Goal: Transaction & Acquisition: Purchase product/service

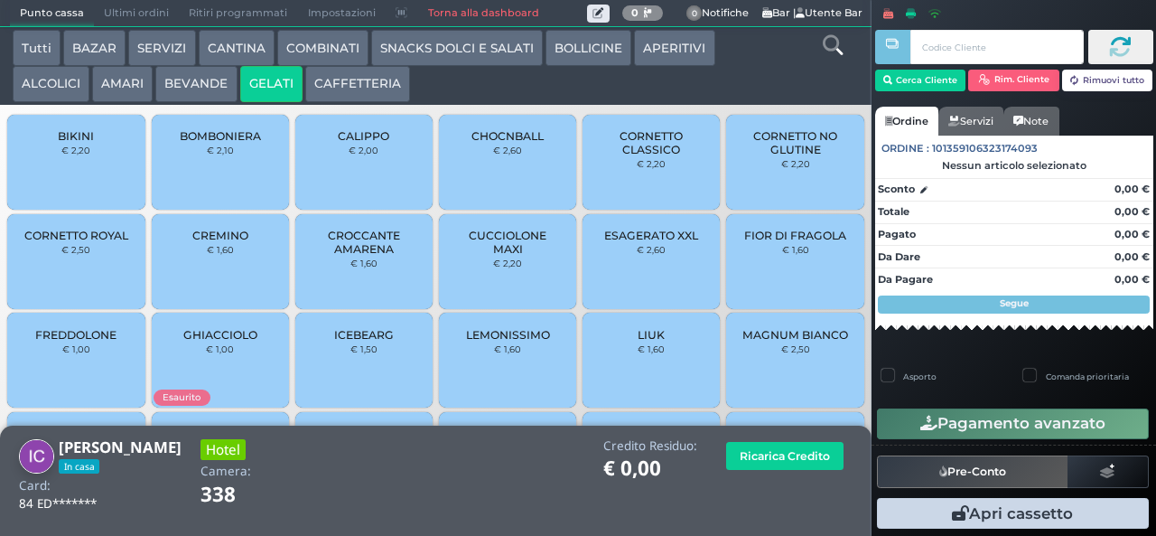
click at [480, 256] on span "CUCCIOLONE MAXI" at bounding box center [507, 242] width 107 height 27
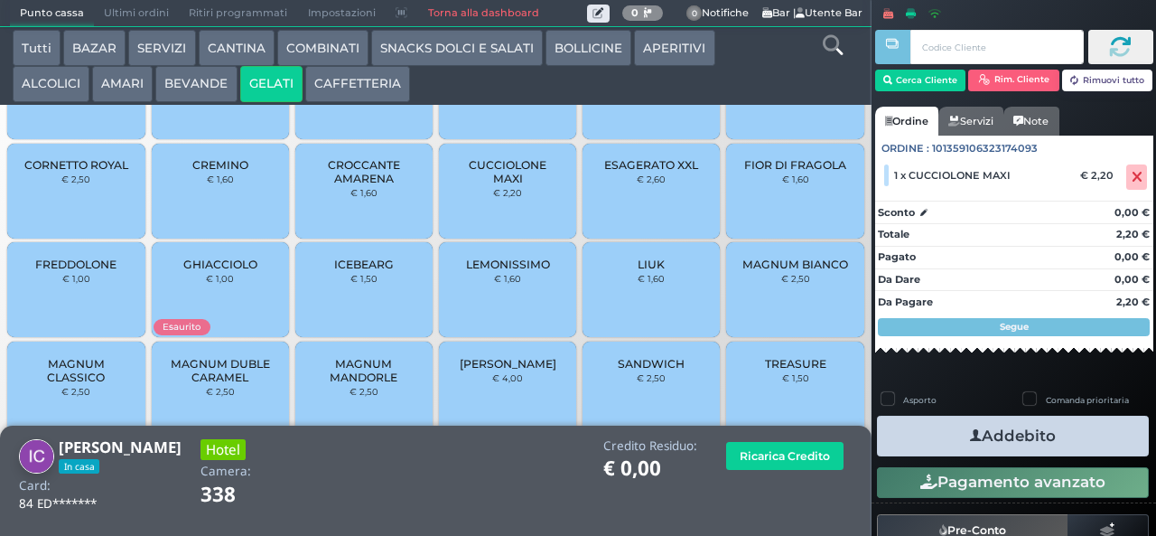
scroll to position [120, 0]
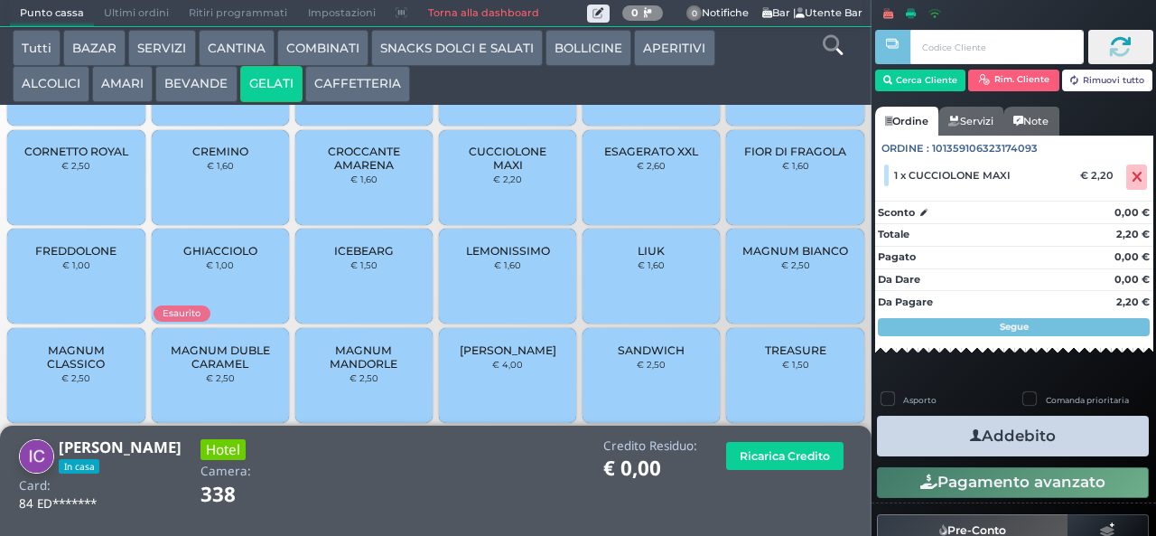
click at [212, 370] on span "MAGNUM DUBLE CARAMEL" at bounding box center [219, 356] width 107 height 27
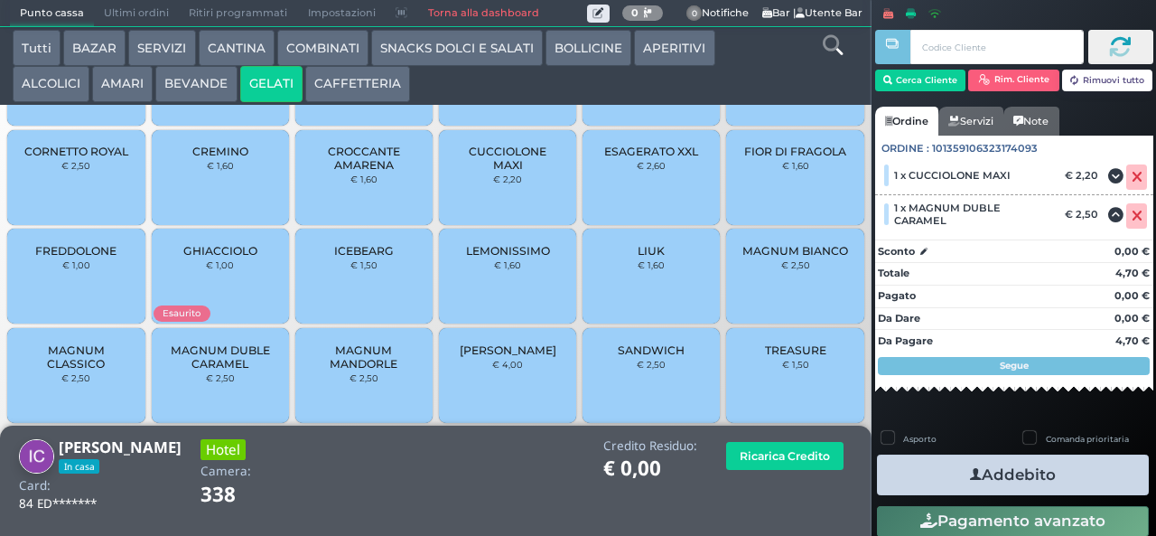
click at [938, 475] on button "Addebito" at bounding box center [1013, 474] width 272 height 41
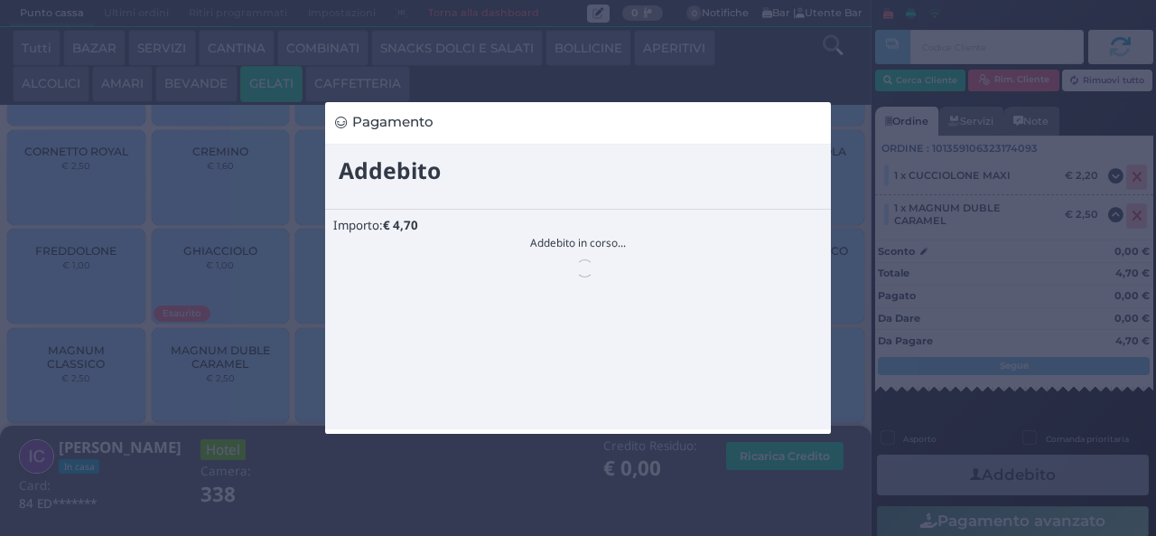
scroll to position [0, 0]
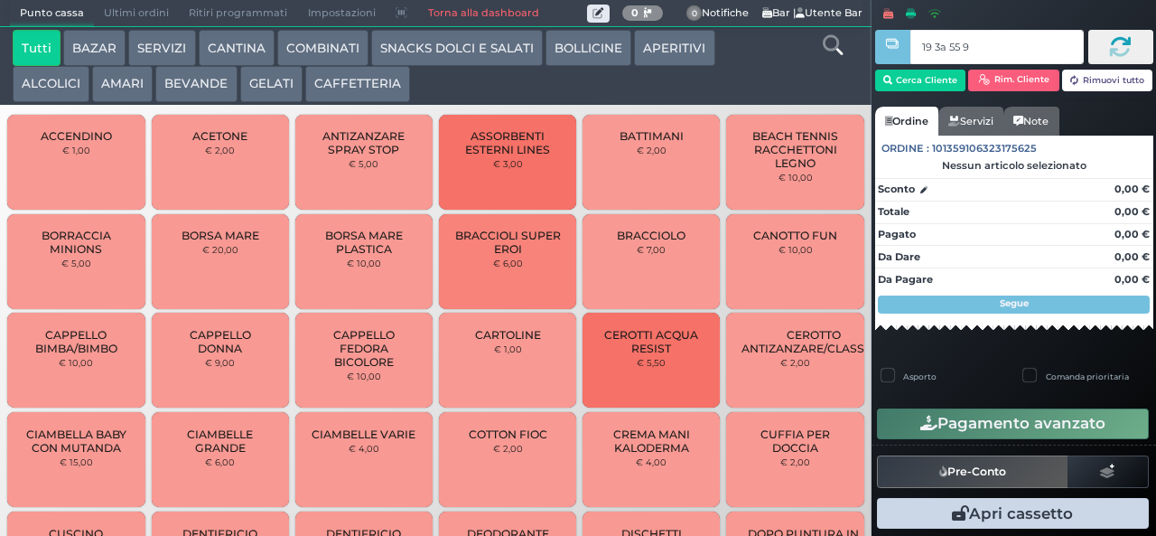
type input "19 3a 55 95"
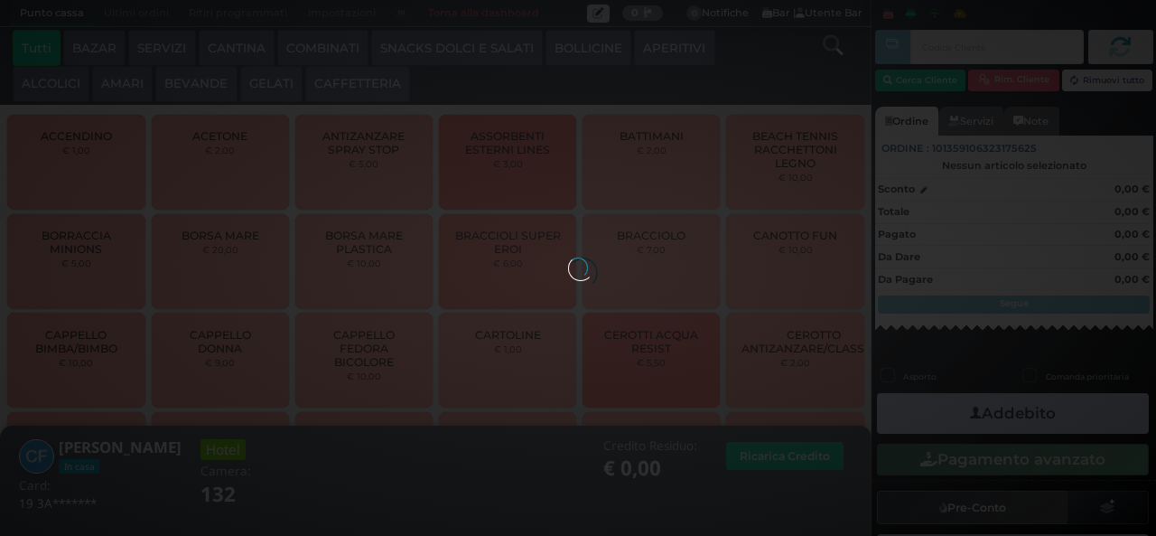
click at [265, 89] on button "GELATI" at bounding box center [271, 84] width 62 height 36
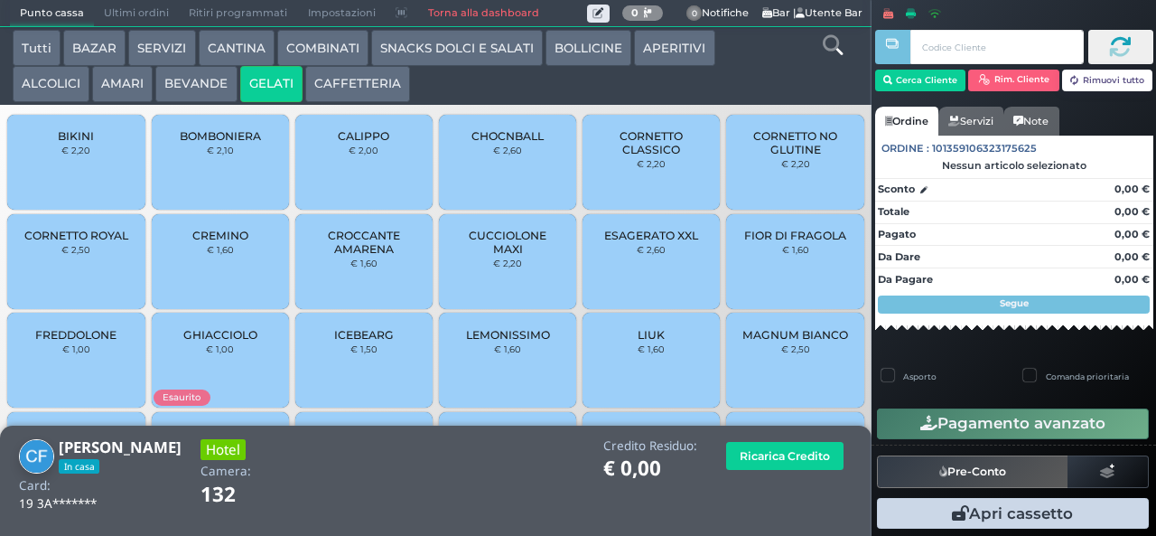
click at [470, 256] on span "CUCCIOLONE MAXI" at bounding box center [507, 242] width 107 height 27
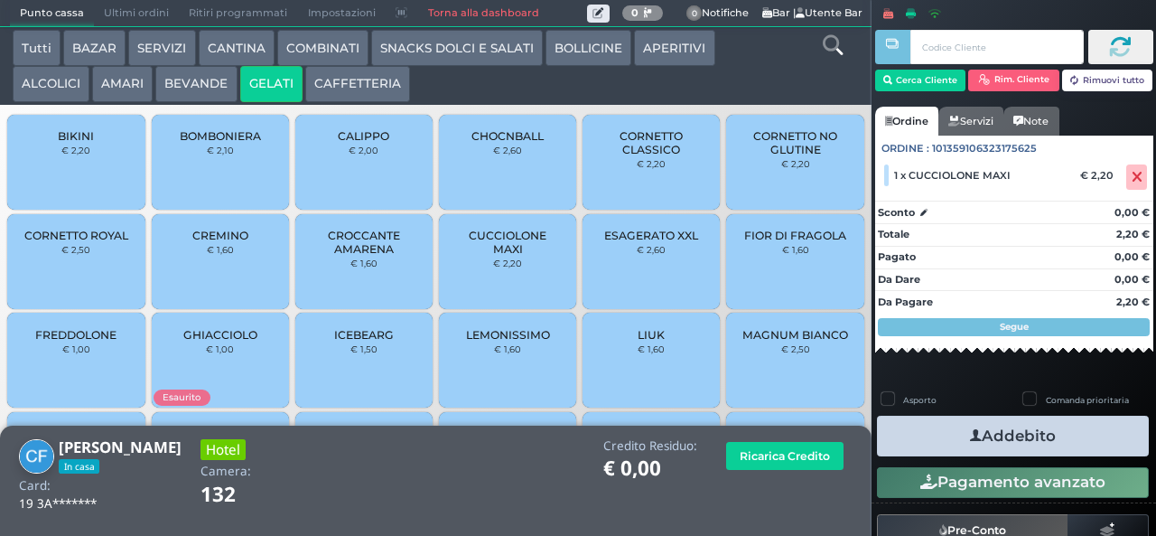
click at [927, 435] on button "Addebito" at bounding box center [1013, 436] width 272 height 41
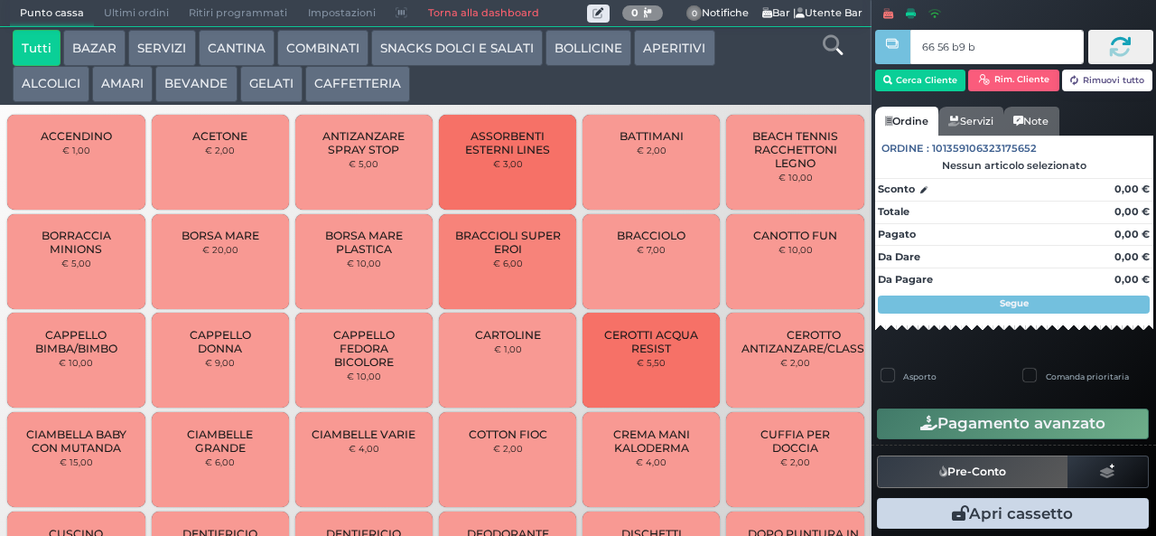
type input "66 56 b9 b9"
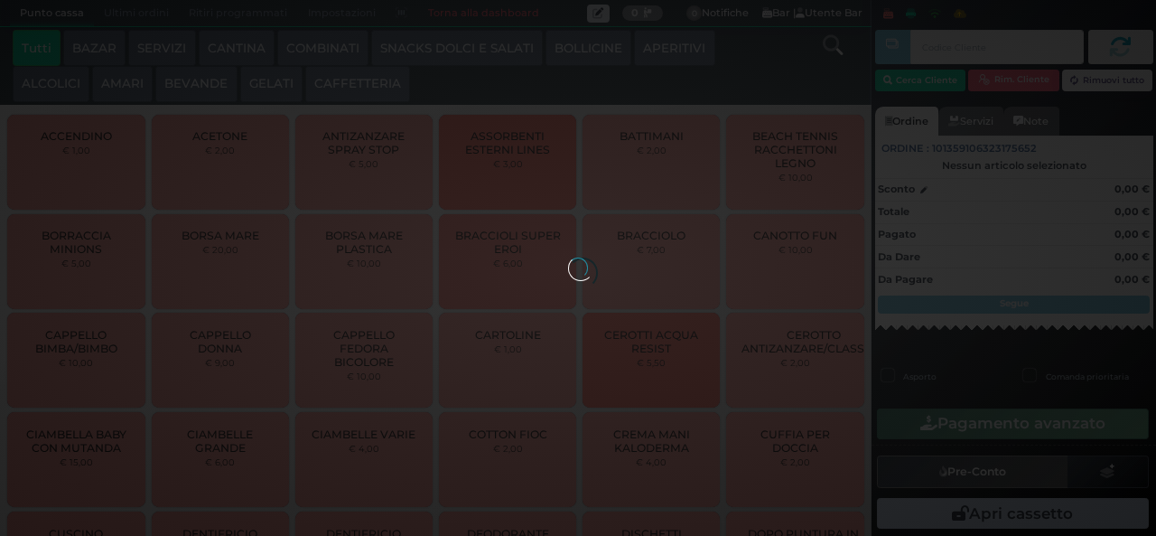
click at [568, 257] on div at bounding box center [578, 267] width 20 height 20
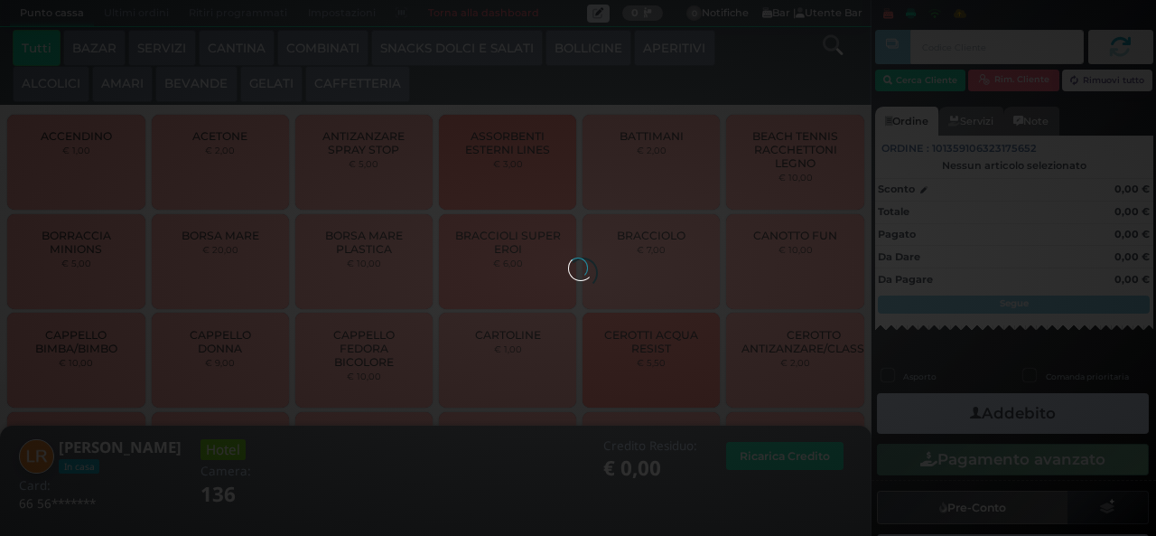
click at [568, 257] on div at bounding box center [578, 267] width 20 height 20
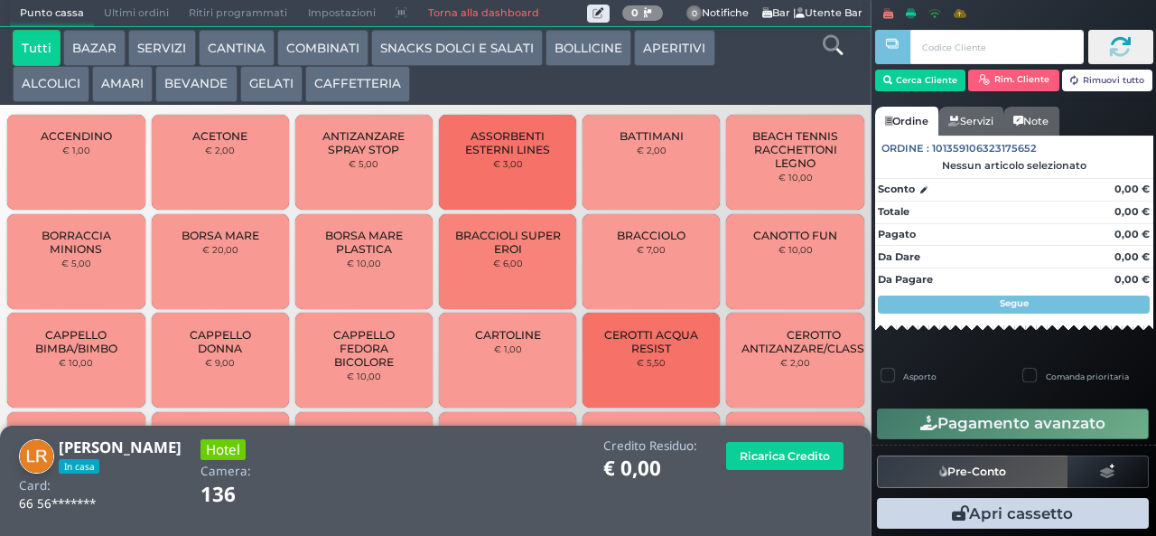
click at [280, 87] on button "GELATI" at bounding box center [271, 84] width 62 height 36
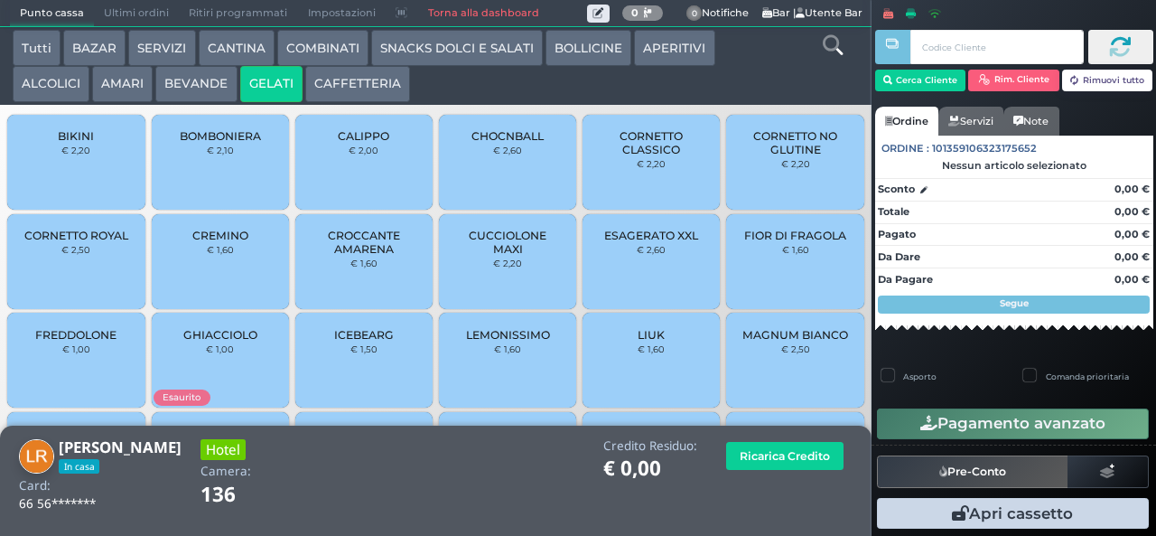
click at [260, 237] on div "CREMINO € 1,60" at bounding box center [220, 261] width 137 height 95
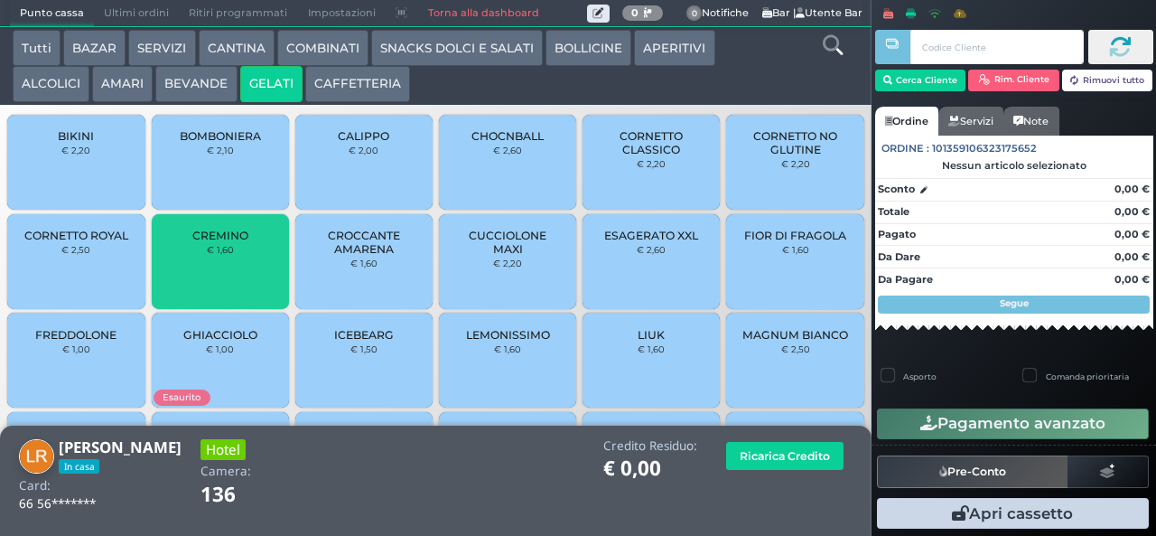
click at [390, 251] on span "CROCCANTE AMARENA" at bounding box center [364, 242] width 107 height 27
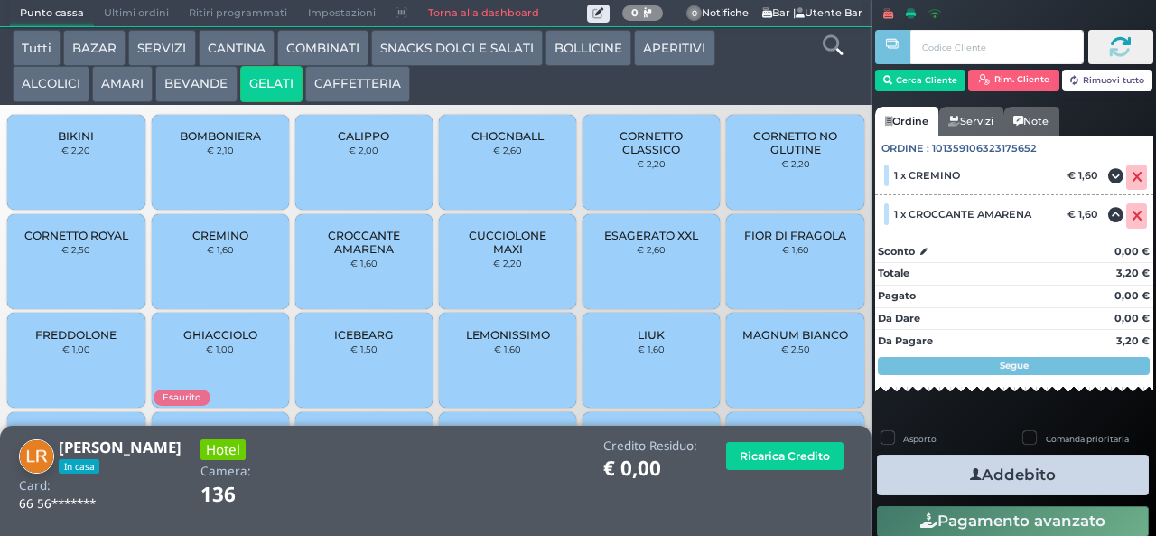
click at [519, 256] on span "CUCCIOLONE MAXI" at bounding box center [507, 242] width 107 height 27
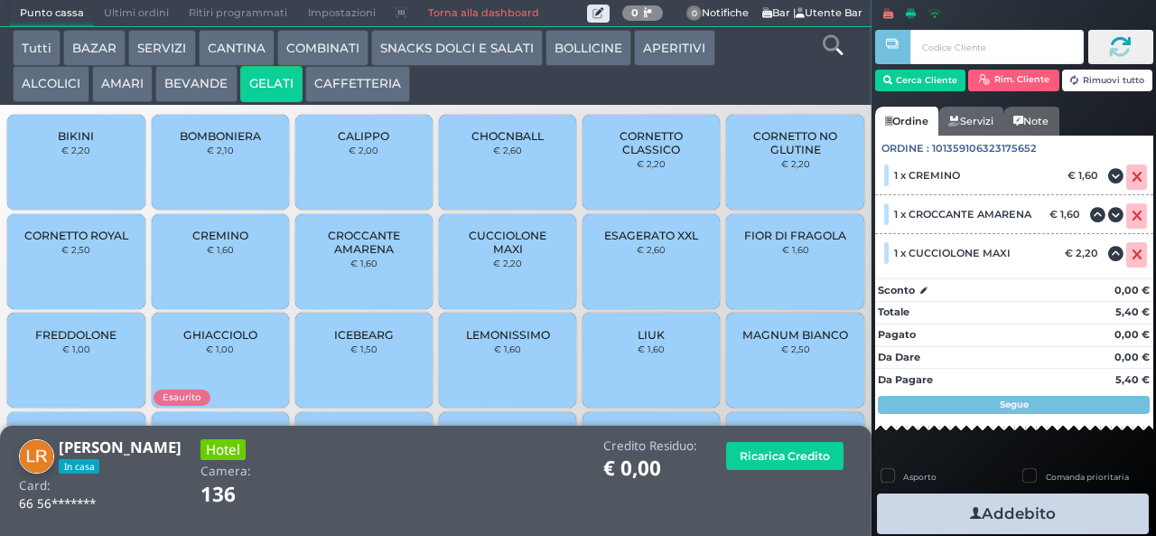
click at [1024, 513] on button "Addebito" at bounding box center [1013, 513] width 272 height 41
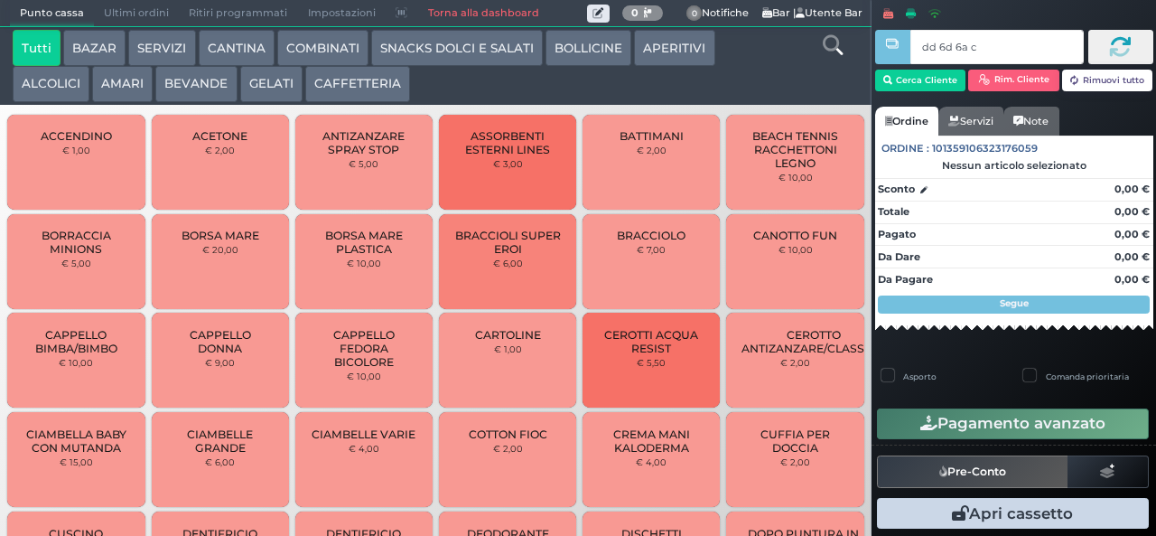
type input "dd 6d 6a c3"
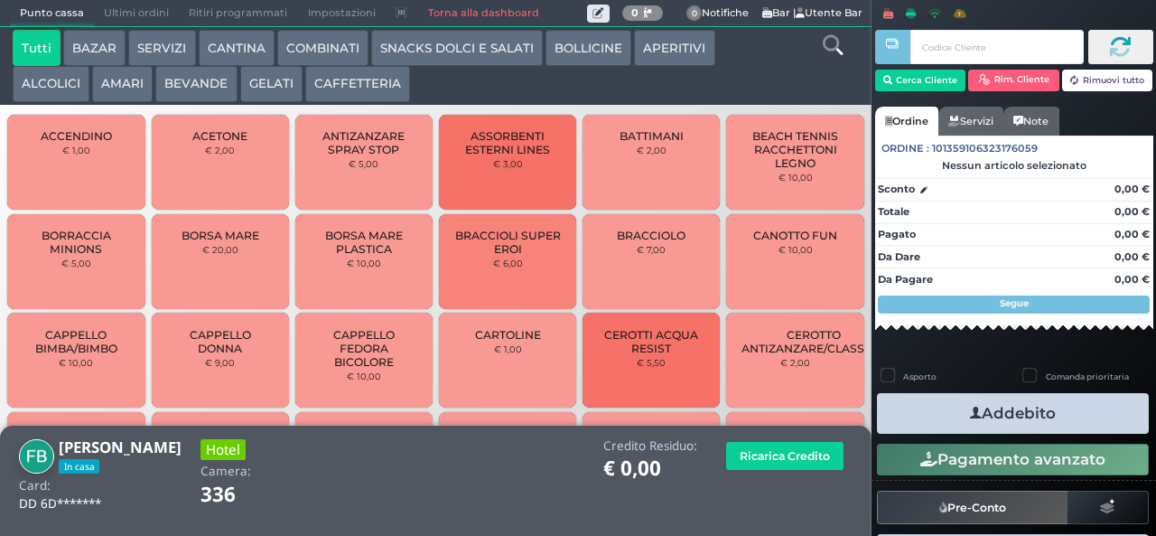
click at [278, 83] on button "GELATI" at bounding box center [271, 84] width 62 height 36
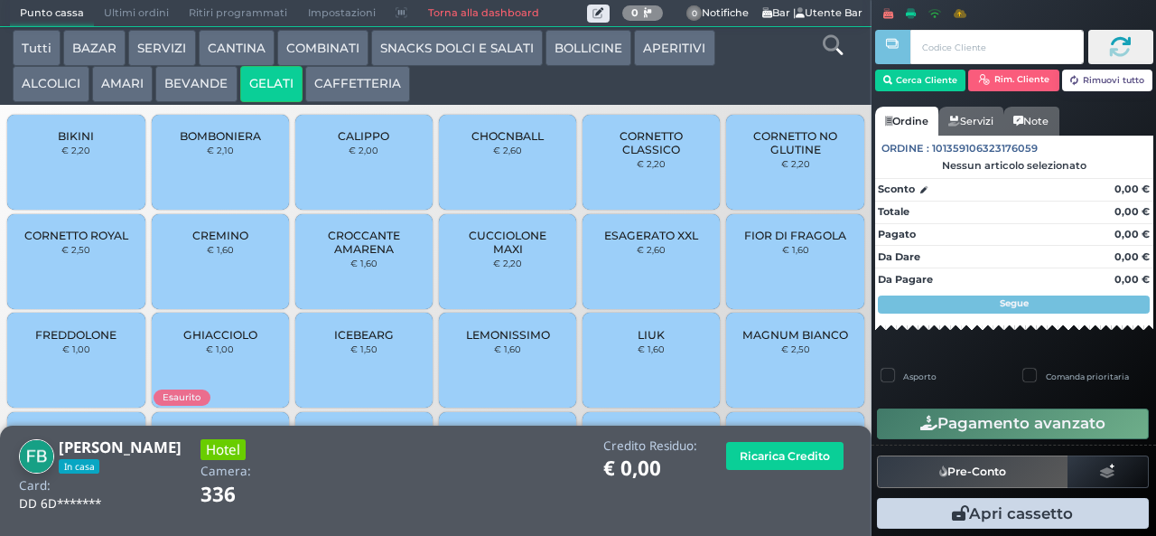
scroll to position [120, 0]
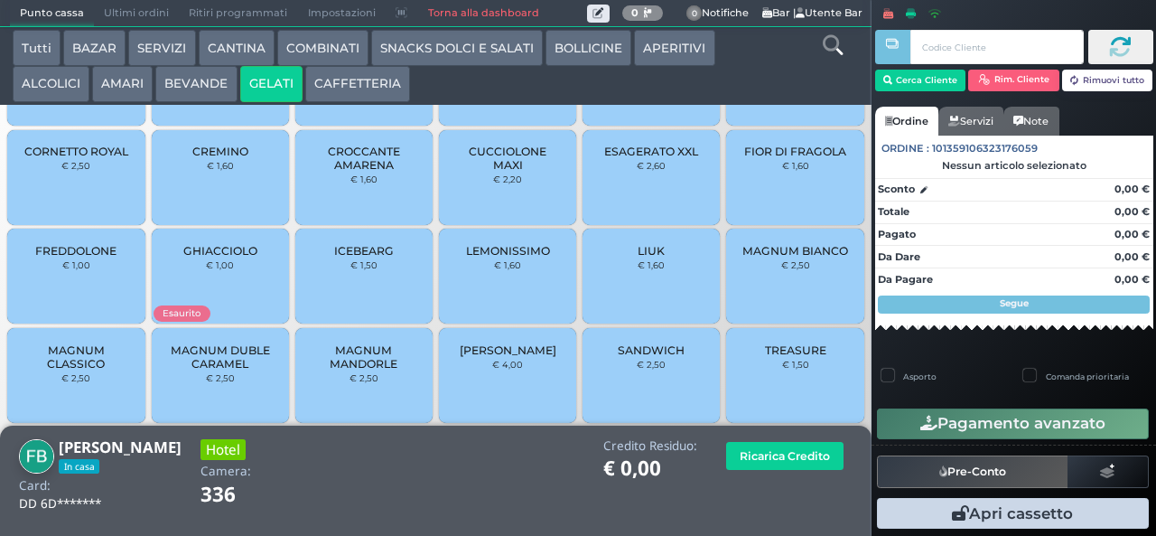
click at [777, 357] on span "TREASURE" at bounding box center [795, 350] width 61 height 14
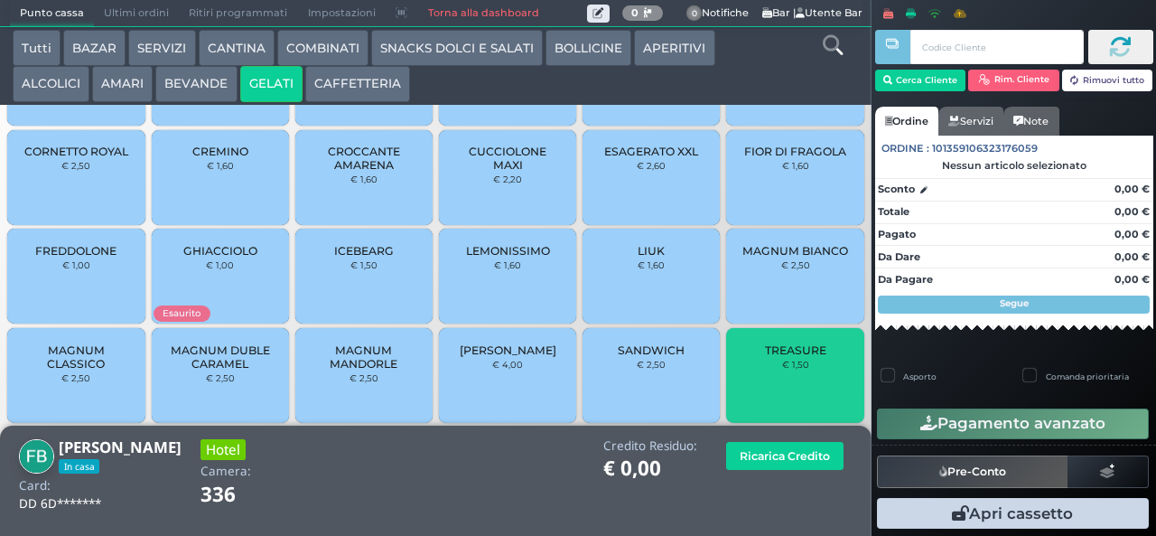
click at [765, 357] on span "TREASURE" at bounding box center [795, 350] width 61 height 14
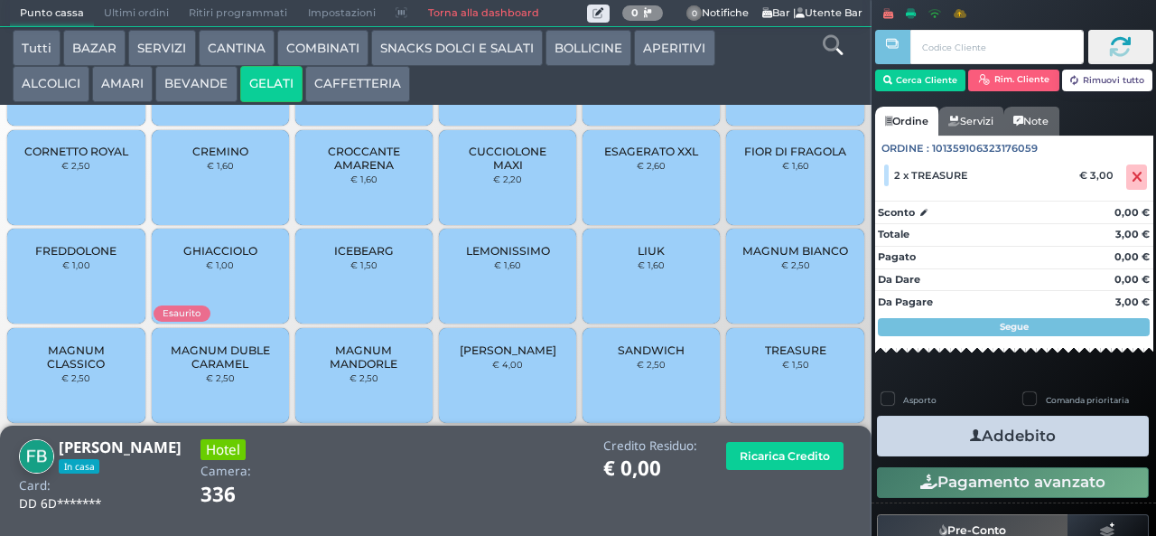
click at [1058, 435] on button "Addebito" at bounding box center [1013, 436] width 272 height 41
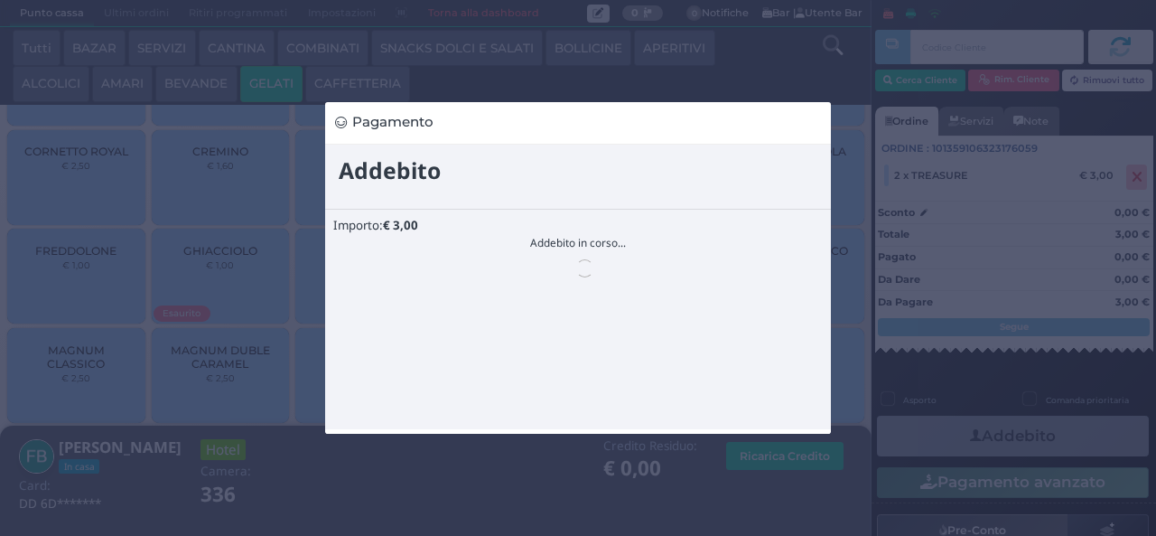
scroll to position [0, 0]
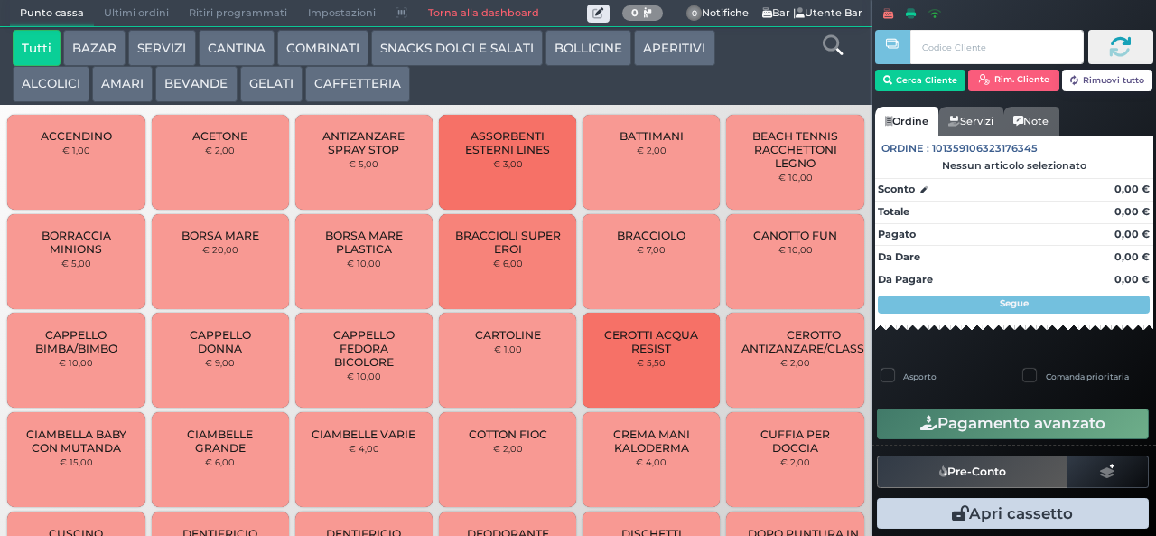
click at [96, 47] on button "BAZAR" at bounding box center [94, 48] width 62 height 36
click at [63, 30] on button "BAZAR" at bounding box center [94, 48] width 62 height 36
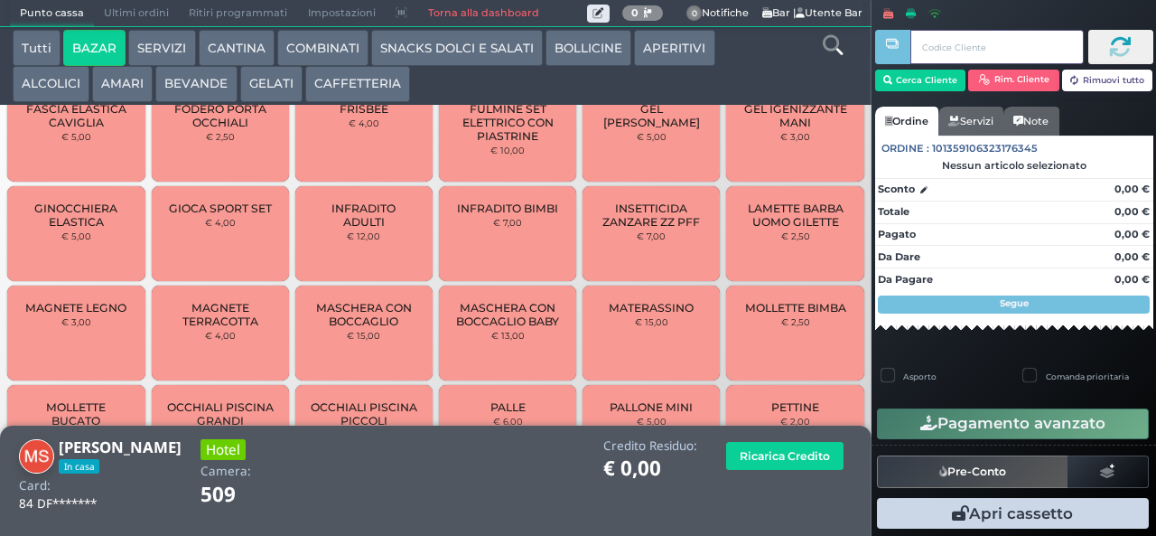
scroll to position [759, 0]
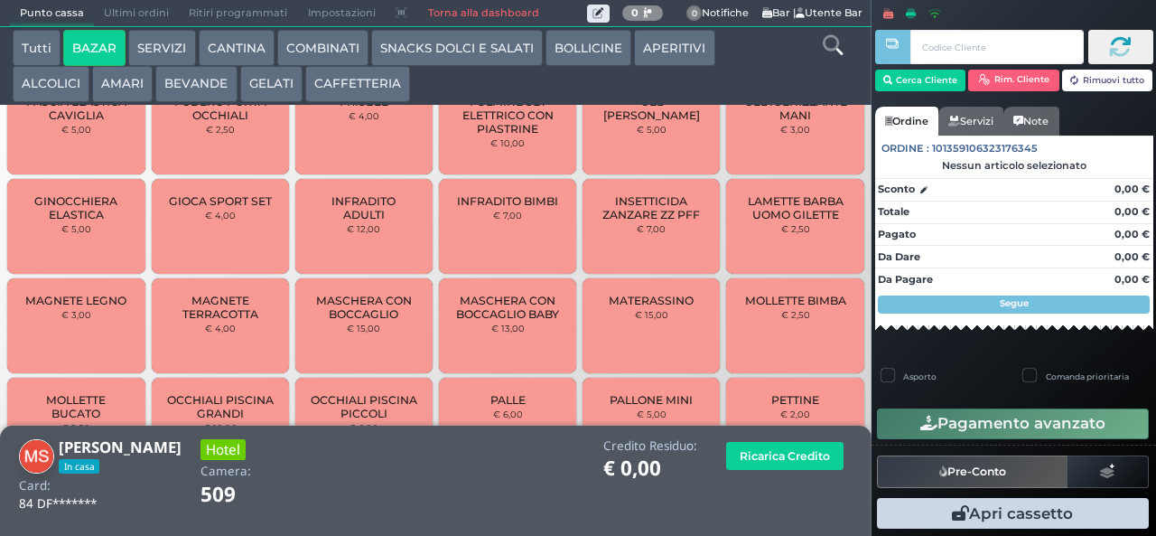
click at [369, 321] on span "MASCHERA CON BOCCAGLIO" at bounding box center [364, 307] width 107 height 27
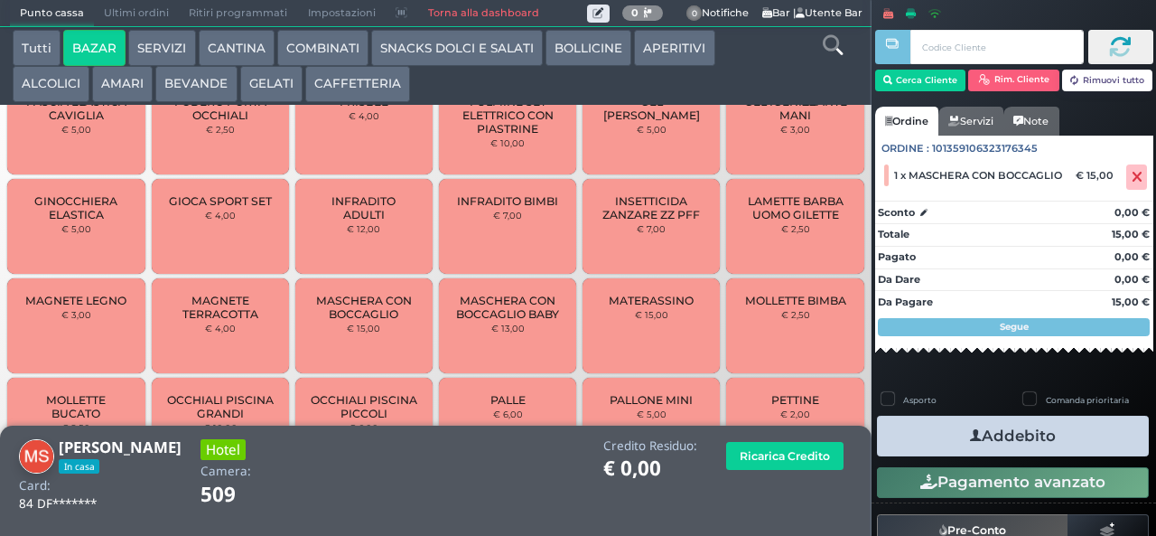
click at [1035, 425] on button "Addebito" at bounding box center [1013, 436] width 272 height 41
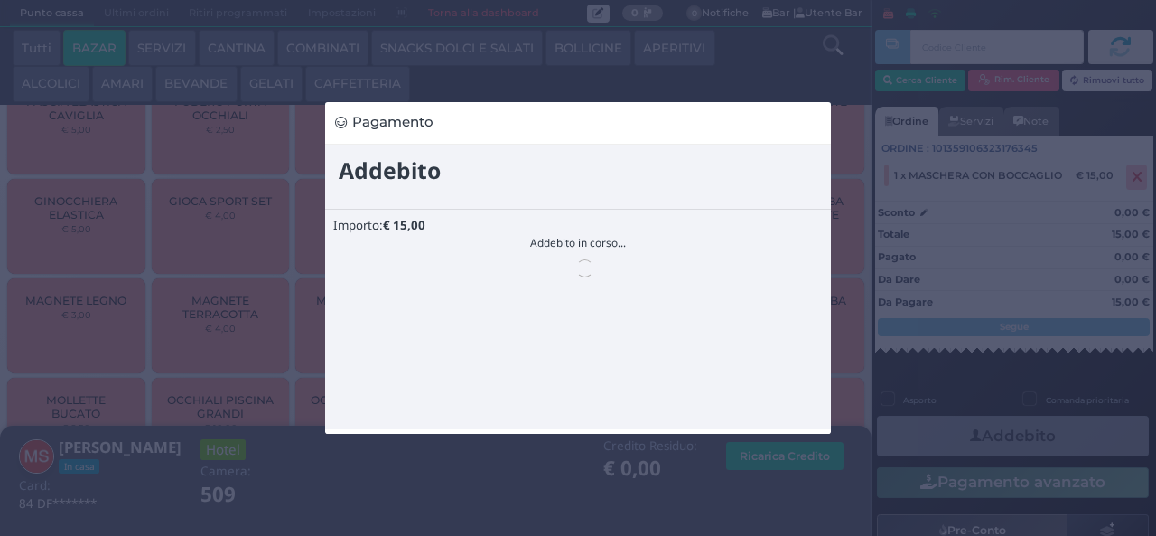
scroll to position [0, 0]
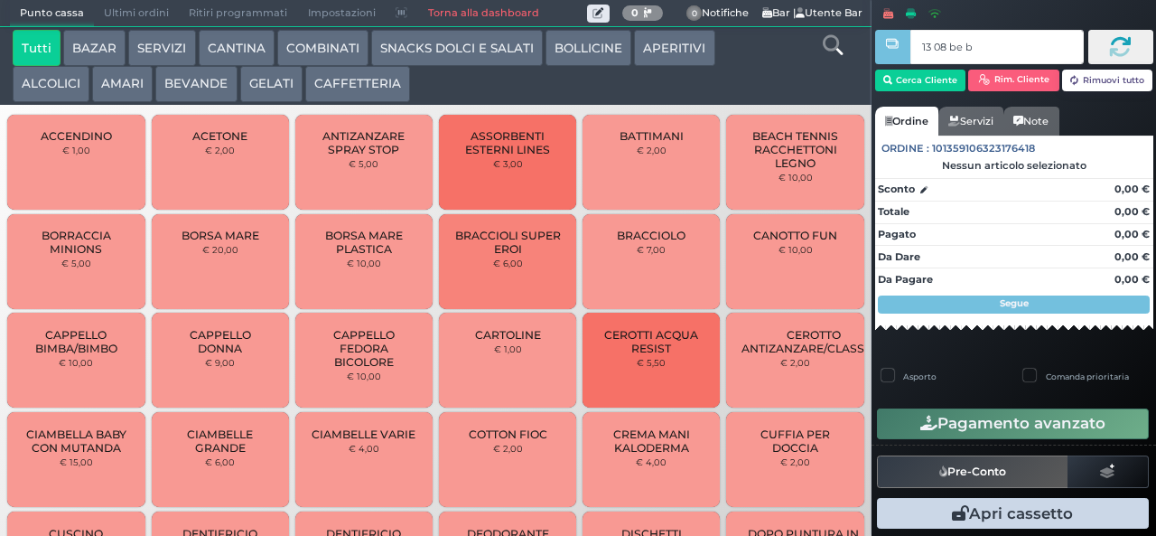
type input "13 08 be b9"
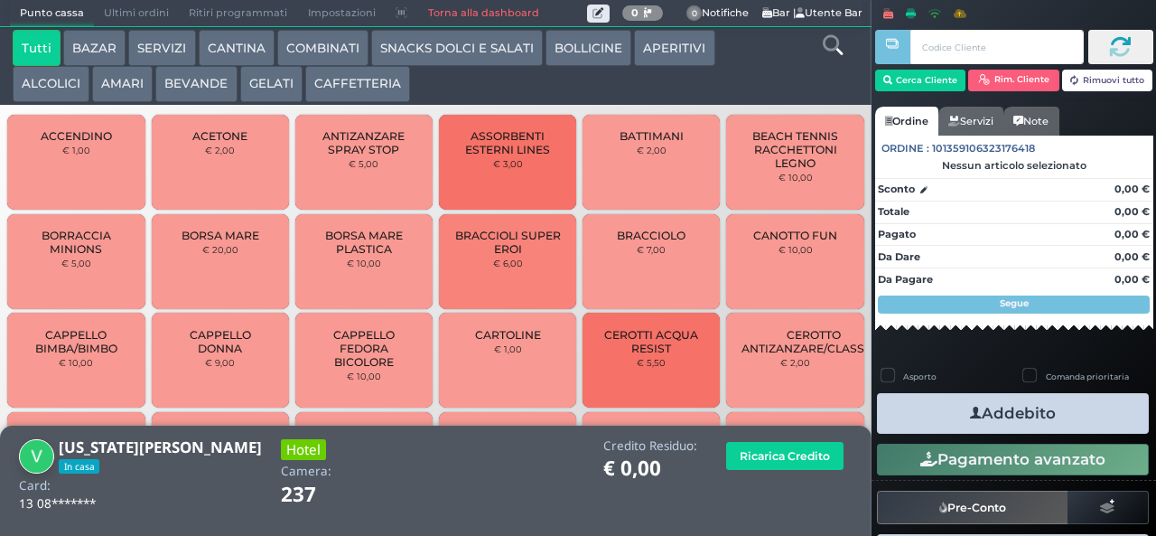
click at [465, 54] on button "SNACKS DOLCI E SALATI" at bounding box center [457, 48] width 172 height 36
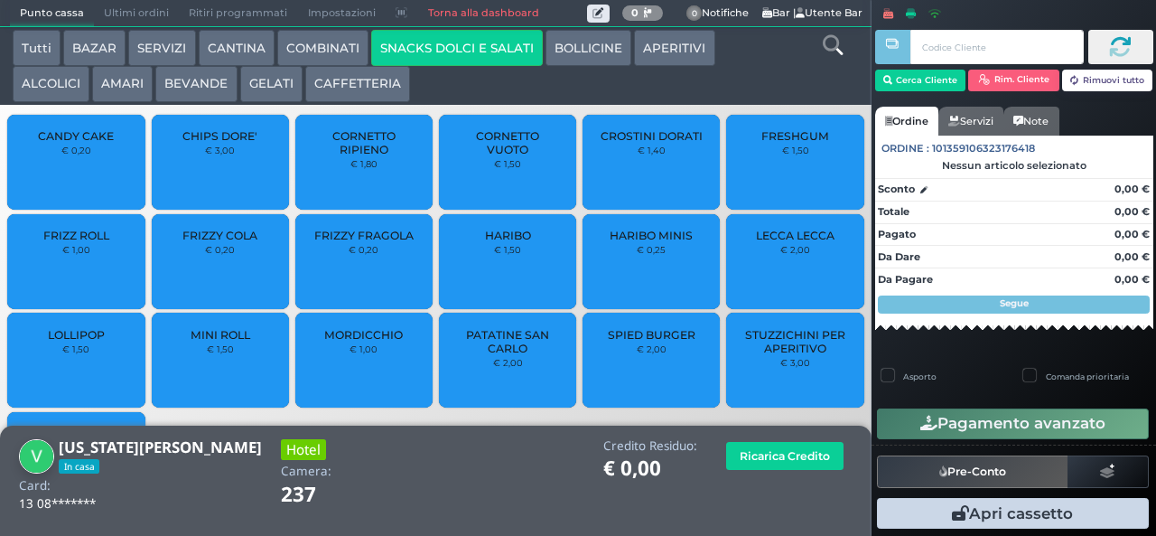
click at [491, 355] on span "PATATINE SAN CARLO" at bounding box center [507, 341] width 107 height 27
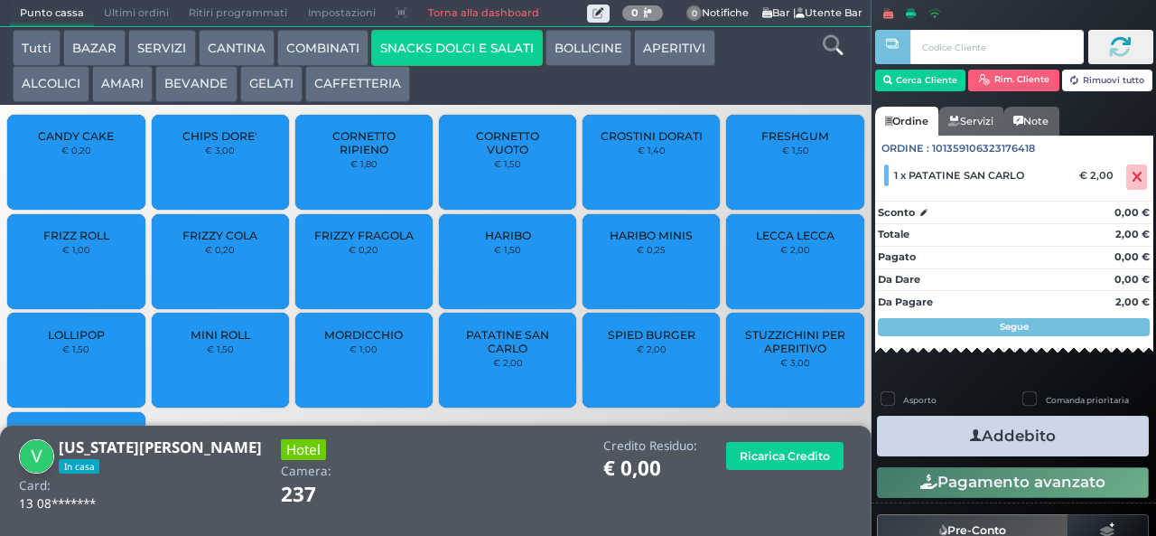
click at [1064, 450] on button "Addebito" at bounding box center [1013, 436] width 272 height 41
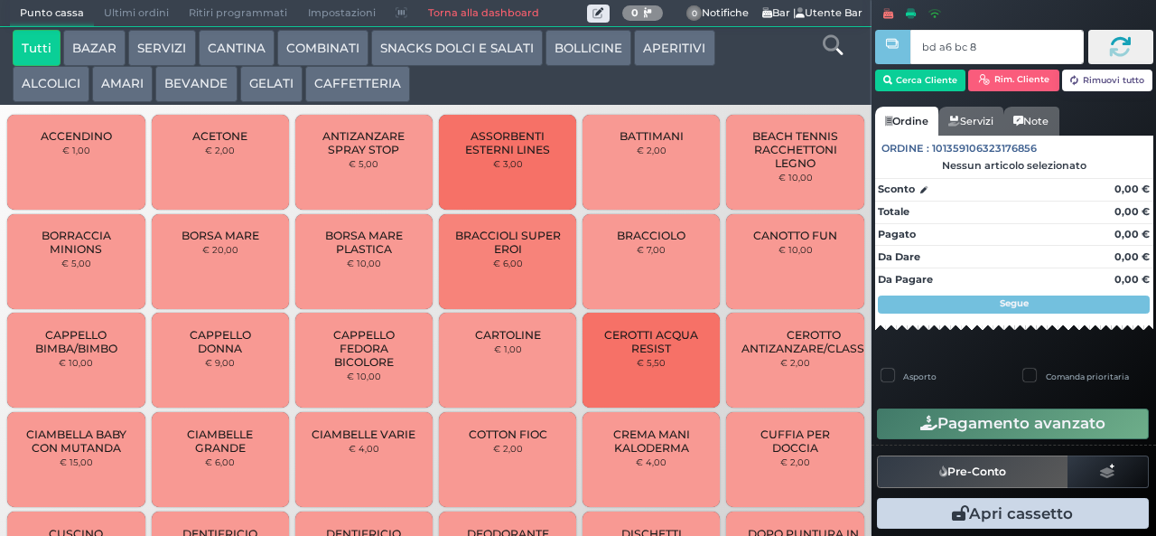
type input "bd a6 bc 8b"
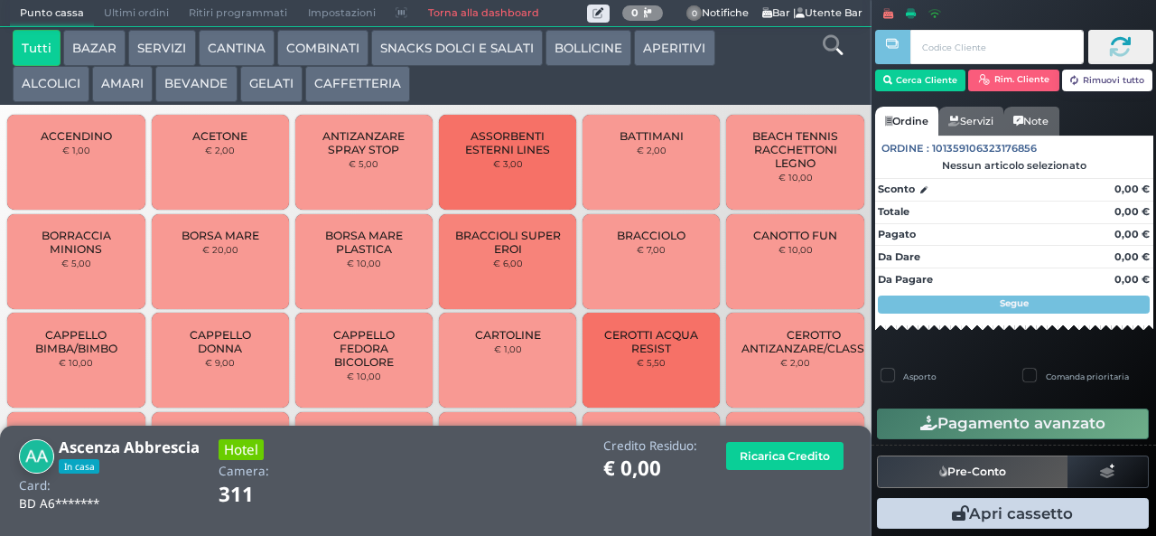
click at [409, 45] on button "SNACKS DOLCI E SALATI" at bounding box center [457, 48] width 172 height 36
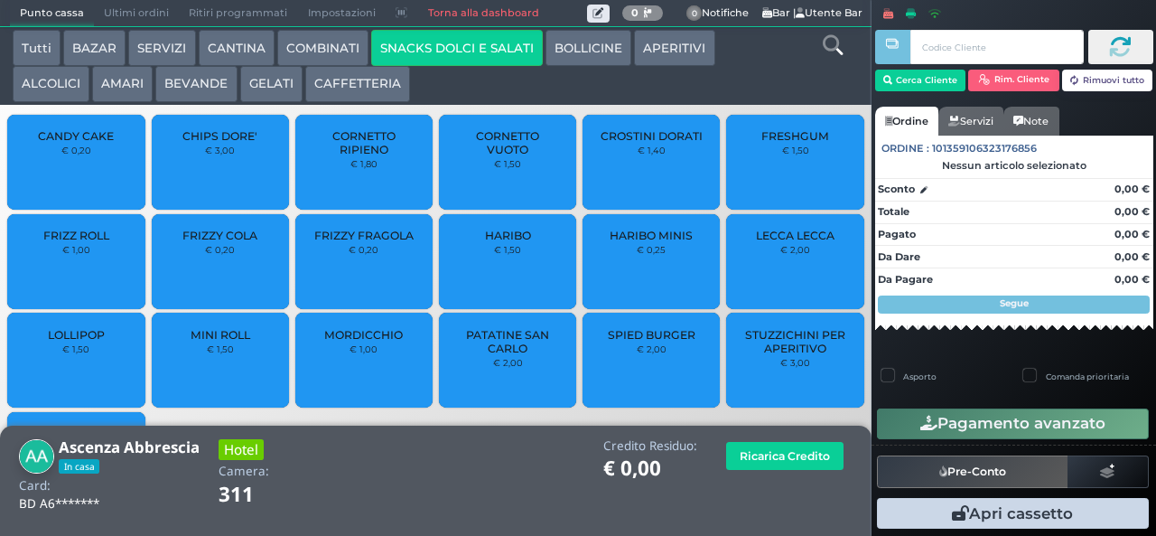
click at [486, 338] on span "PATATINE SAN CARLO" at bounding box center [507, 341] width 107 height 27
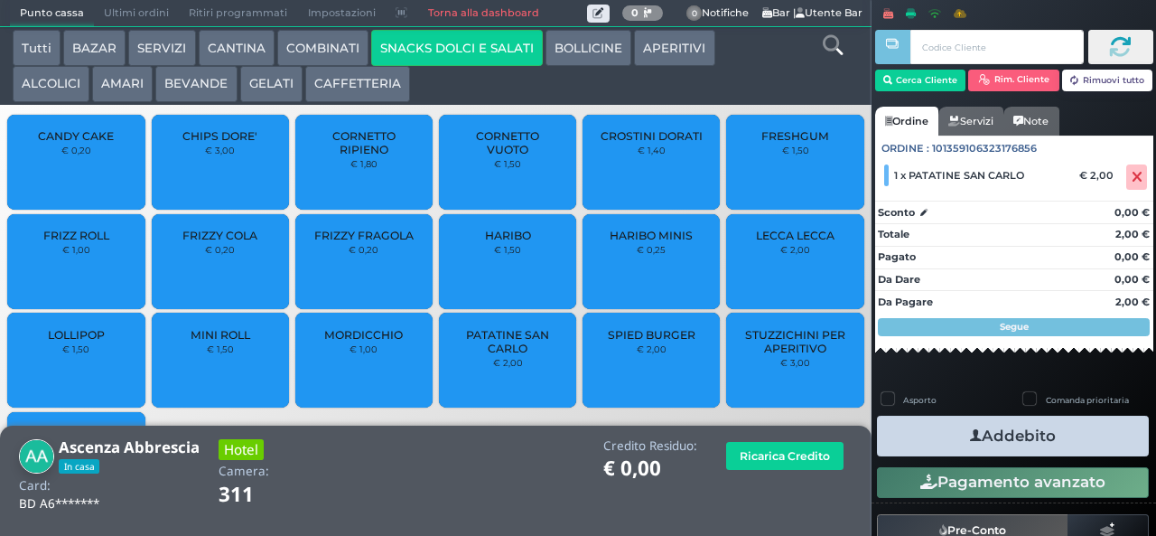
click at [912, 436] on button "Addebito" at bounding box center [1013, 436] width 272 height 41
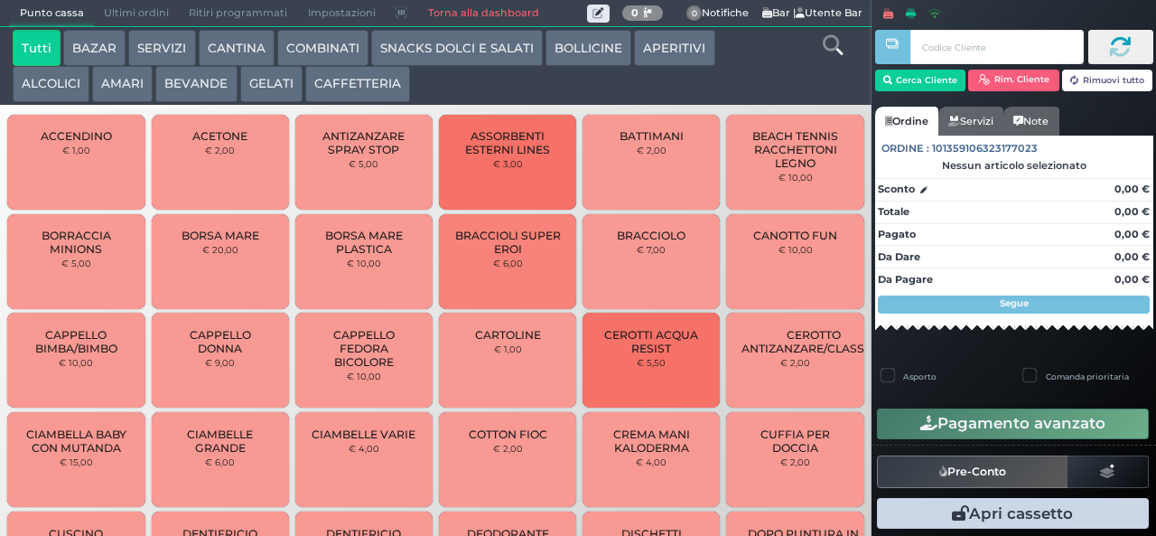
click at [265, 79] on button "GELATI" at bounding box center [271, 84] width 62 height 36
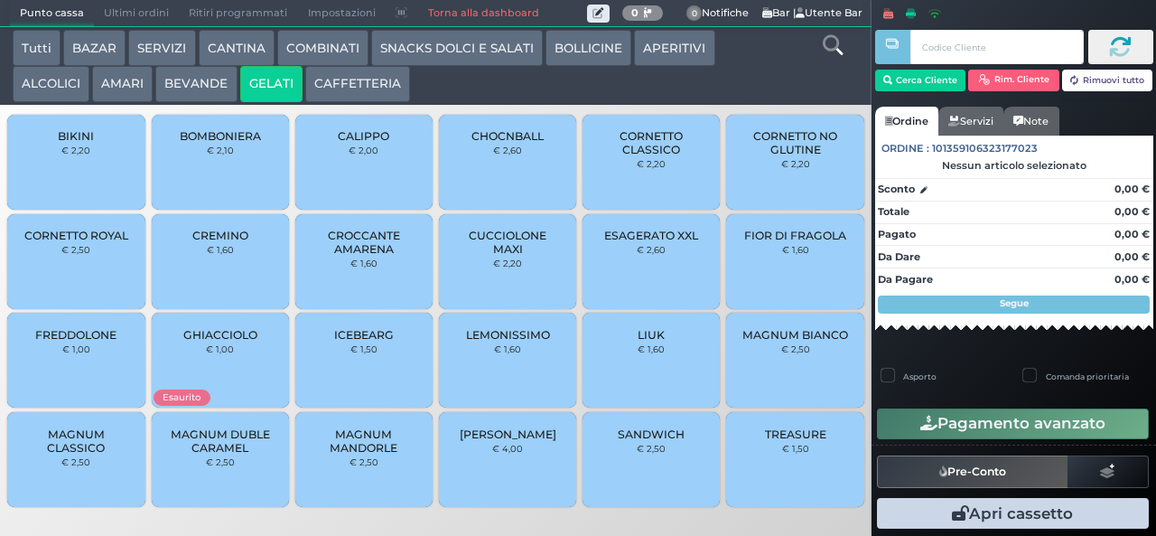
click at [244, 143] on span "BOMBONIERA" at bounding box center [220, 136] width 81 height 14
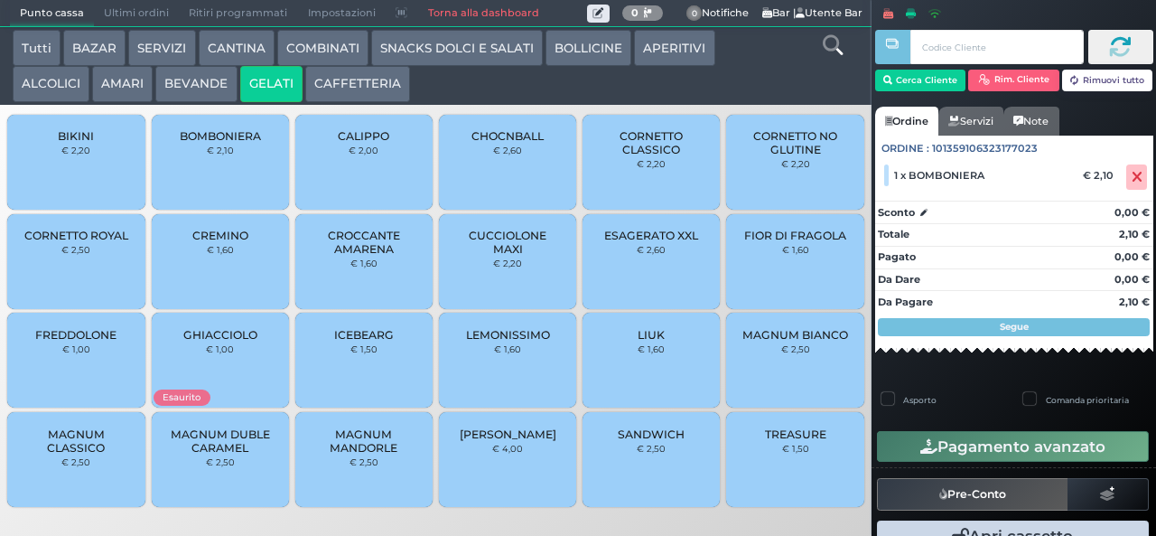
click at [464, 47] on button "SNACKS DOLCI E SALATI" at bounding box center [457, 48] width 172 height 36
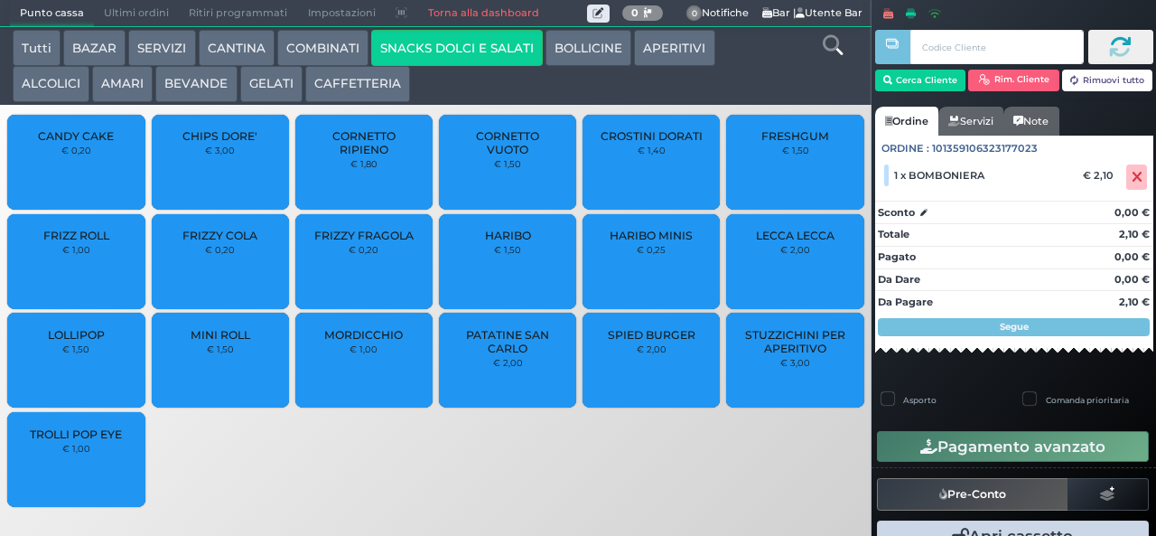
click at [378, 242] on span "FRIZZY FRAGOLA" at bounding box center [363, 236] width 99 height 14
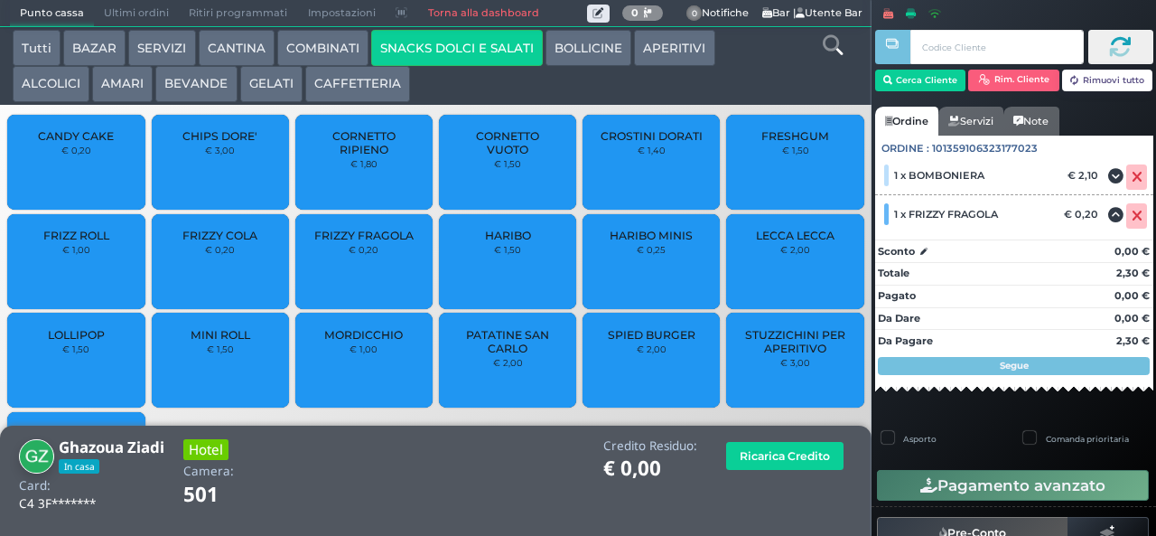
click at [1109, 82] on button "Rimuovi tutto" at bounding box center [1107, 81] width 91 height 22
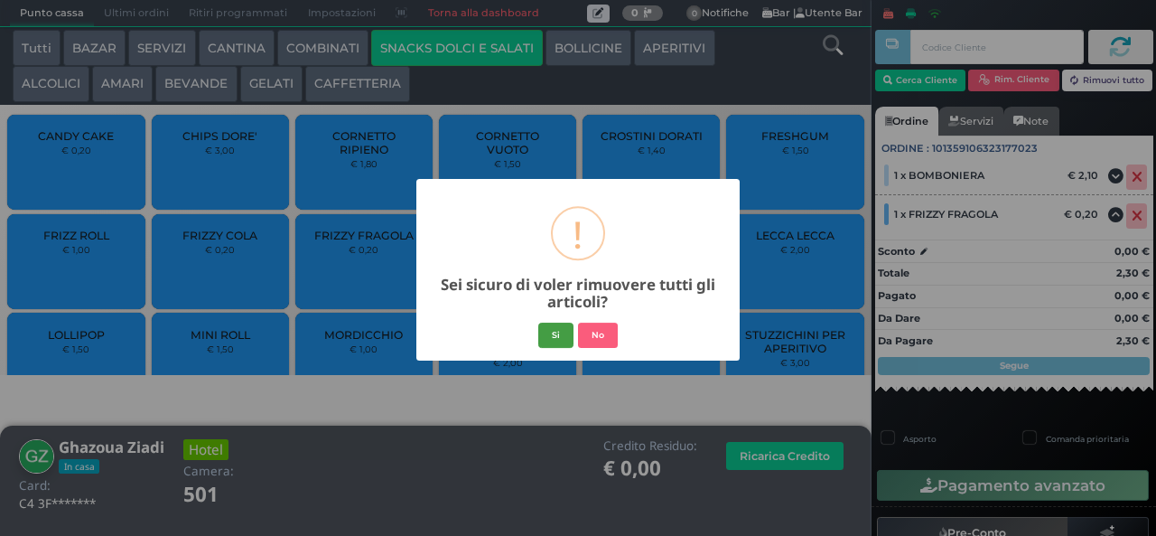
click at [555, 332] on button "Si" at bounding box center [555, 334] width 35 height 25
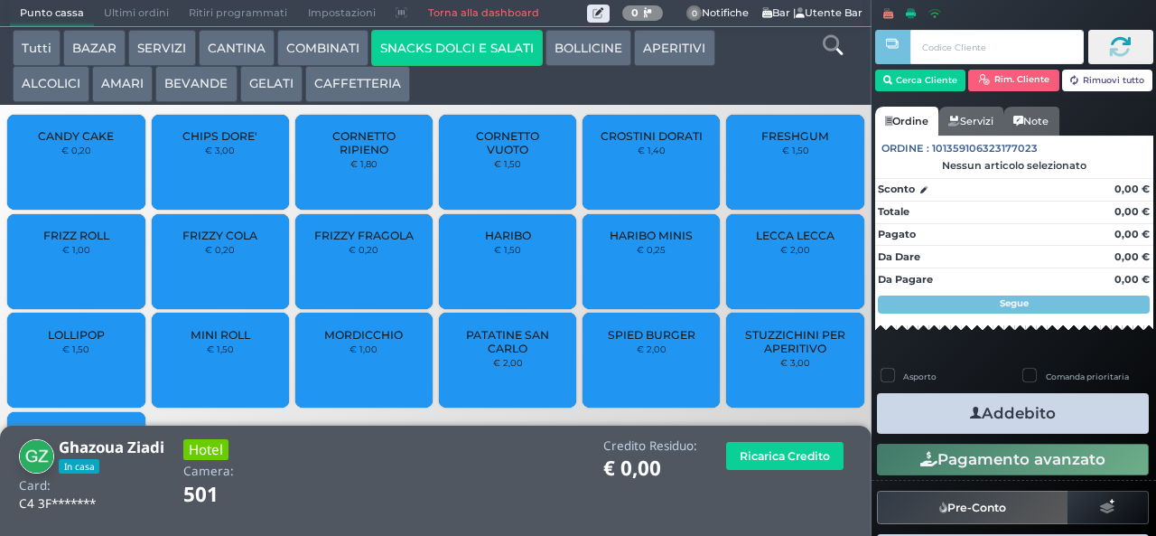
click at [1062, 70] on button "Rimuovi tutto" at bounding box center [1107, 81] width 91 height 22
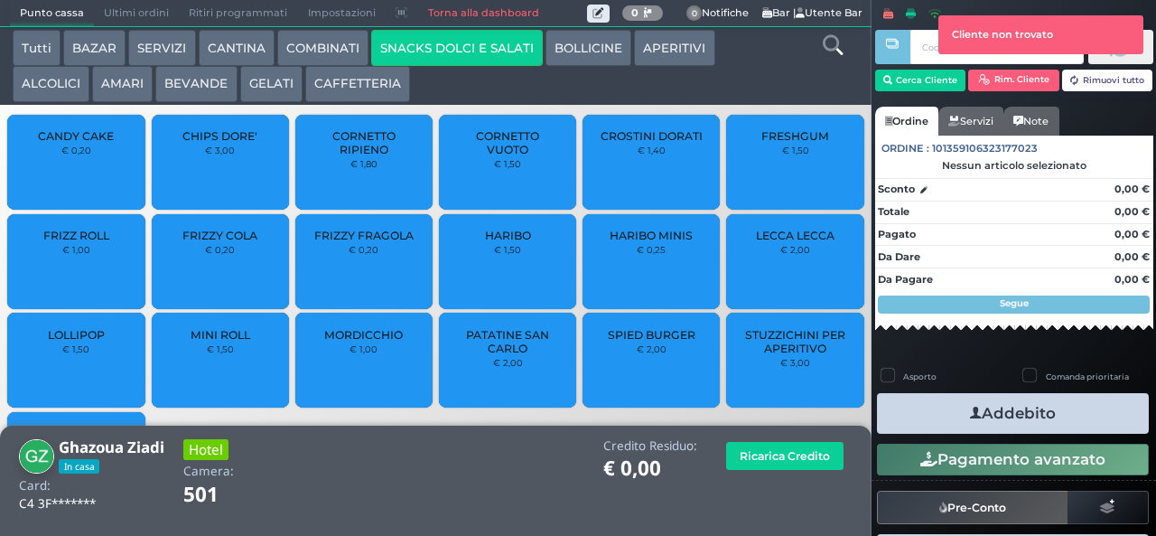
click at [274, 83] on button "GELATI" at bounding box center [271, 84] width 62 height 36
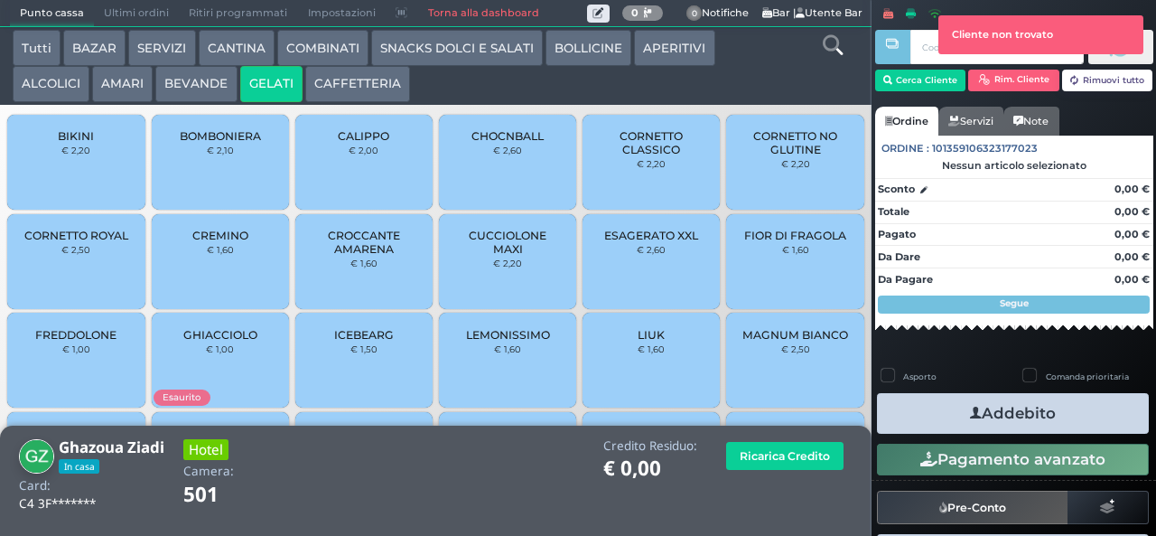
click at [242, 143] on span "BOMBONIERA" at bounding box center [220, 136] width 81 height 14
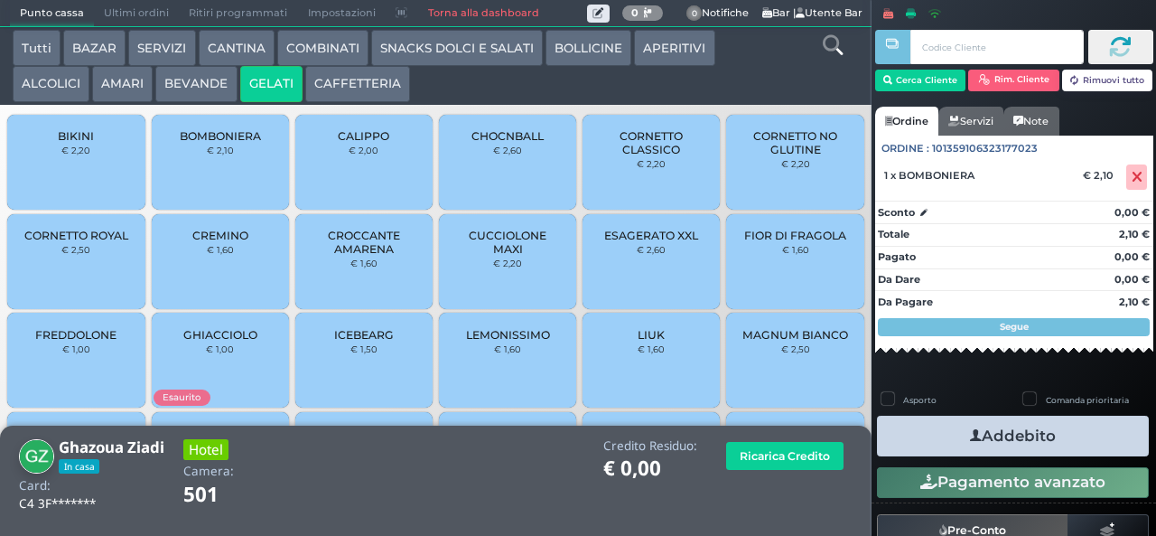
click at [483, 50] on button "SNACKS DOLCI E SALATI" at bounding box center [457, 48] width 172 height 36
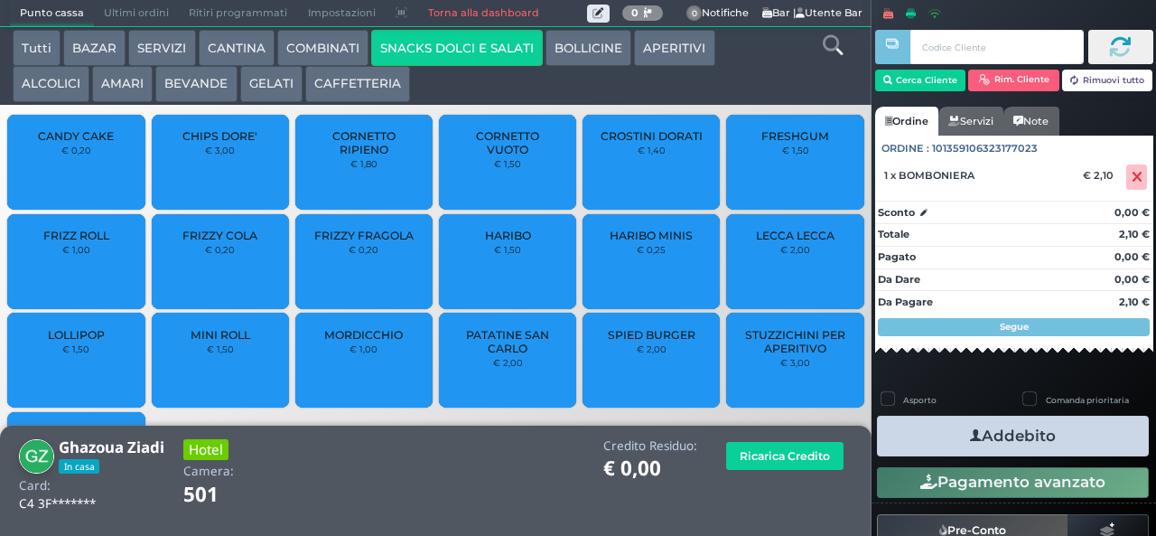
click at [379, 242] on span "FRIZZY FRAGOLA" at bounding box center [363, 236] width 99 height 14
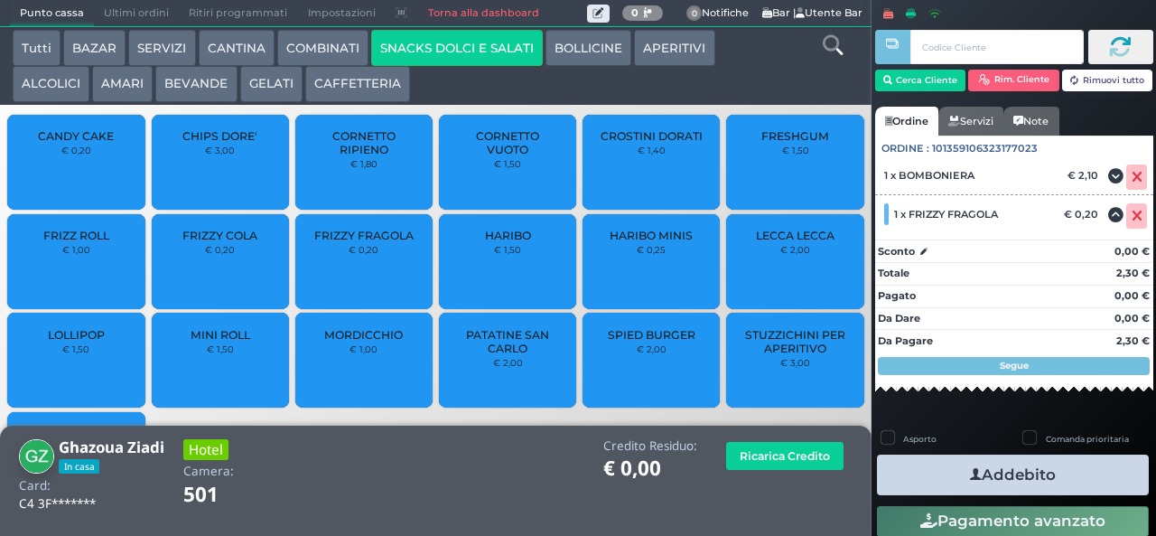
click at [1019, 467] on button "Addebito" at bounding box center [1013, 474] width 272 height 41
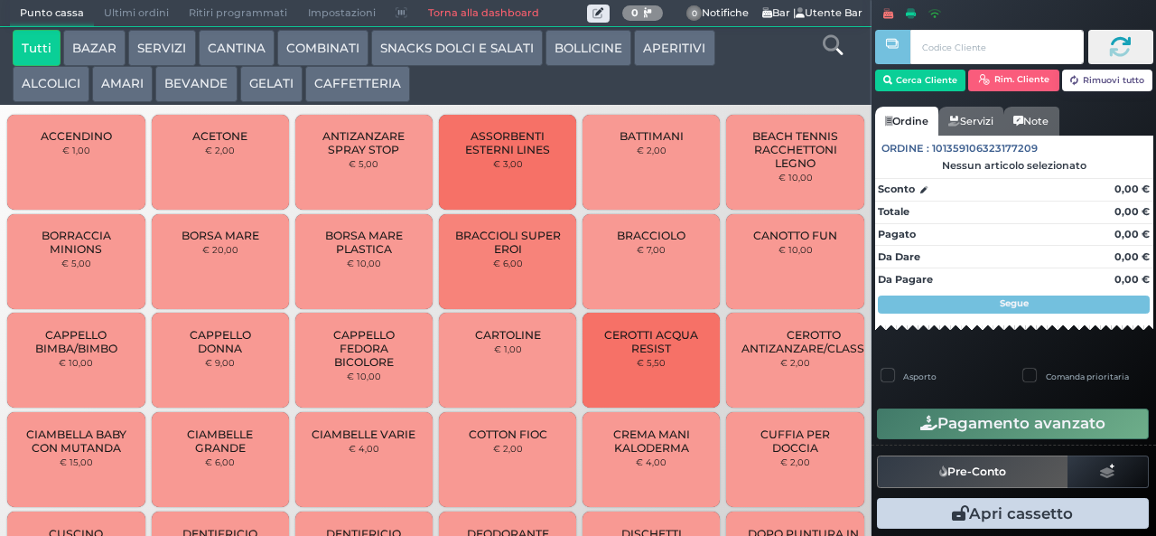
click at [361, 83] on button "CAFFETTERIA" at bounding box center [357, 84] width 105 height 36
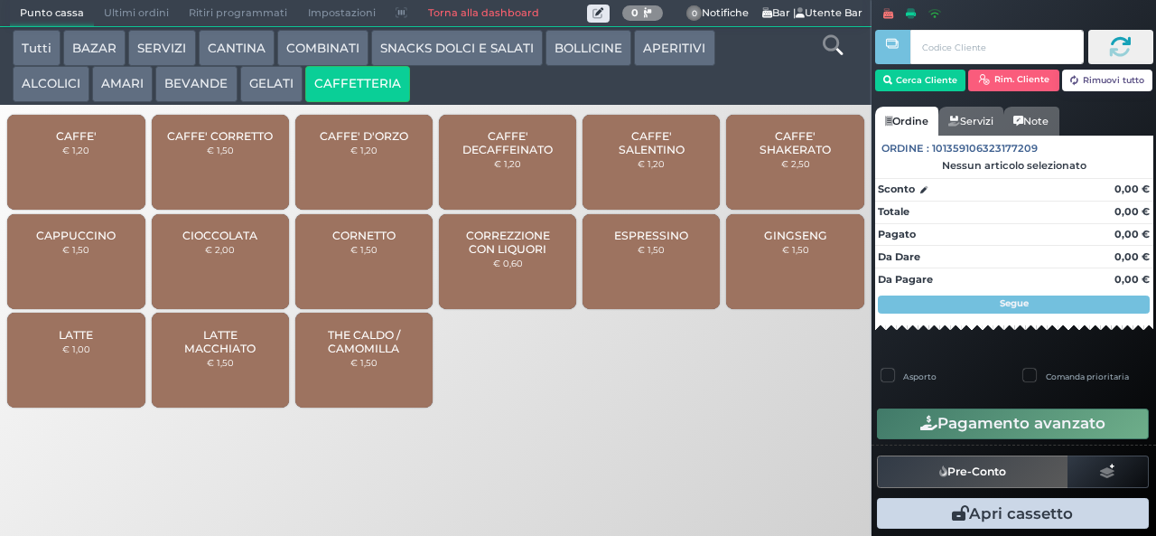
click at [491, 49] on button "SNACKS DOLCI E SALATI" at bounding box center [457, 48] width 172 height 36
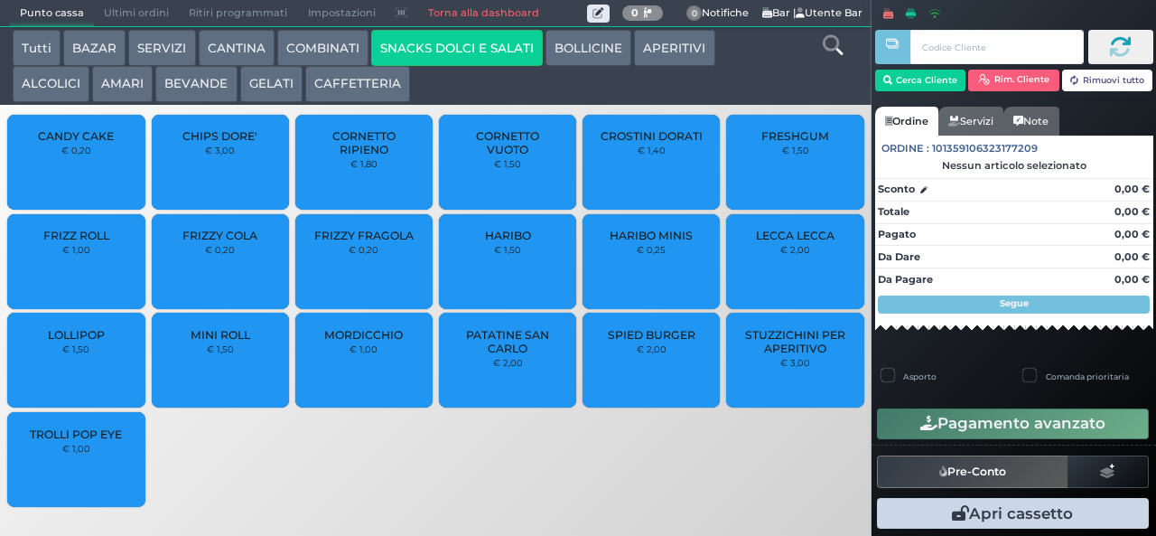
click at [371, 30] on button "SNACKS DOLCI E SALATI" at bounding box center [457, 48] width 172 height 36
click at [522, 355] on span "PATATINE SAN CARLO" at bounding box center [507, 341] width 107 height 27
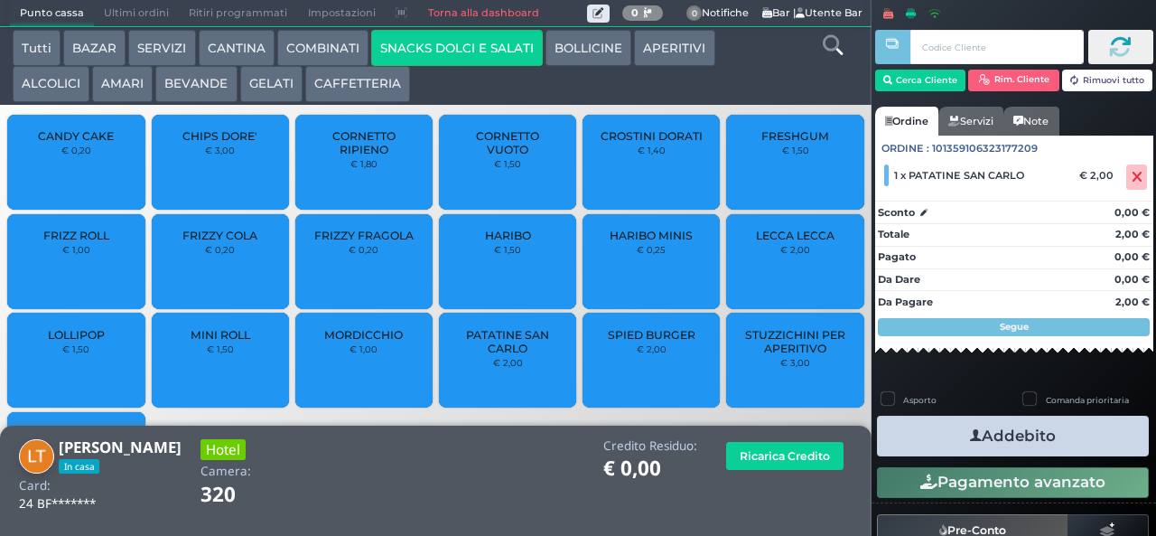
click at [1005, 435] on button "Addebito" at bounding box center [1013, 436] width 272 height 41
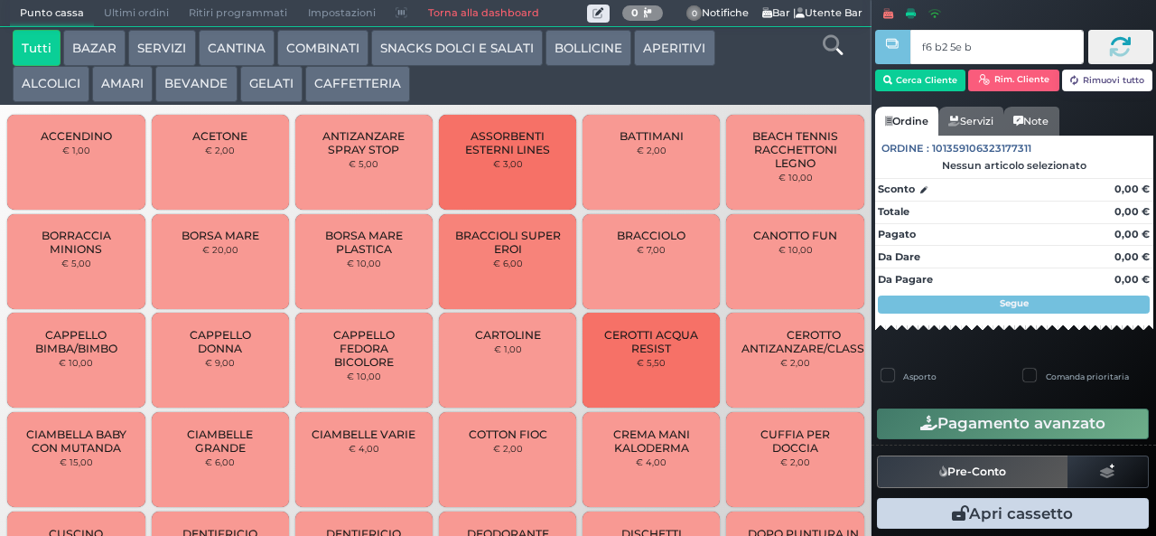
type input "f6 b2 5e bb"
click at [472, 47] on button "SNACKS DOLCI E SALATI" at bounding box center [457, 48] width 172 height 36
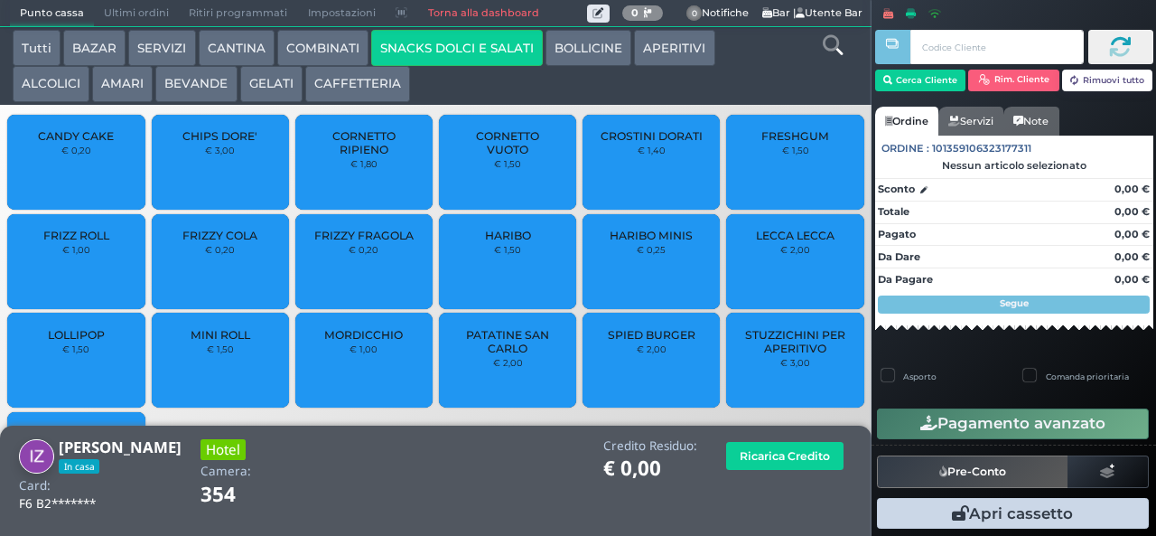
click at [652, 143] on span "CROSTINI DORATI" at bounding box center [652, 136] width 102 height 14
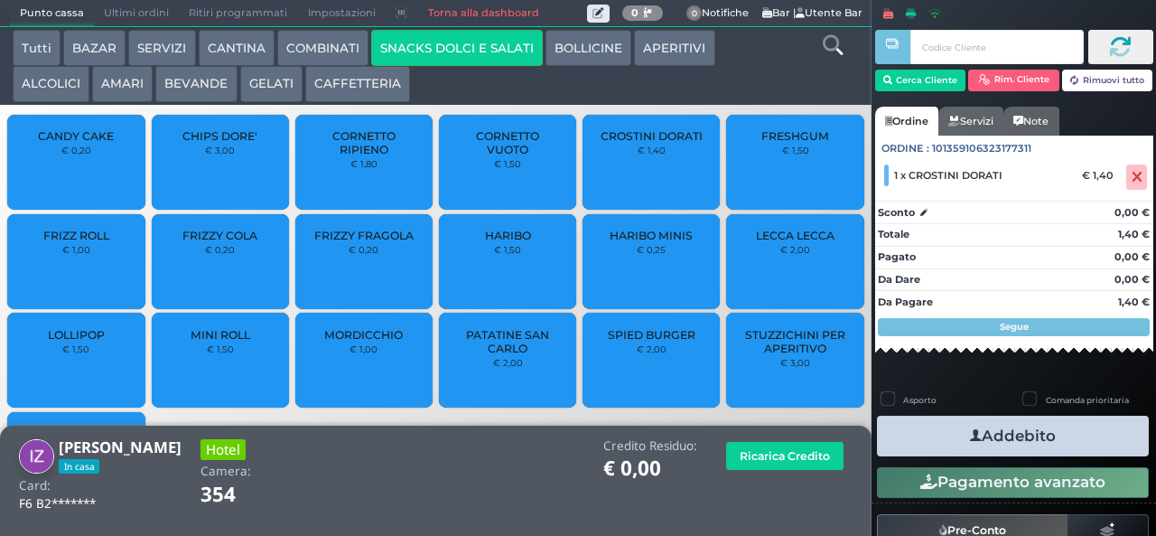
click at [1072, 437] on button "Addebito" at bounding box center [1013, 436] width 272 height 41
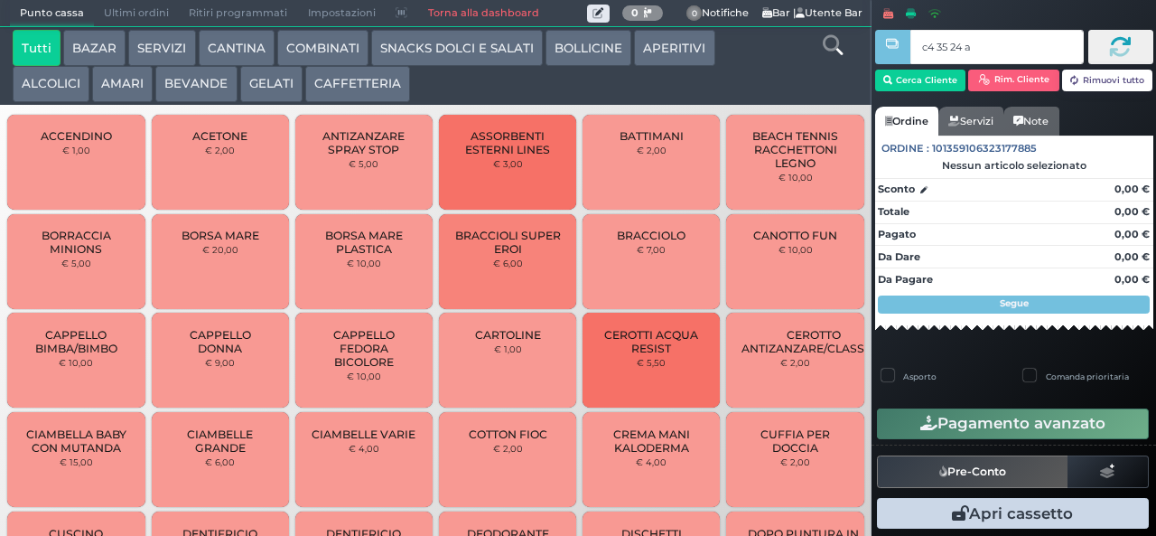
type input "c4 35 24 af"
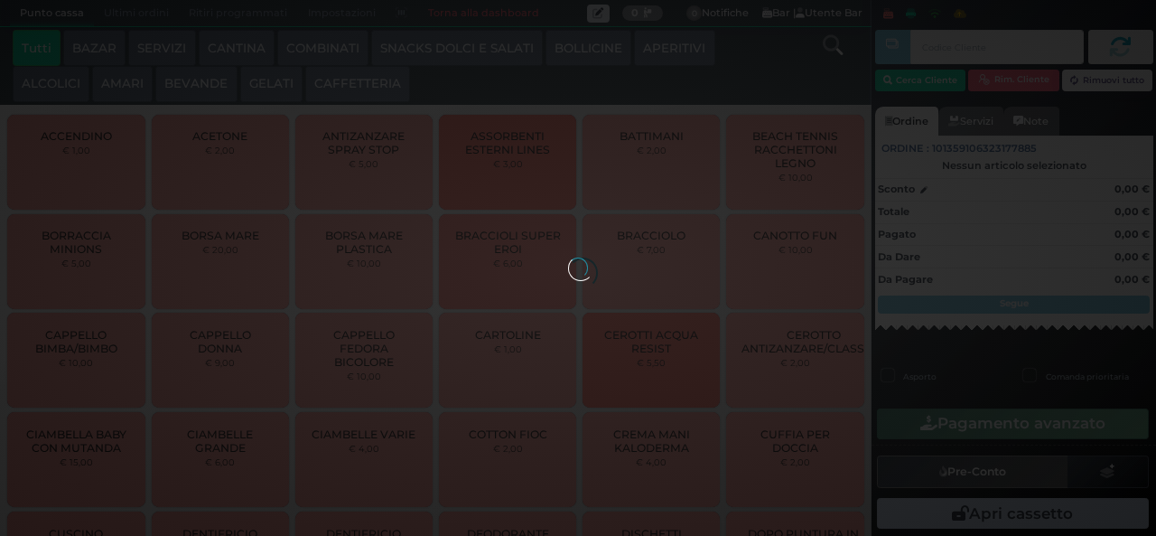
click at [568, 257] on div at bounding box center [578, 267] width 20 height 20
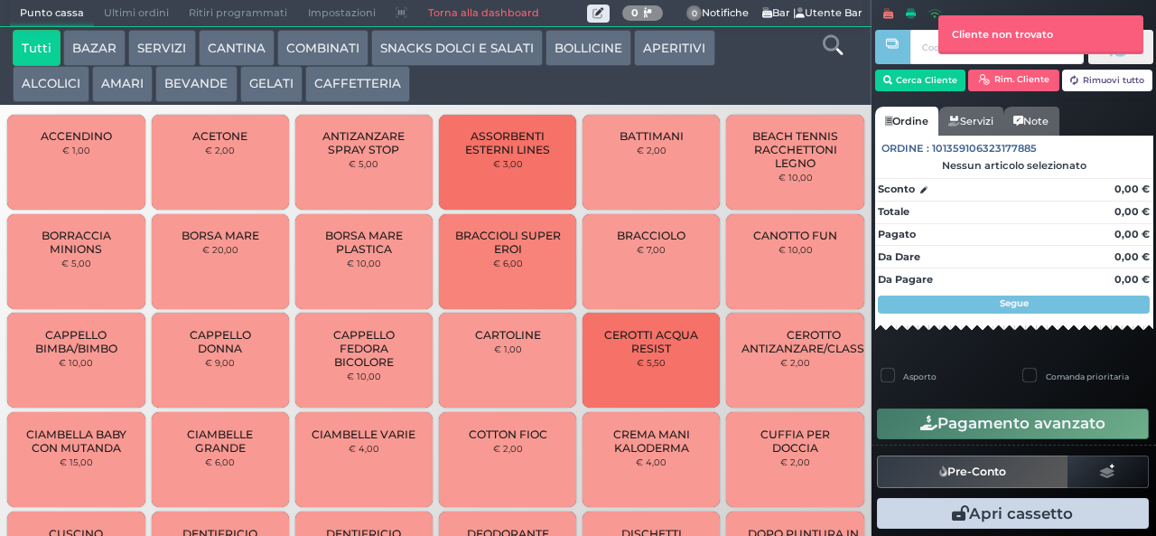
click at [472, 58] on button "SNACKS DOLCI E SALATI" at bounding box center [457, 48] width 172 height 36
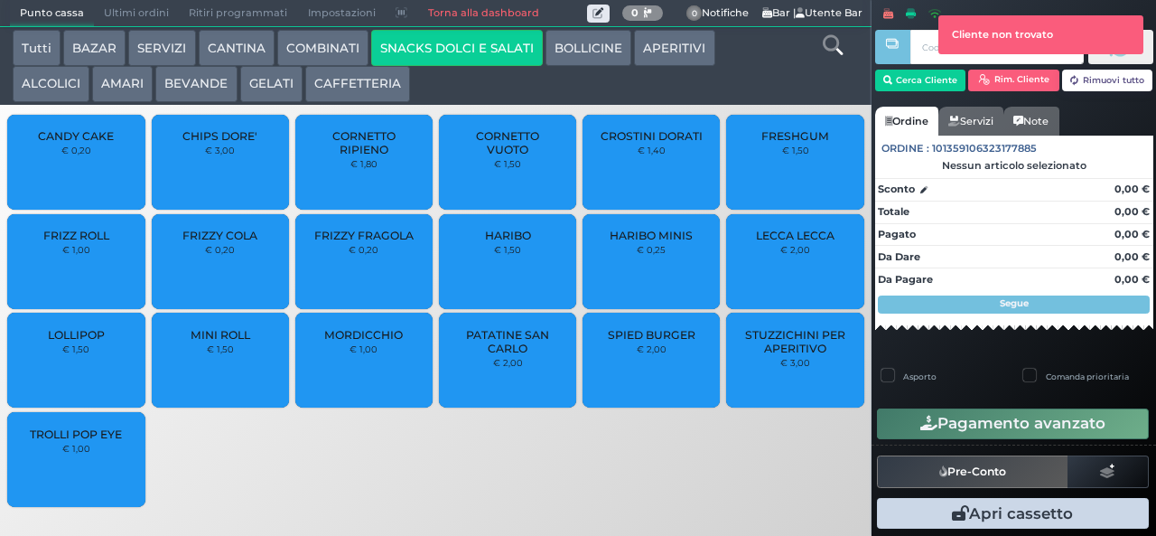
click at [515, 355] on span "PATATINE SAN CARLO" at bounding box center [507, 341] width 107 height 27
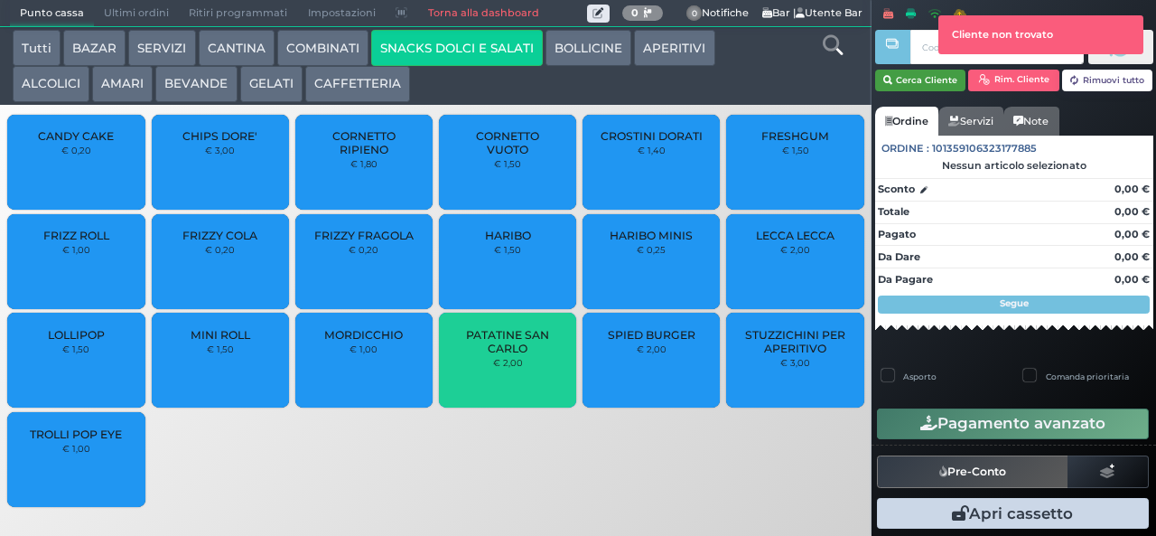
click at [912, 80] on button "Cerca Cliente" at bounding box center [920, 81] width 91 height 22
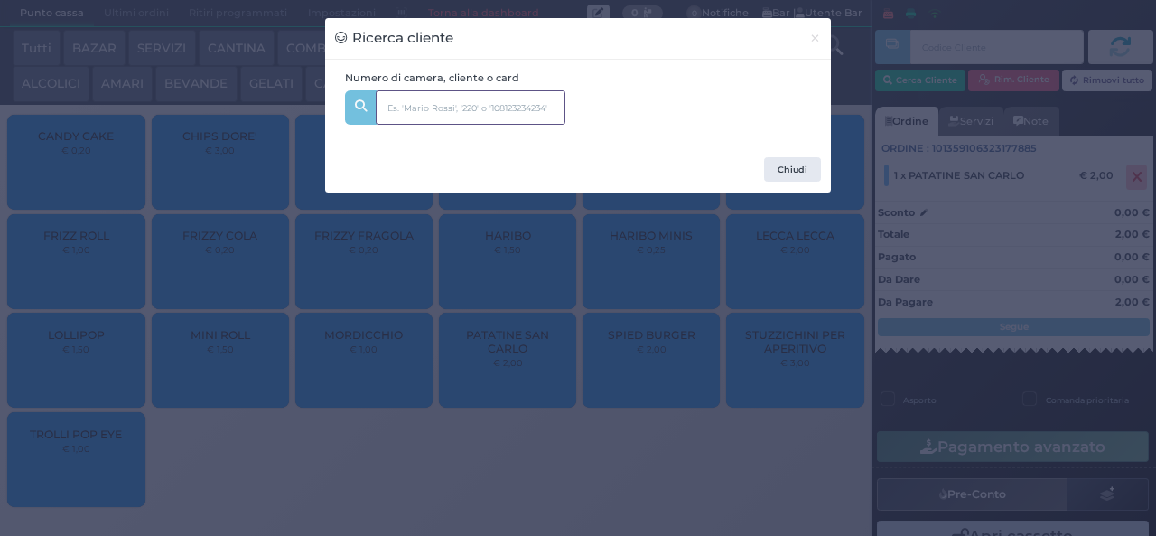
click at [477, 97] on input "text" at bounding box center [471, 107] width 190 height 34
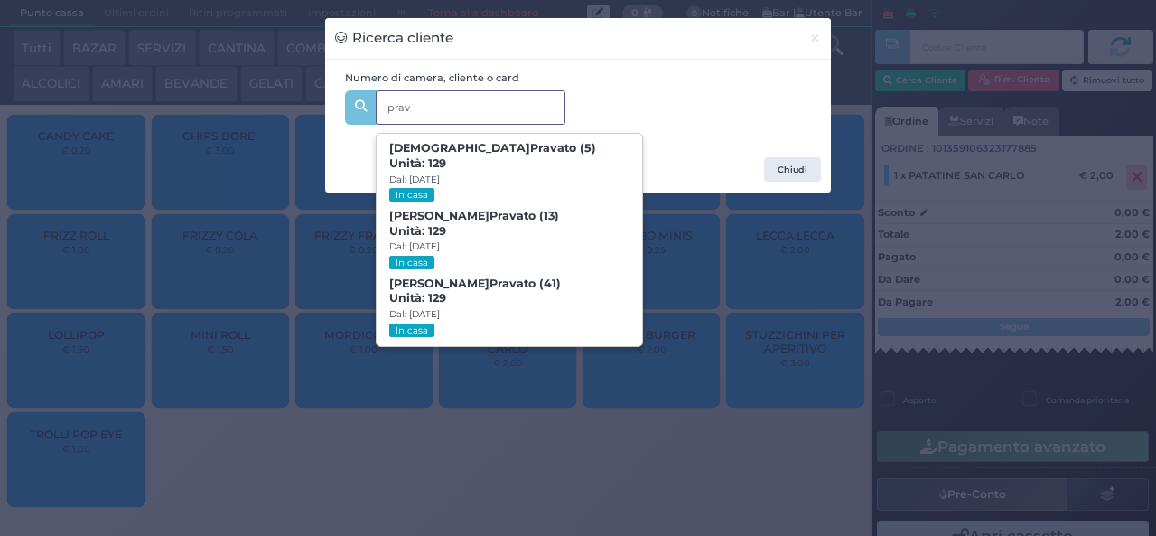
type input "prav"
click at [578, 114] on div "Numero di camera, cliente o card prav prav [DEMOGRAPHIC_DATA][PERSON_NAME] ato …" at bounding box center [578, 102] width 486 height 65
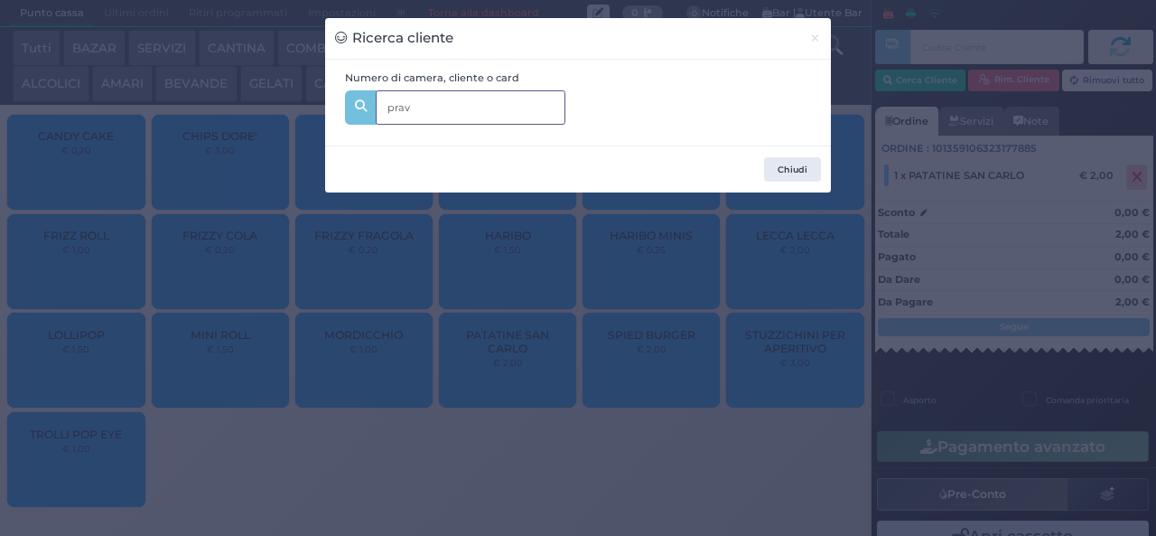
click at [489, 98] on input "prav" at bounding box center [471, 107] width 190 height 34
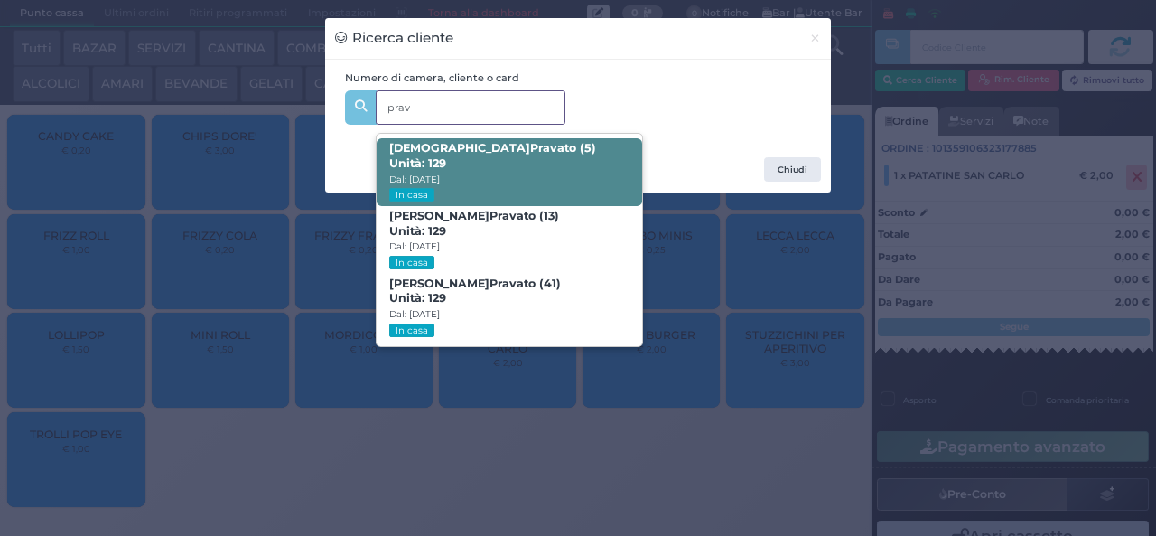
click at [550, 138] on span "Christian Prav ato (5) Unità: 129 Dal: 10/08/2025 In casa" at bounding box center [509, 172] width 265 height 68
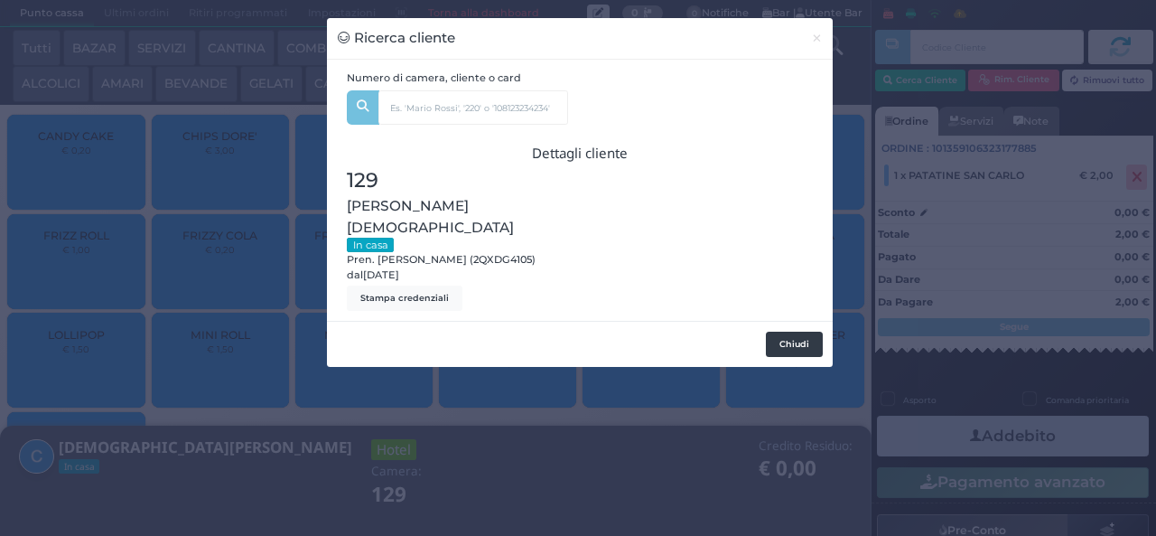
click at [788, 332] on button "Chiudi" at bounding box center [794, 344] width 57 height 25
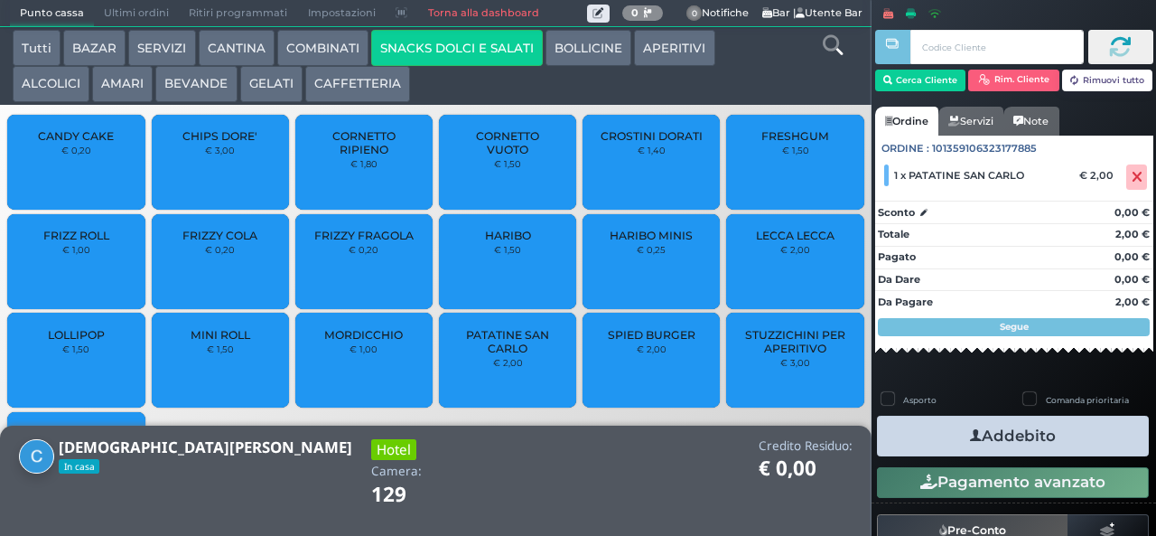
click at [1008, 417] on button "Addebito" at bounding box center [1013, 436] width 272 height 41
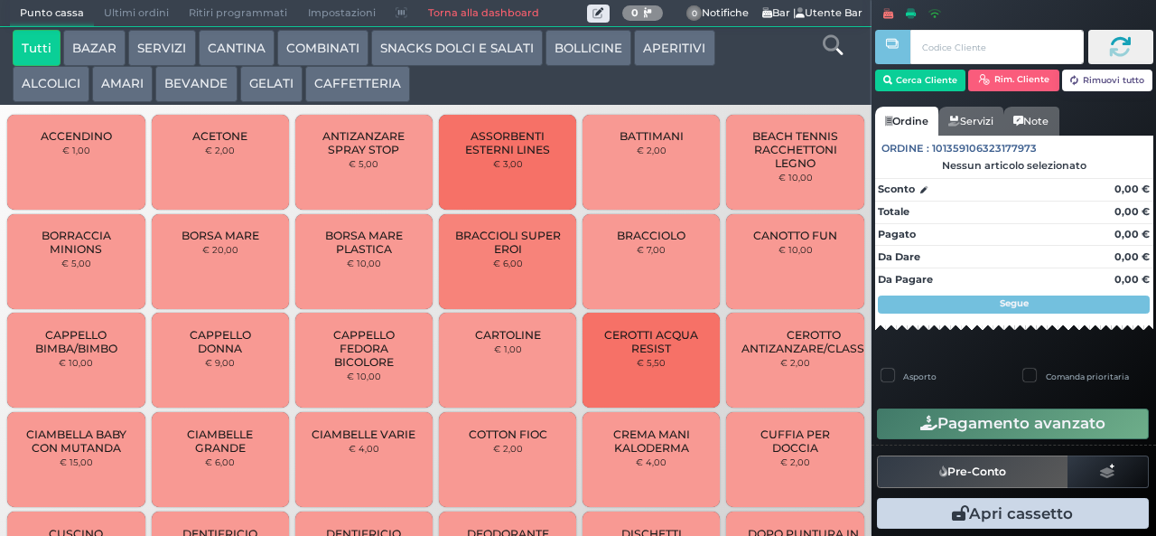
click at [14, 51] on button "Tutti" at bounding box center [37, 48] width 48 height 36
click at [13, 30] on button "Tutti" at bounding box center [37, 48] width 48 height 36
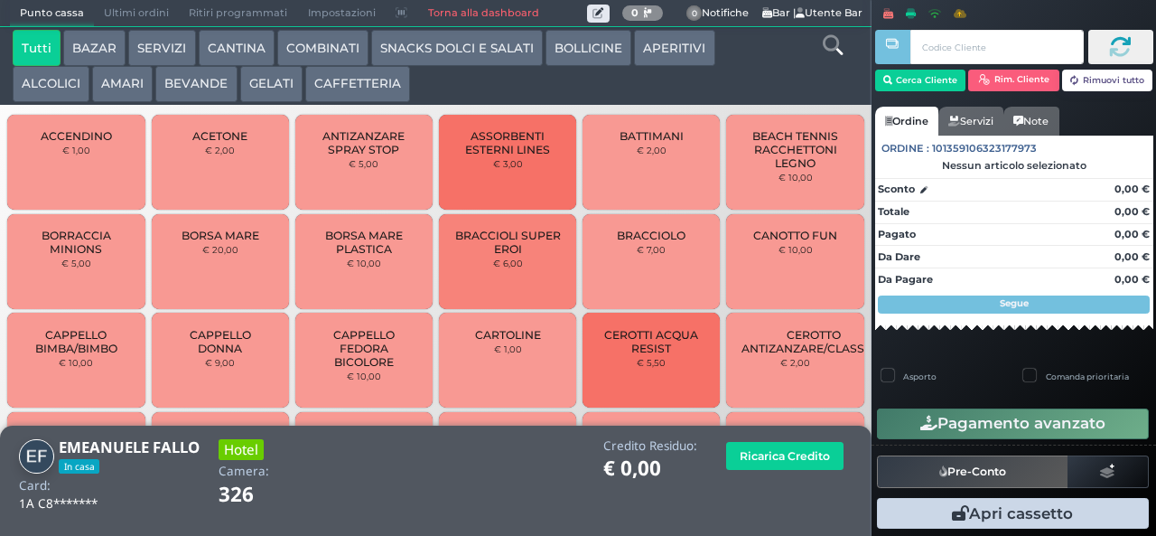
click at [327, 49] on button "COMBINATI" at bounding box center [322, 48] width 91 height 36
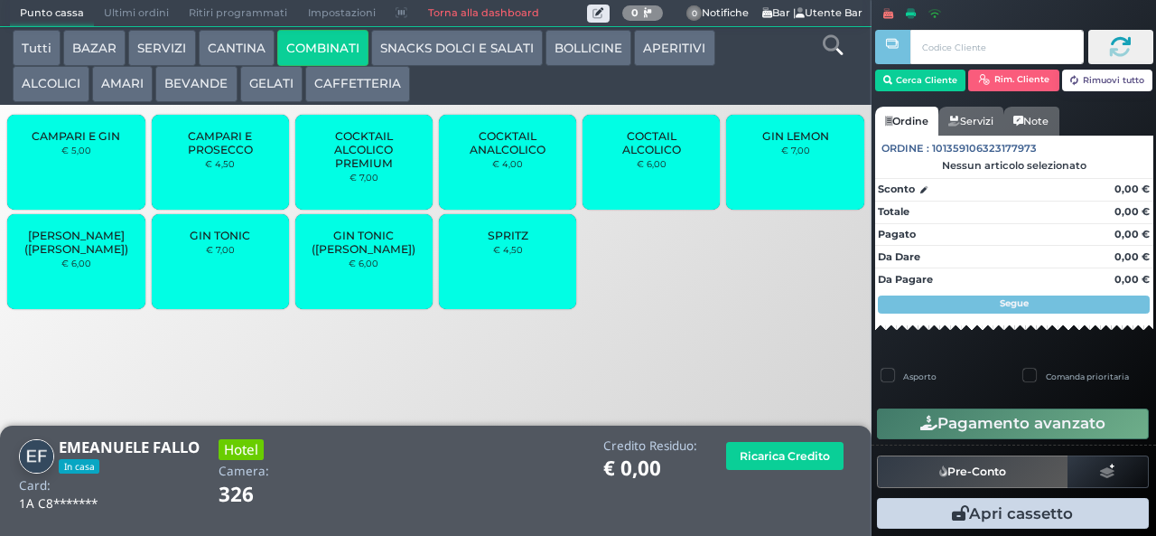
click at [519, 242] on span "SPRITZ" at bounding box center [508, 236] width 41 height 14
click at [514, 242] on span "SPRITZ" at bounding box center [508, 236] width 41 height 14
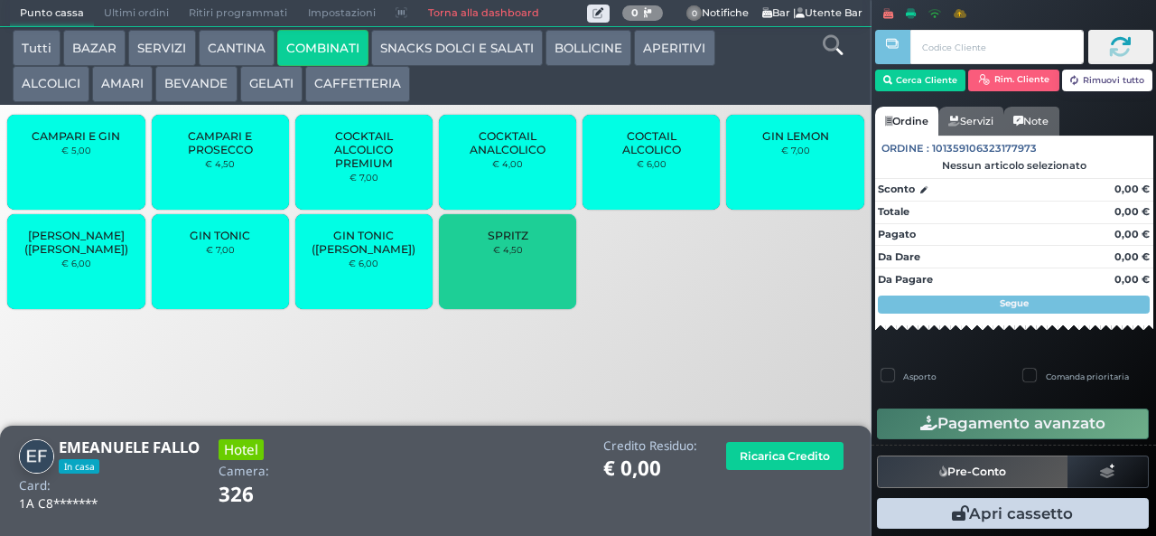
click at [516, 242] on span "SPRITZ" at bounding box center [508, 236] width 41 height 14
click at [512, 275] on div "SPRITZ € 4,50" at bounding box center [507, 261] width 137 height 95
click at [493, 296] on div "SPRITZ € 4,50" at bounding box center [507, 261] width 137 height 95
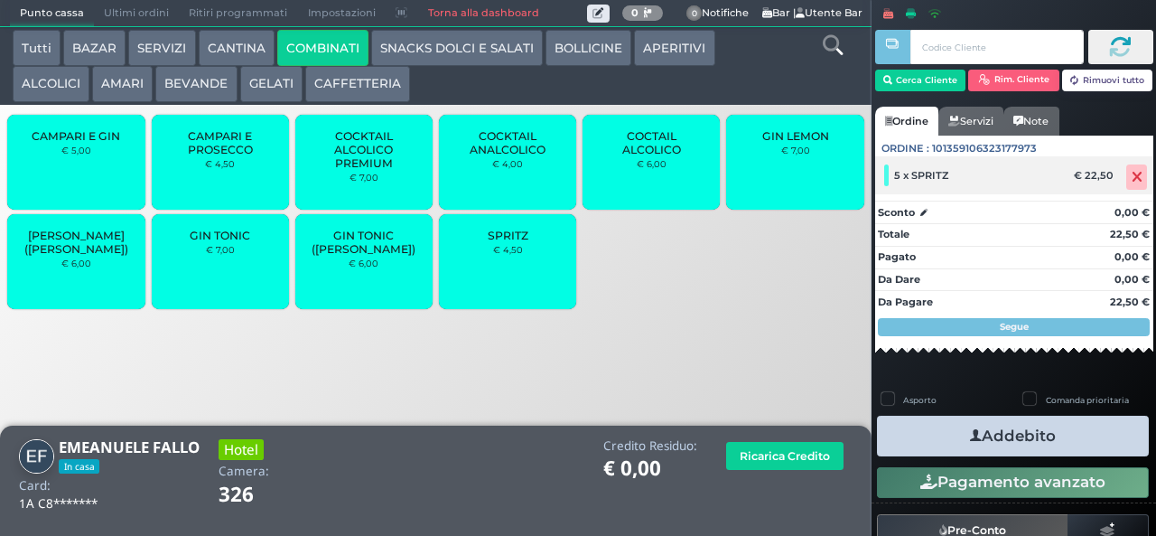
click at [1132, 177] on icon at bounding box center [1137, 177] width 11 height 1
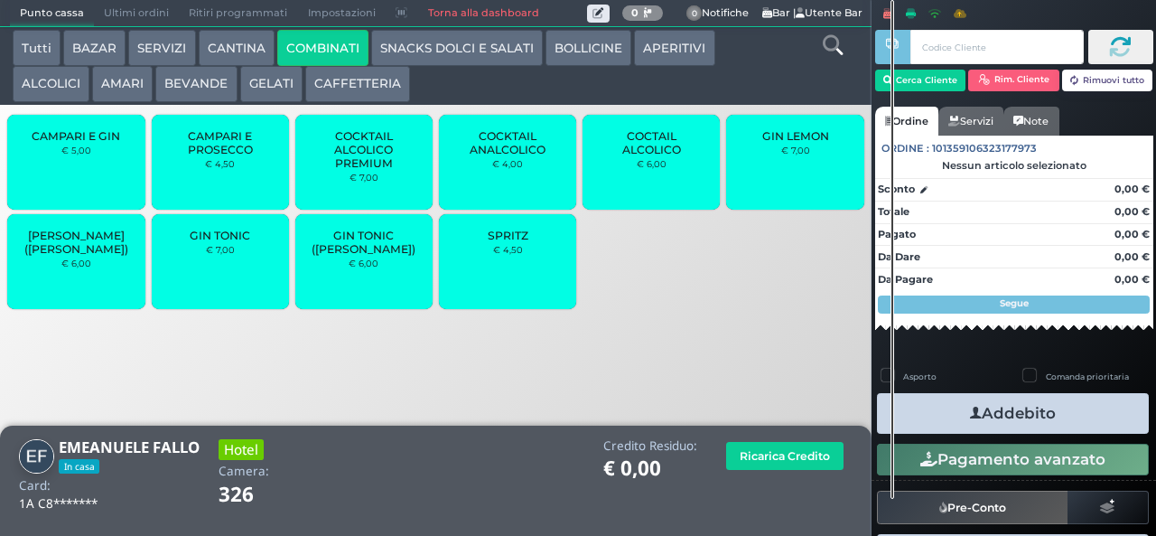
click at [506, 274] on div "SPRITZ € 4,50" at bounding box center [507, 261] width 137 height 95
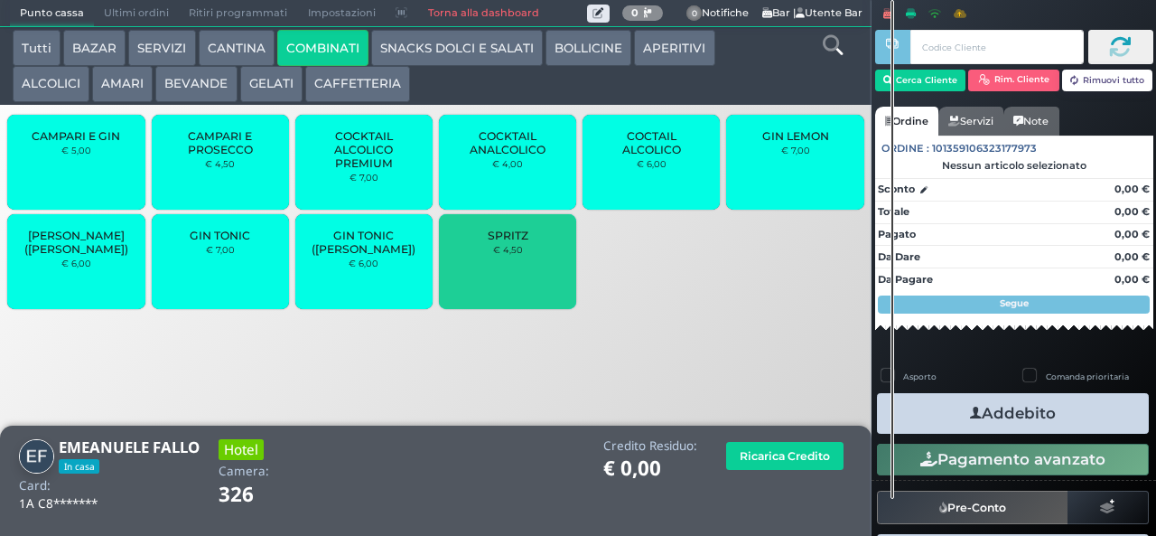
click at [499, 255] on small "€ 4,50" at bounding box center [508, 249] width 30 height 11
click at [495, 255] on small "€ 4,50" at bounding box center [508, 249] width 30 height 11
click at [497, 242] on span "SPRITZ" at bounding box center [508, 236] width 41 height 14
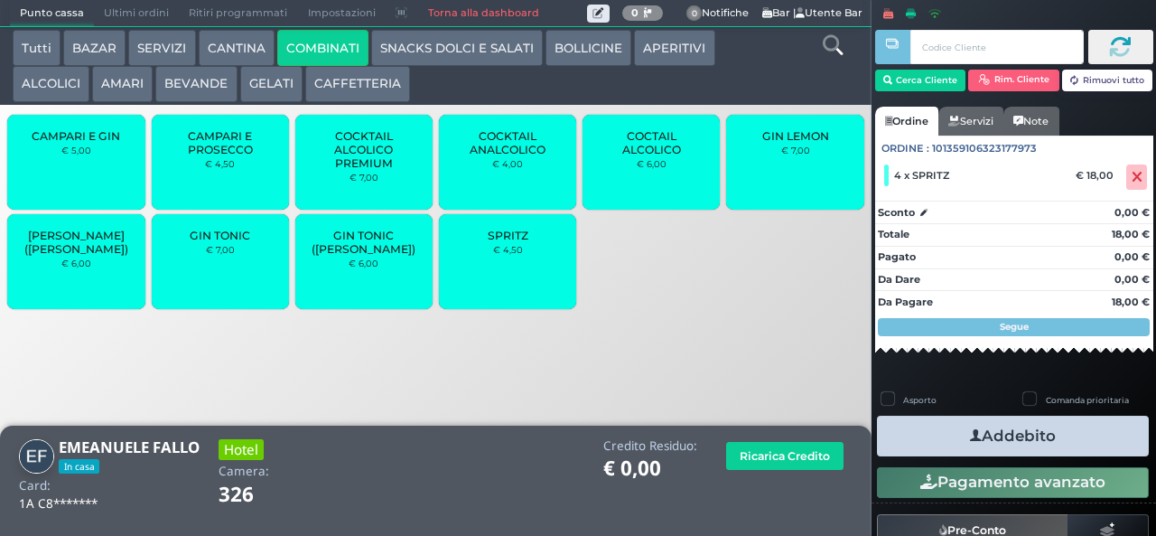
click at [351, 85] on button "CAFFETTERIA" at bounding box center [357, 84] width 105 height 36
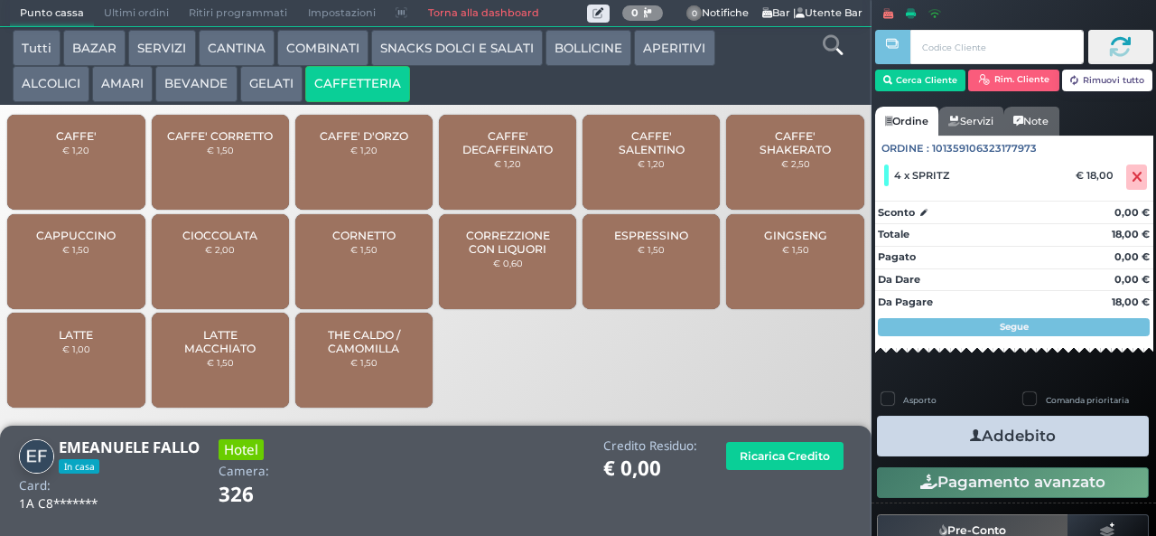
click at [481, 50] on button "SNACKS DOLCI E SALATI" at bounding box center [457, 48] width 172 height 36
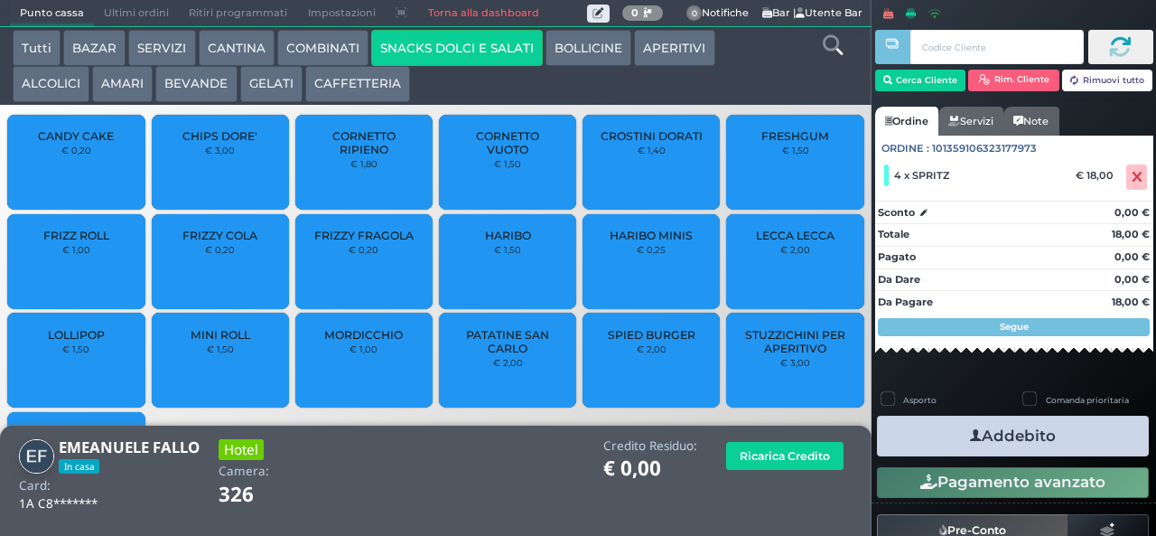
click at [517, 355] on span "PATATINE SAN CARLO" at bounding box center [507, 341] width 107 height 27
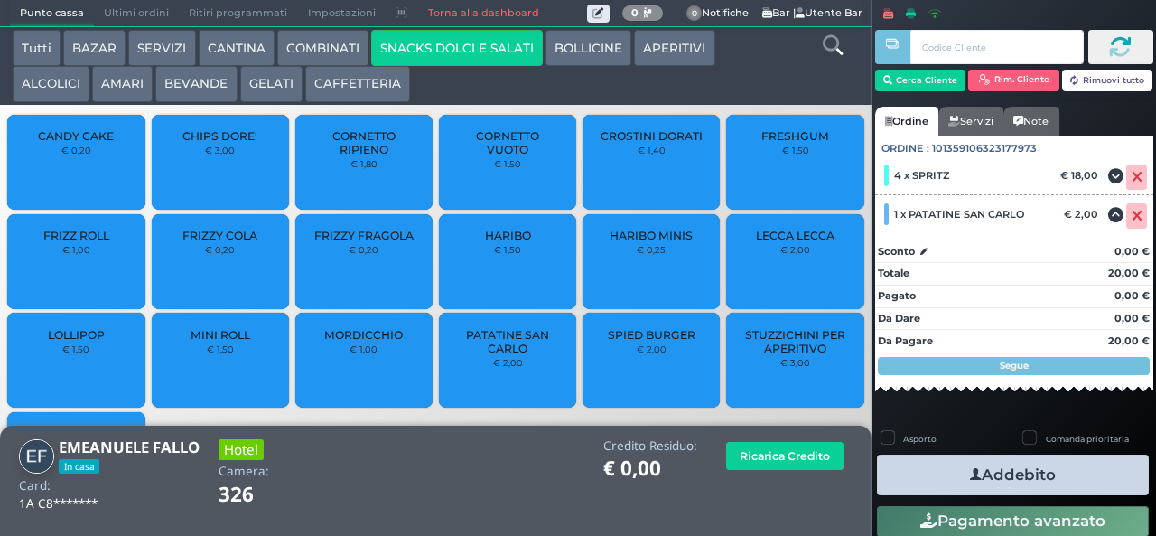
click at [1033, 472] on button "Addebito" at bounding box center [1013, 474] width 272 height 41
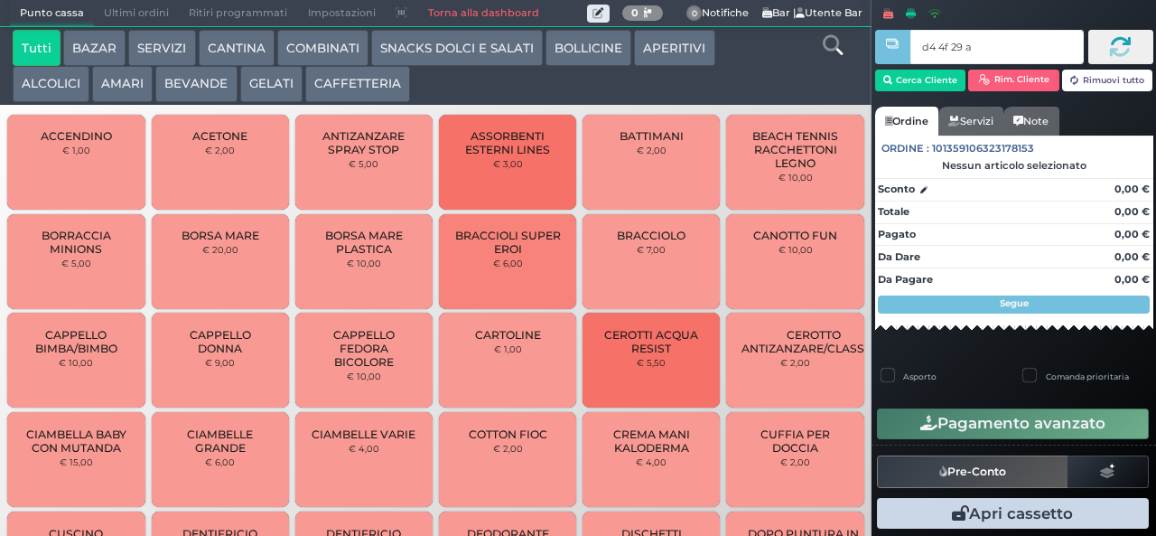
type input "d4 4f 29 af"
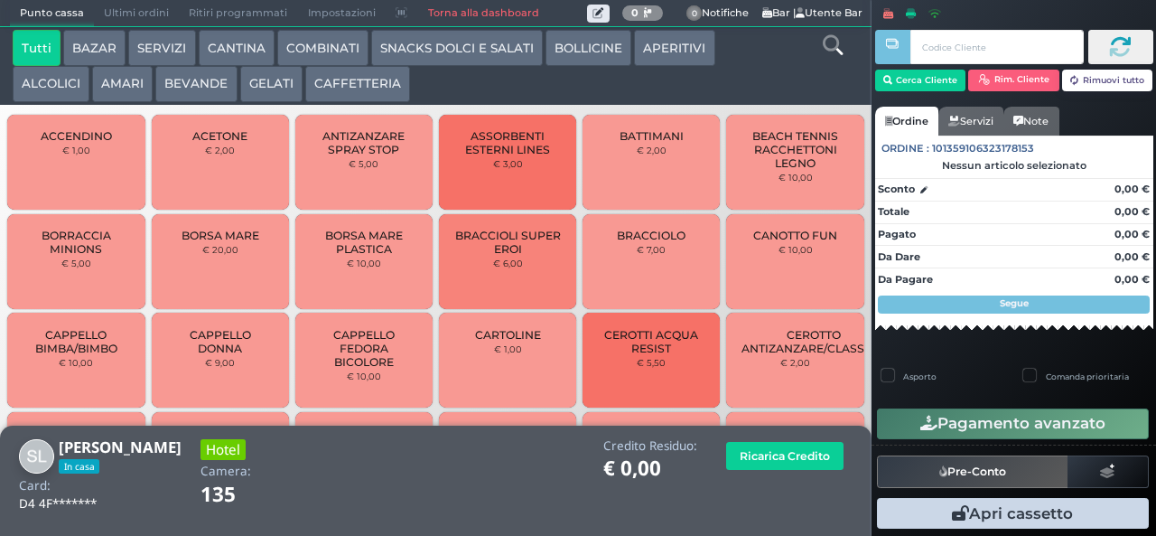
click at [319, 51] on button "COMBINATI" at bounding box center [322, 48] width 91 height 36
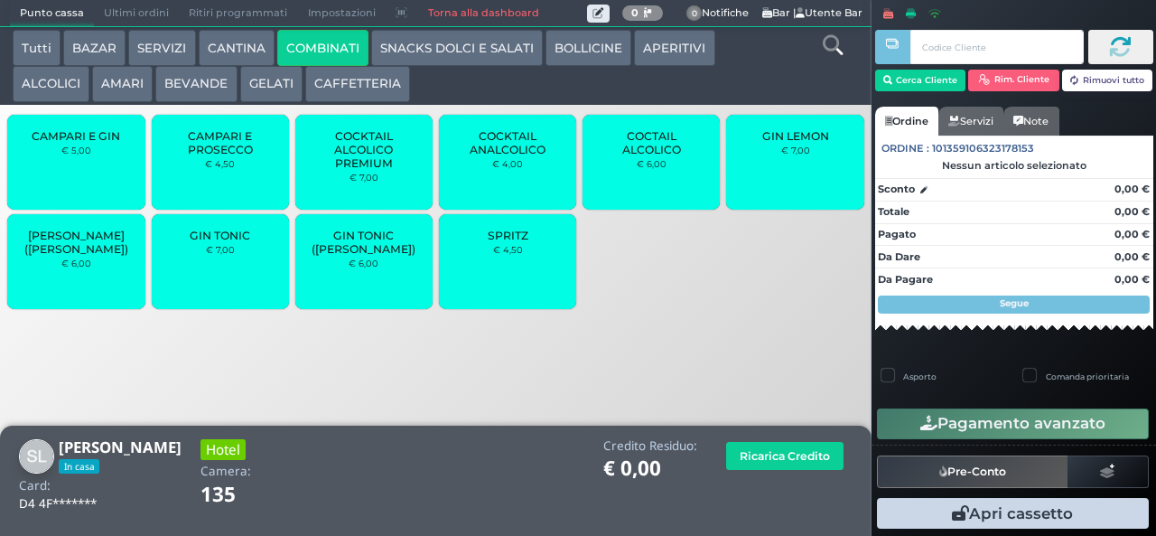
click at [529, 285] on div "SPRITZ € 4,50" at bounding box center [507, 261] width 137 height 95
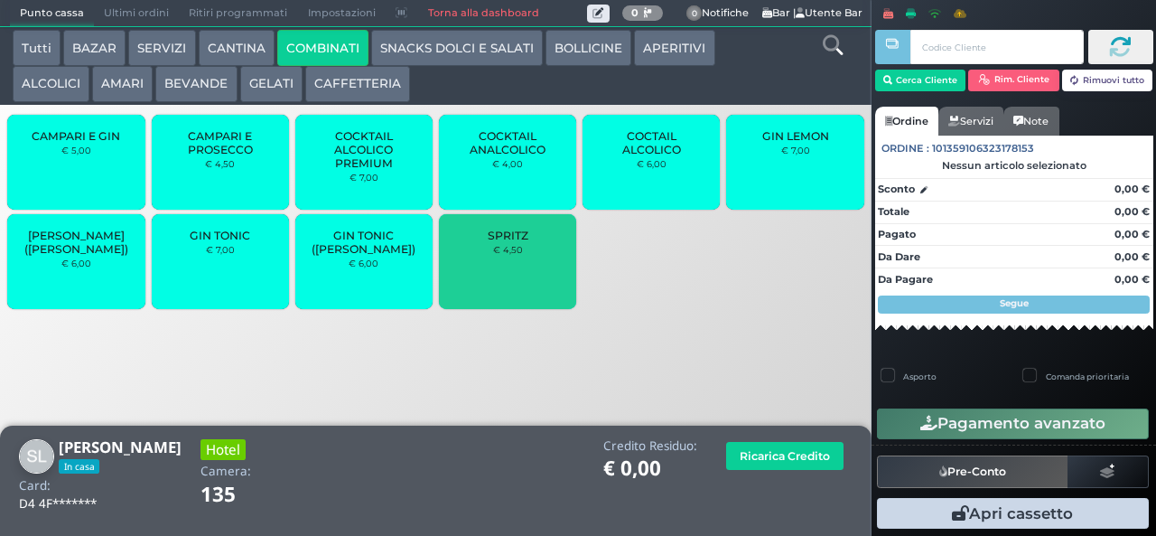
click at [525, 282] on div "SPRITZ € 4,50" at bounding box center [507, 261] width 137 height 95
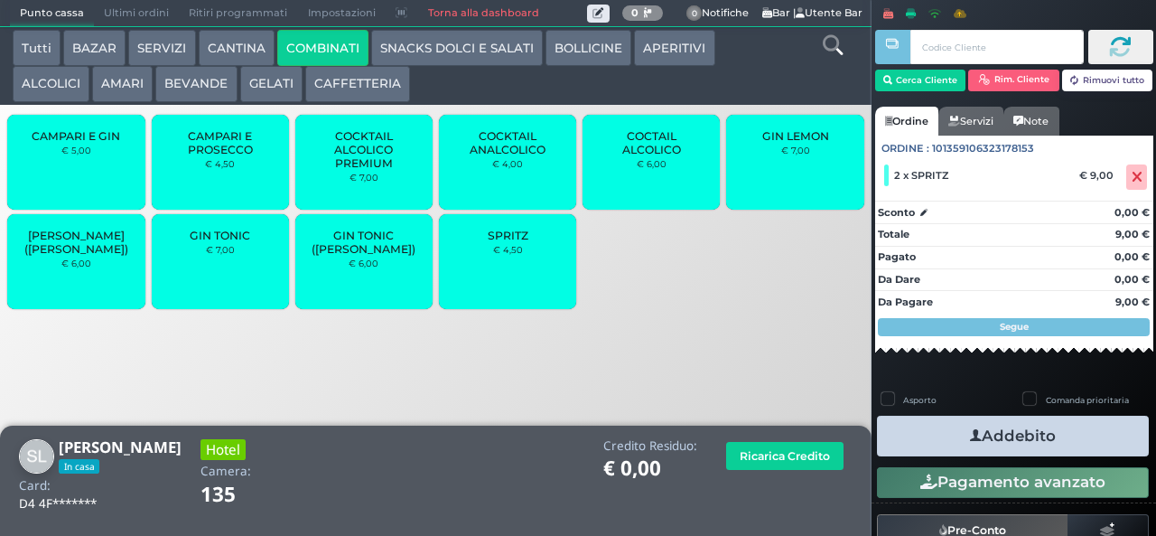
click at [1091, 443] on button "Addebito" at bounding box center [1013, 436] width 272 height 41
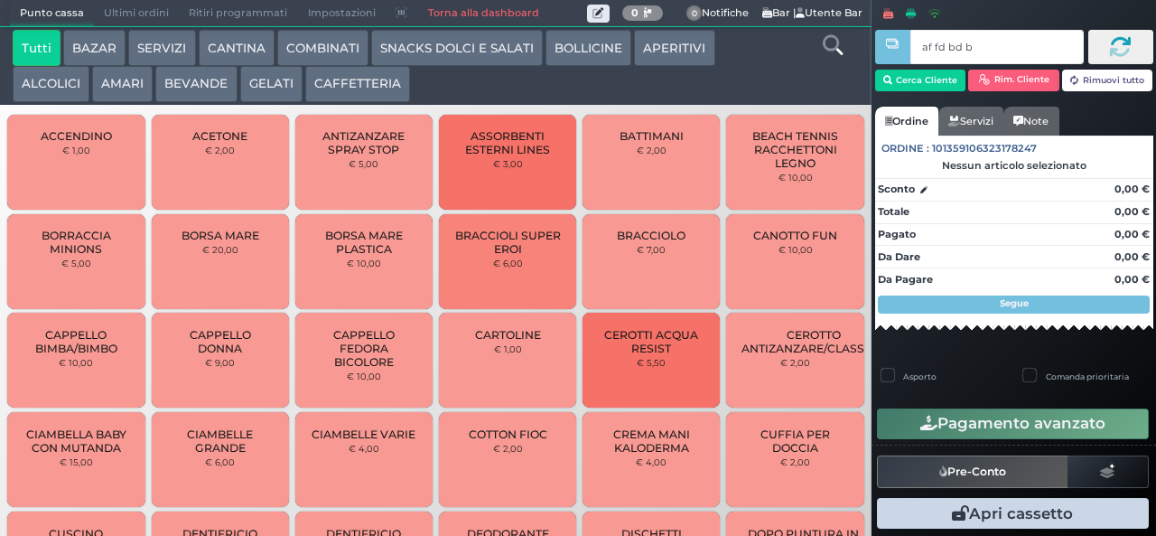
type input "af fd bd b9"
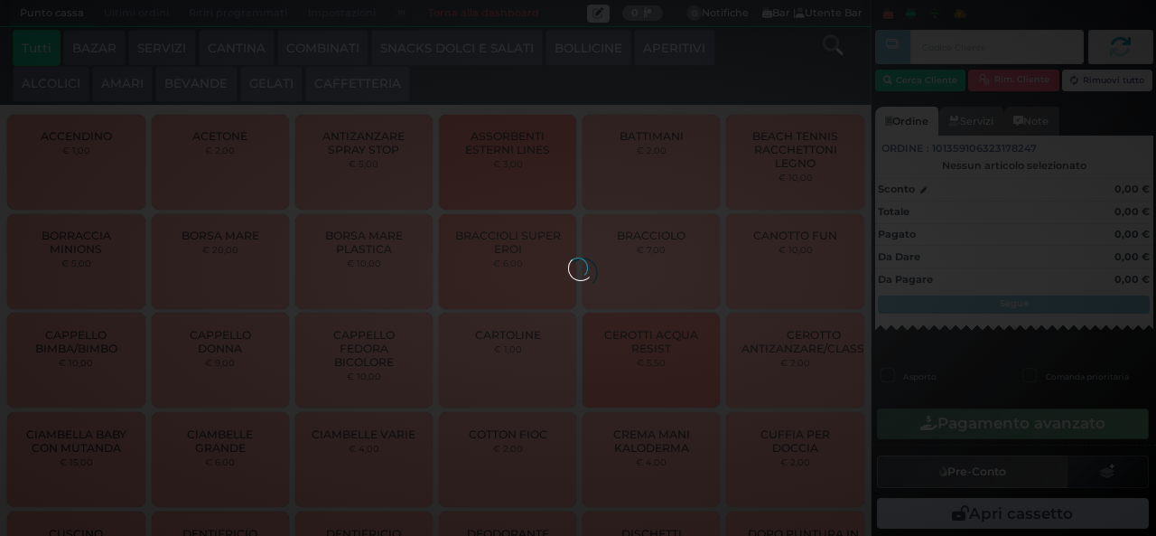
click at [568, 257] on div at bounding box center [578, 267] width 20 height 20
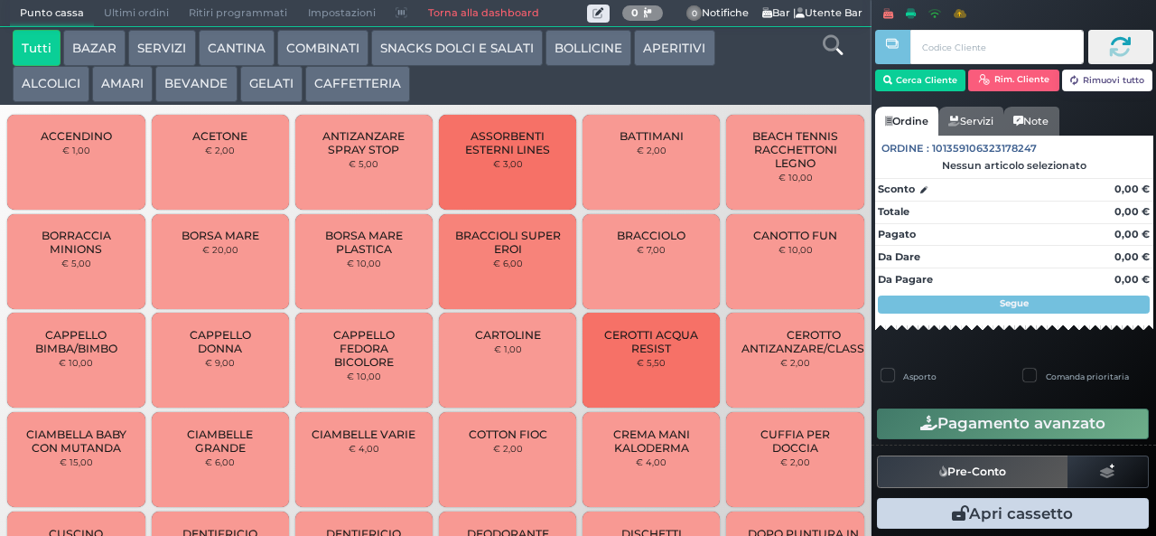
click at [511, 51] on button "SNACKS DOLCI E SALATI" at bounding box center [457, 48] width 172 height 36
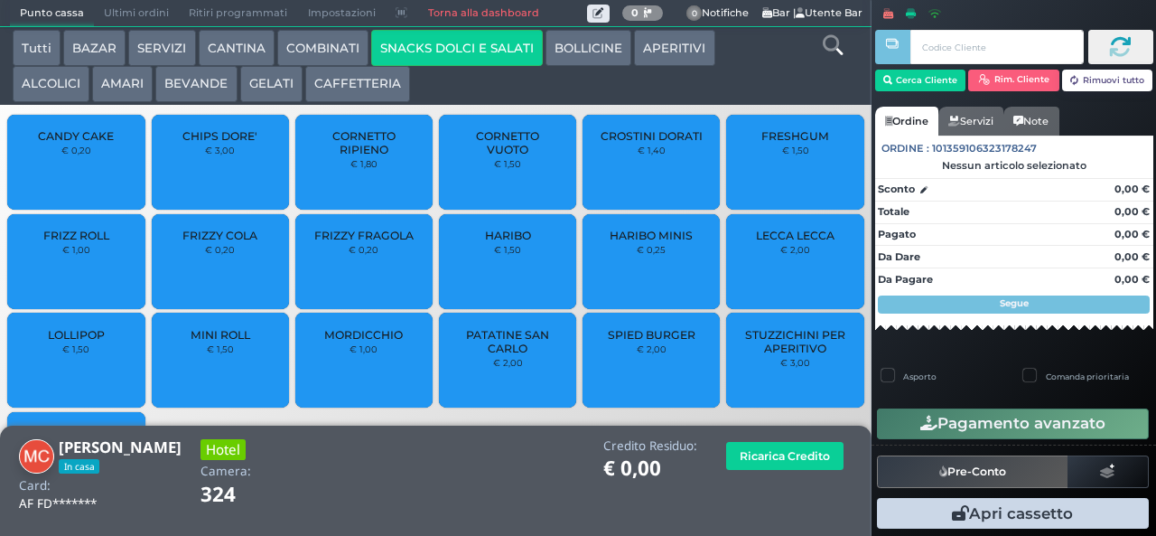
click at [503, 355] on span "PATATINE SAN CARLO" at bounding box center [507, 341] width 107 height 27
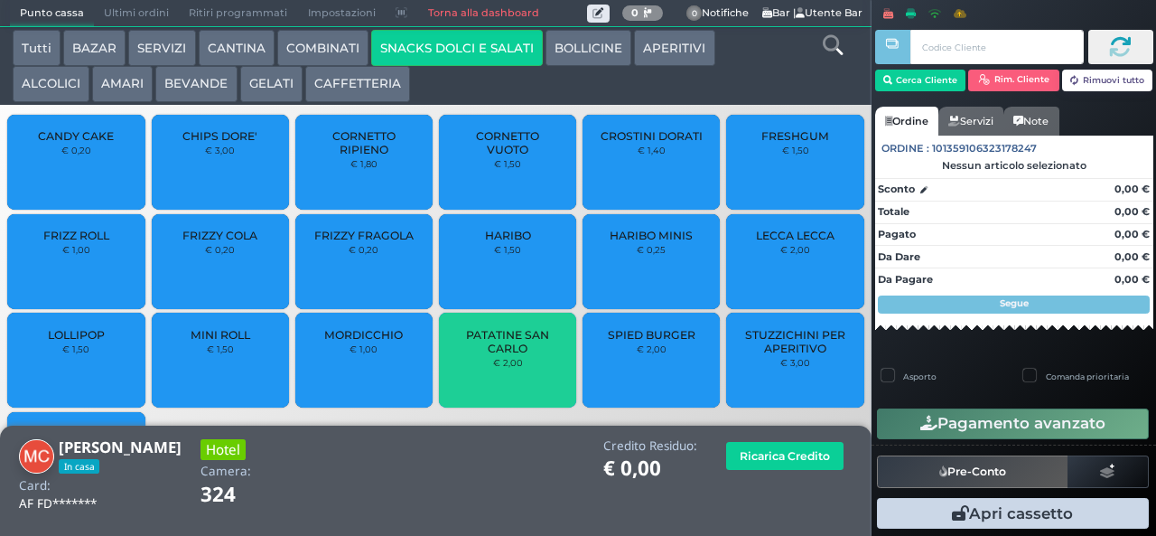
click at [497, 355] on span "PATATINE SAN CARLO" at bounding box center [507, 341] width 107 height 27
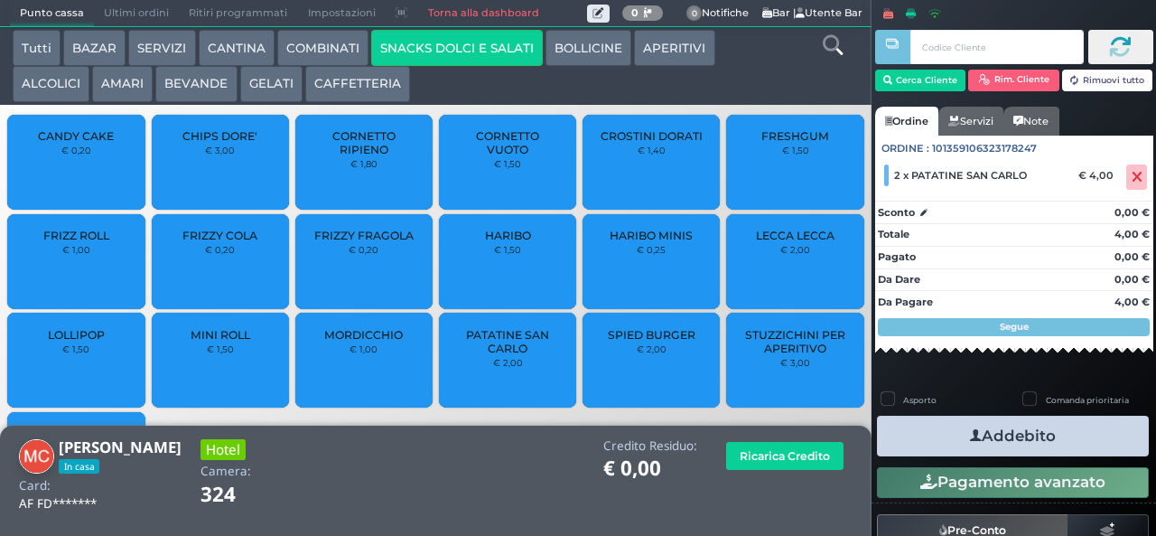
click at [1073, 446] on button "Addebito" at bounding box center [1013, 436] width 272 height 41
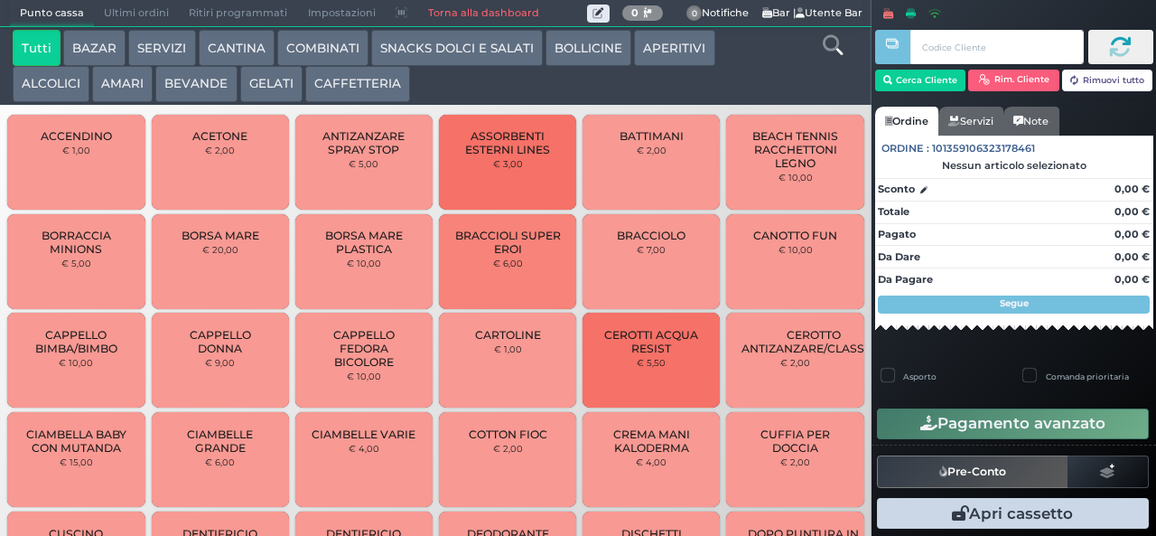
click at [363, 78] on button "CAFFETTERIA" at bounding box center [357, 84] width 105 height 36
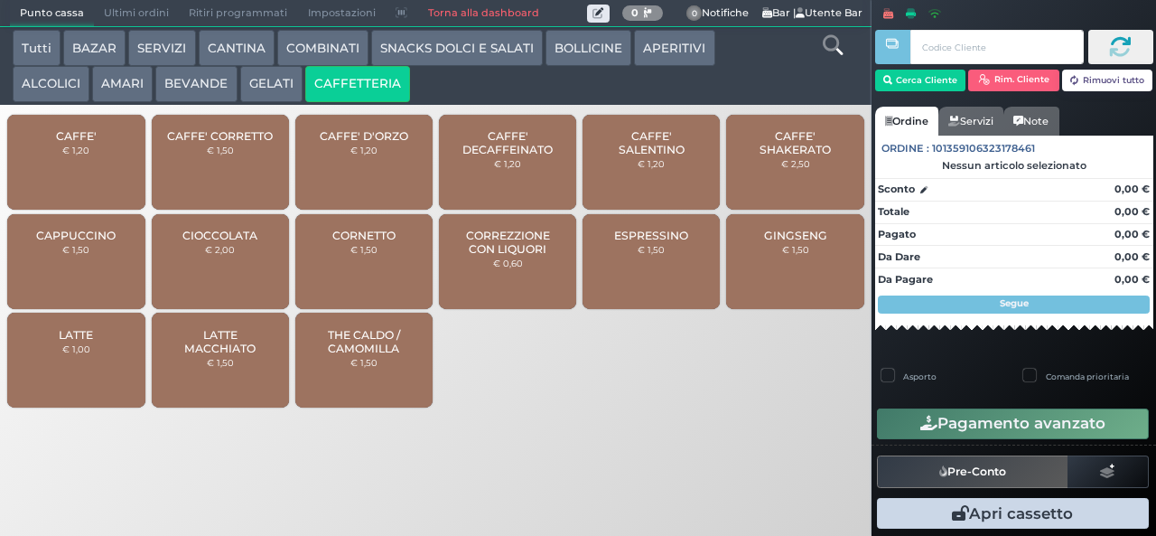
click at [322, 47] on button "COMBINATI" at bounding box center [322, 48] width 91 height 36
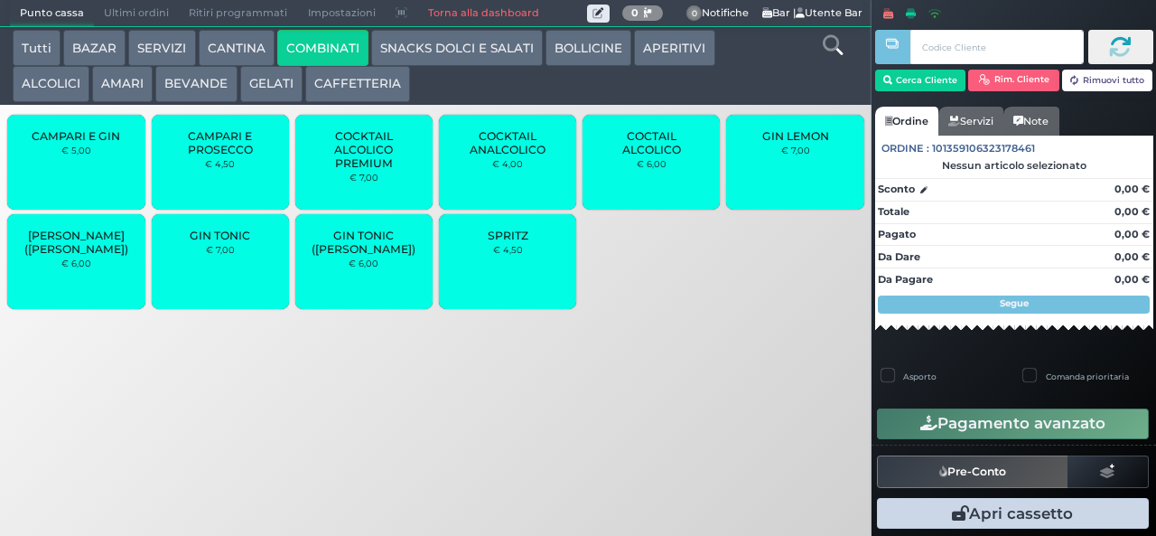
click at [531, 269] on div "SPRITZ € 4,50" at bounding box center [507, 261] width 137 height 95
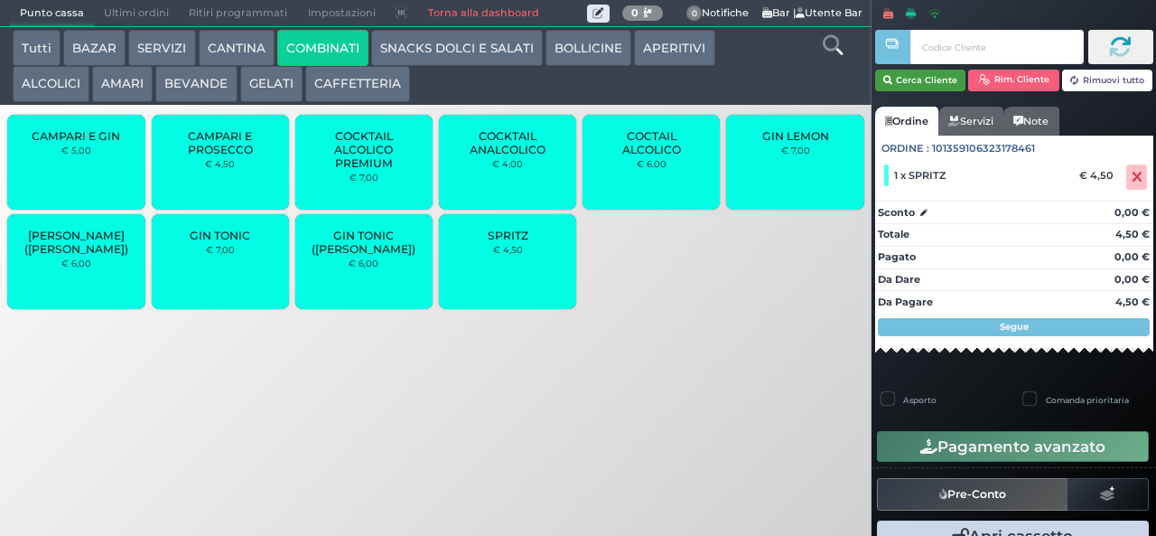
click at [930, 78] on button "Cerca Cliente" at bounding box center [920, 81] width 91 height 22
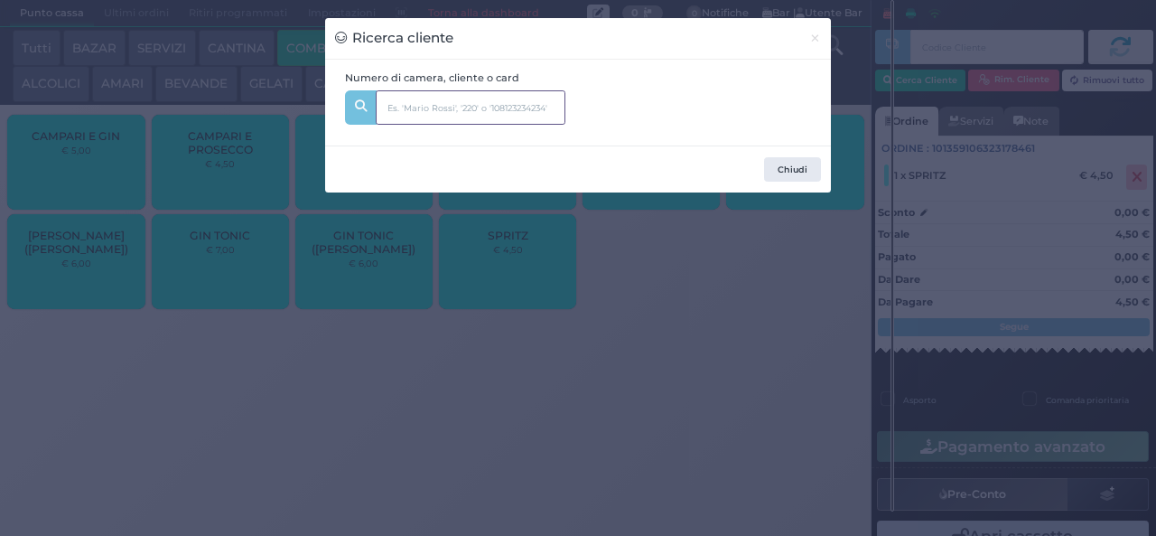
click at [463, 96] on input "text" at bounding box center [471, 107] width 190 height 34
type input "204"
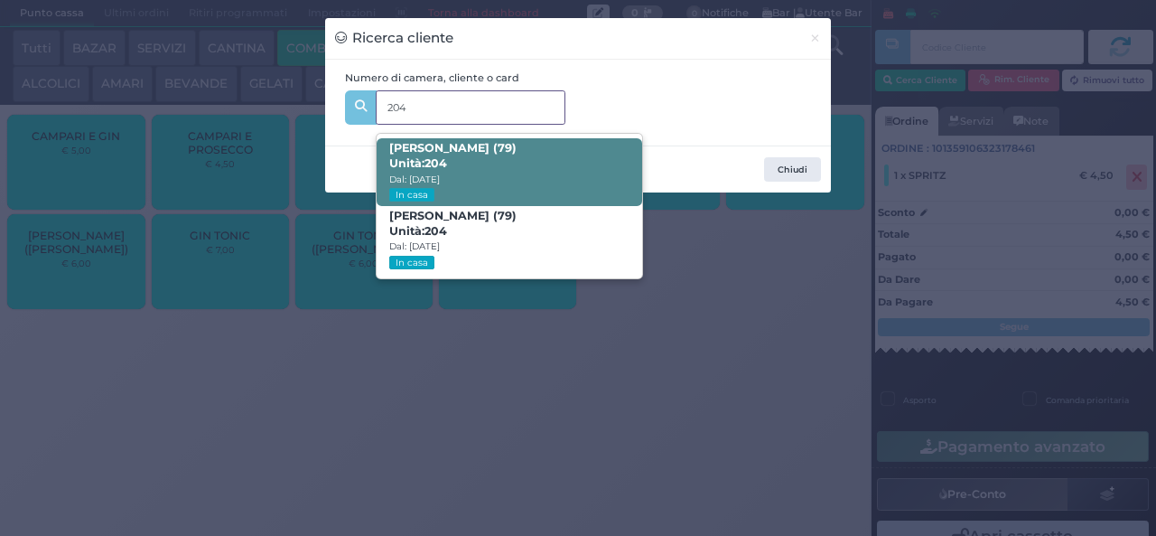
click at [567, 145] on span "Laura Gattavara (79) Unità: 204 Dal: 03/08/2025 In casa" at bounding box center [509, 172] width 265 height 68
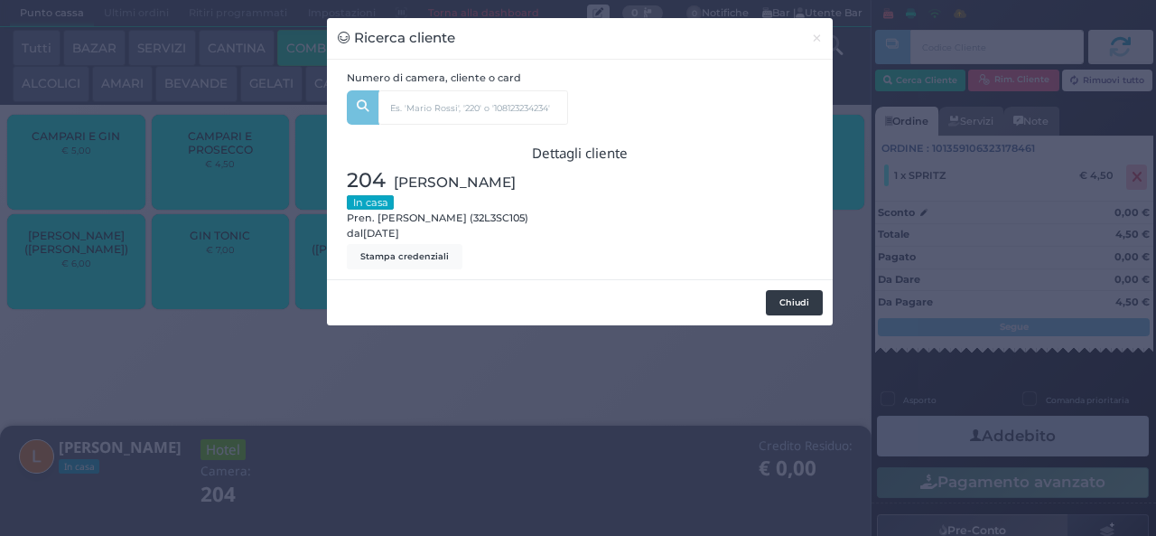
click at [797, 302] on button "Chiudi" at bounding box center [794, 302] width 57 height 25
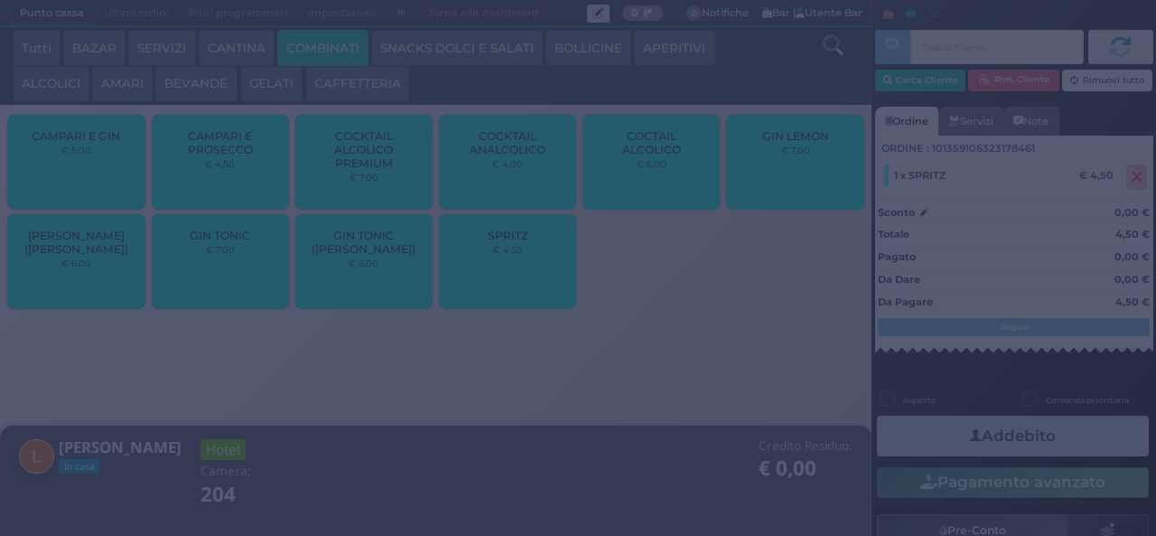
click at [1012, 448] on button "Addebito" at bounding box center [1013, 436] width 272 height 41
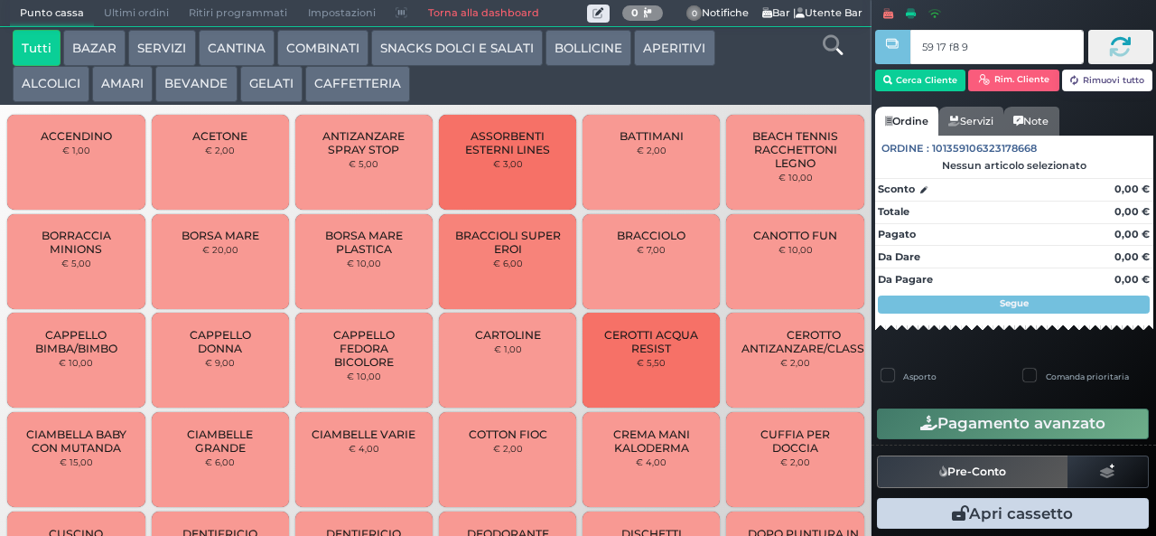
type input "59 17 f8 95"
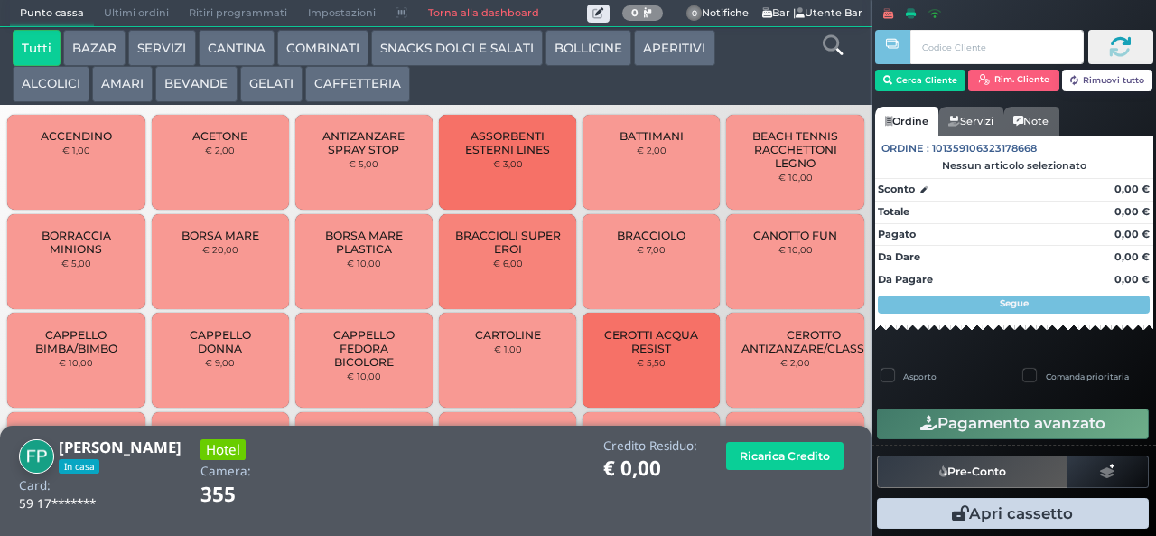
click at [323, 50] on button "COMBINATI" at bounding box center [322, 48] width 91 height 36
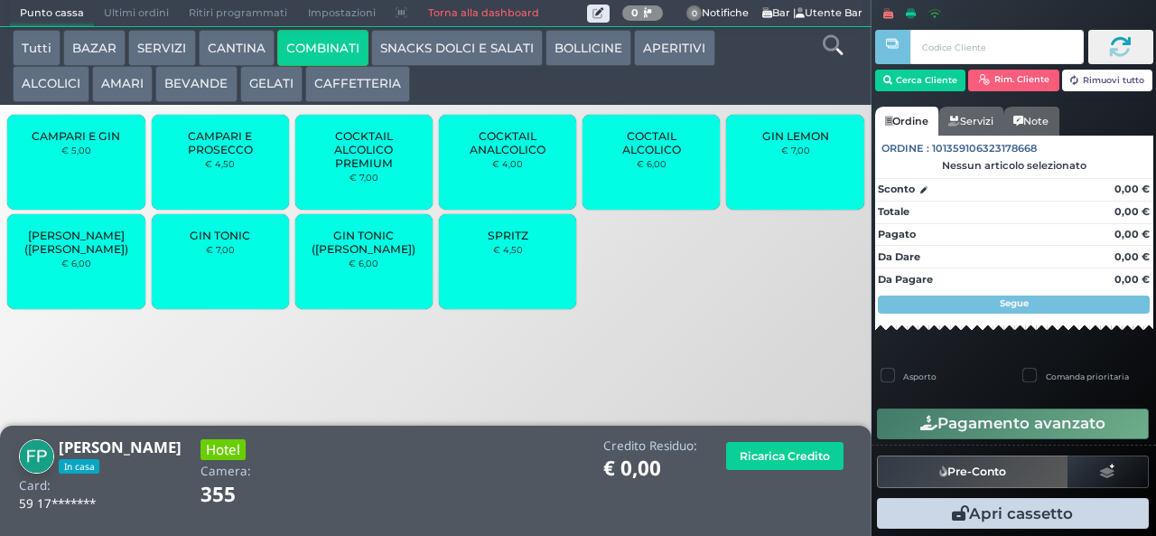
click at [528, 285] on div "SPRITZ € 4,50" at bounding box center [507, 261] width 137 height 95
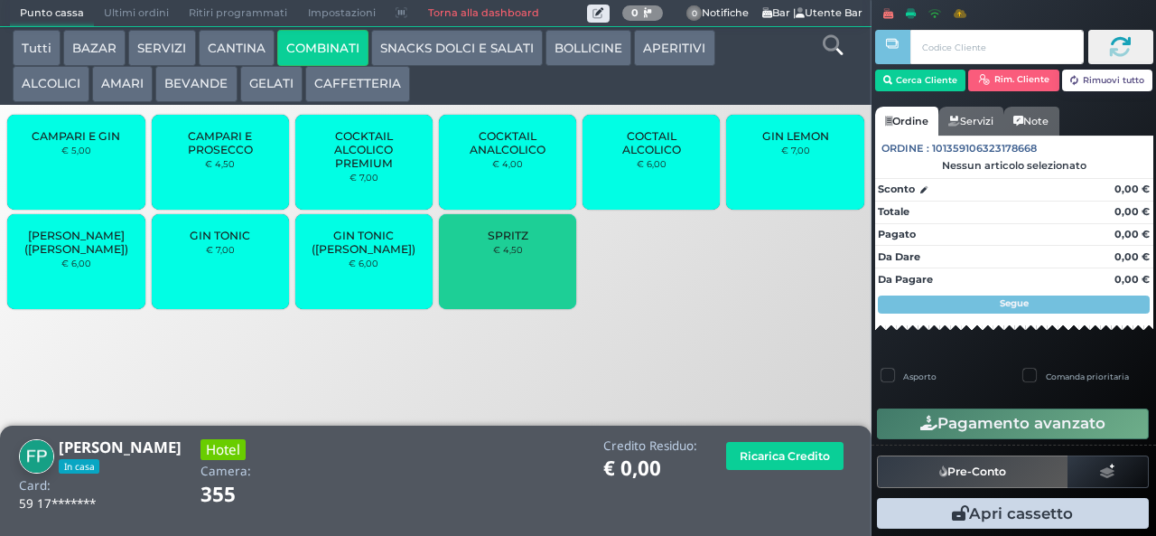
click at [528, 282] on div "SPRITZ € 4,50" at bounding box center [507, 261] width 137 height 95
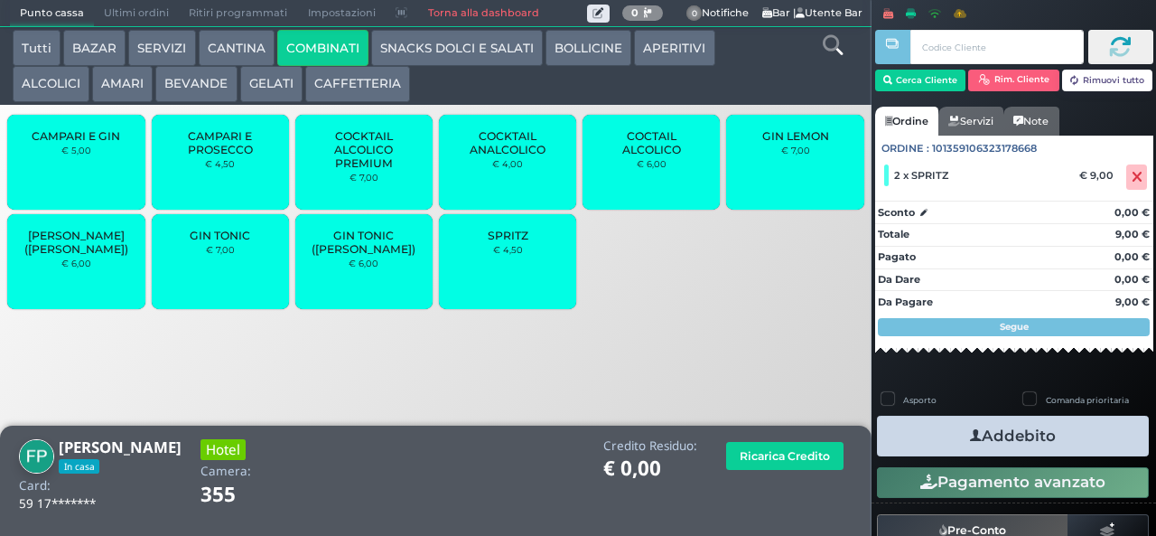
click at [1009, 426] on button "Addebito" at bounding box center [1013, 436] width 272 height 41
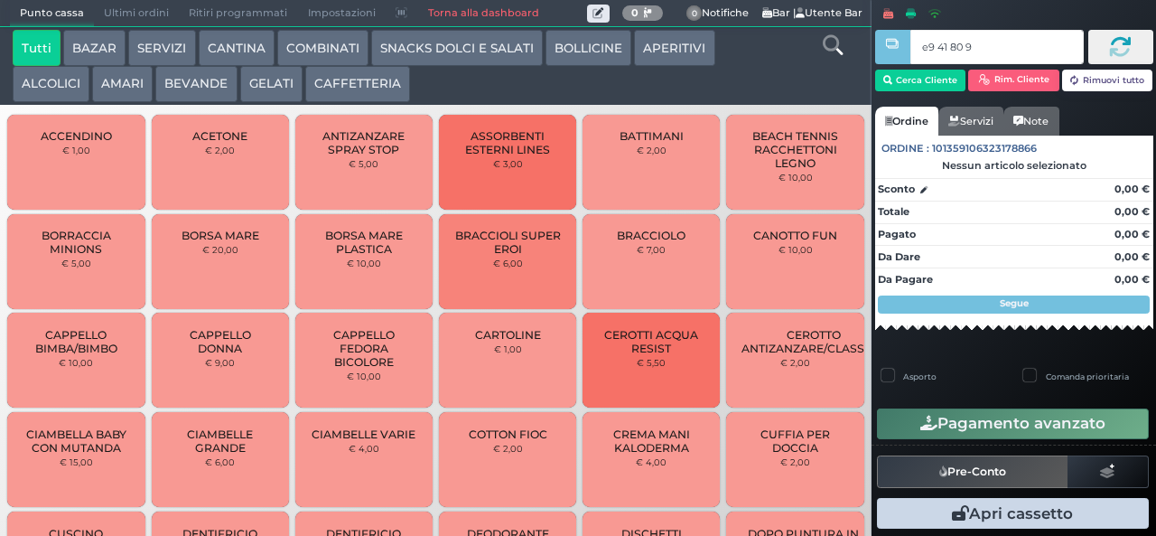
type input "e9 41 80 94"
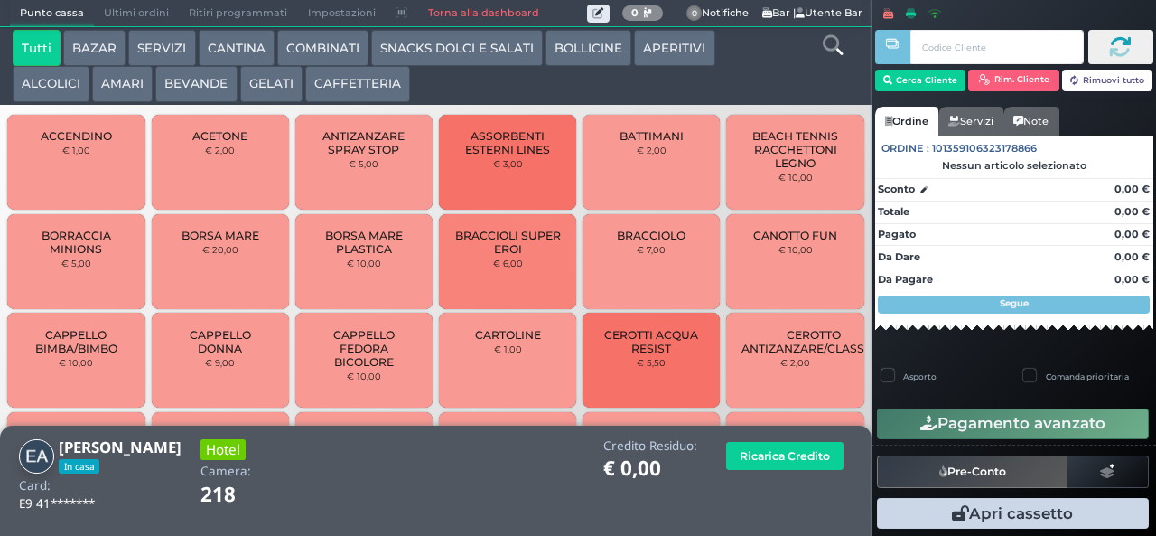
click at [304, 60] on button "COMBINATI" at bounding box center [322, 48] width 91 height 36
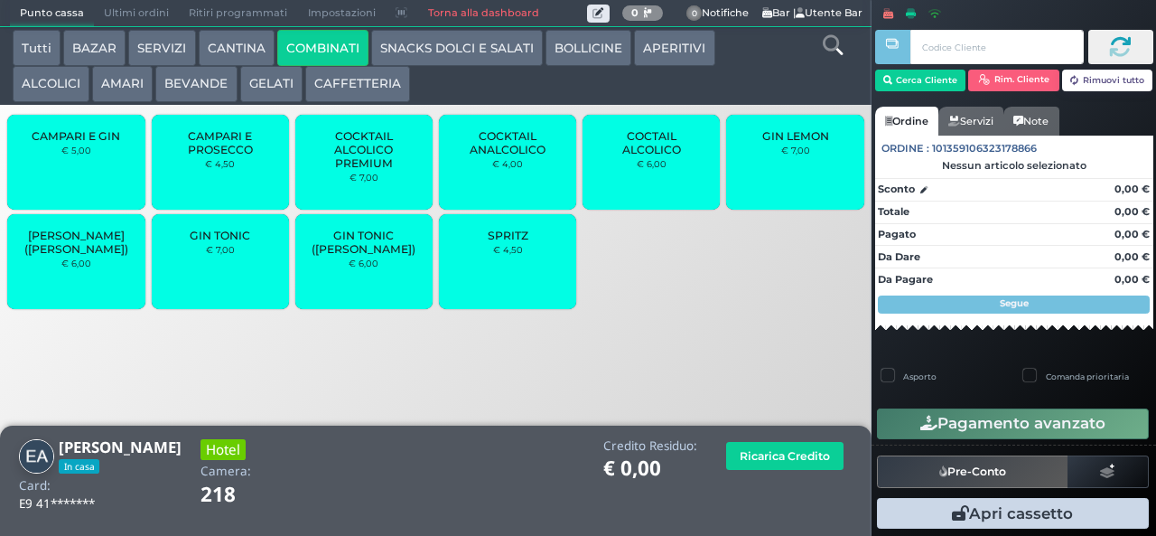
click at [491, 242] on span "SPRITZ" at bounding box center [508, 236] width 41 height 14
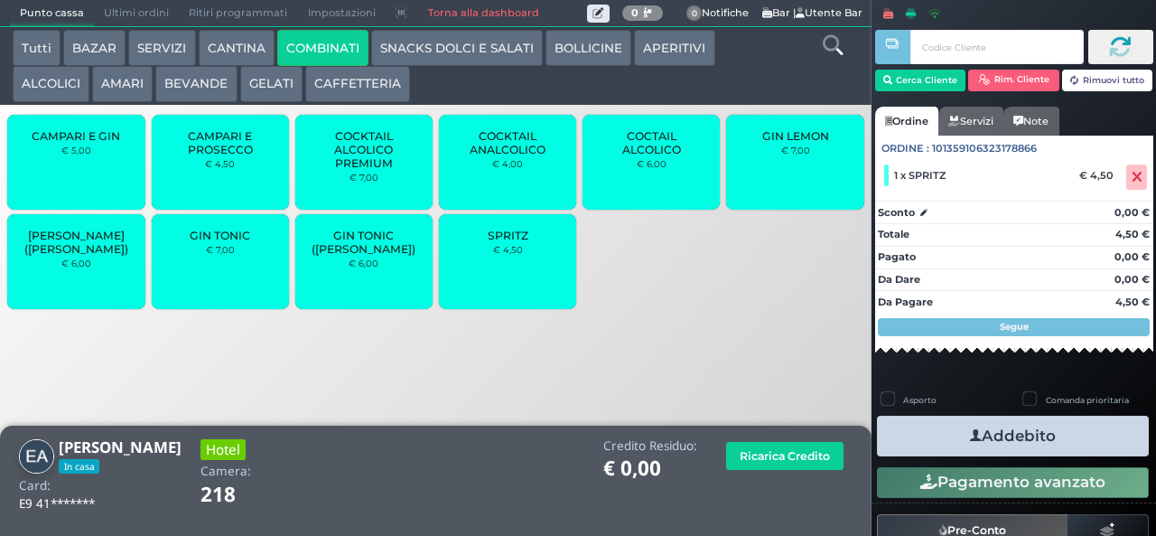
click at [490, 282] on div "SPRITZ € 4,50" at bounding box center [507, 261] width 137 height 95
click at [918, 440] on button "Addebito" at bounding box center [1013, 436] width 272 height 41
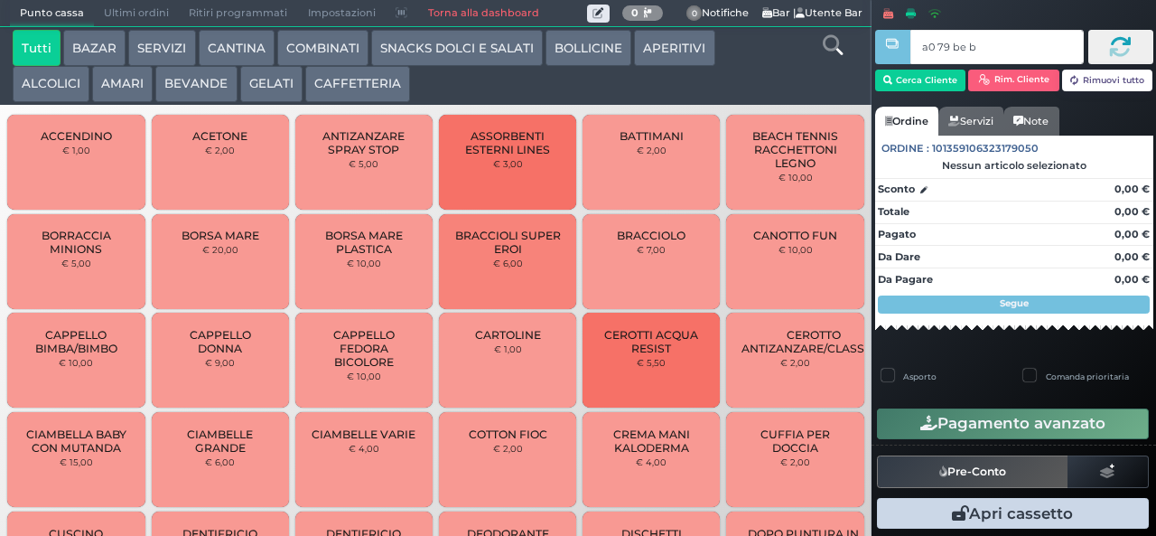
type input "a0 79 be b9"
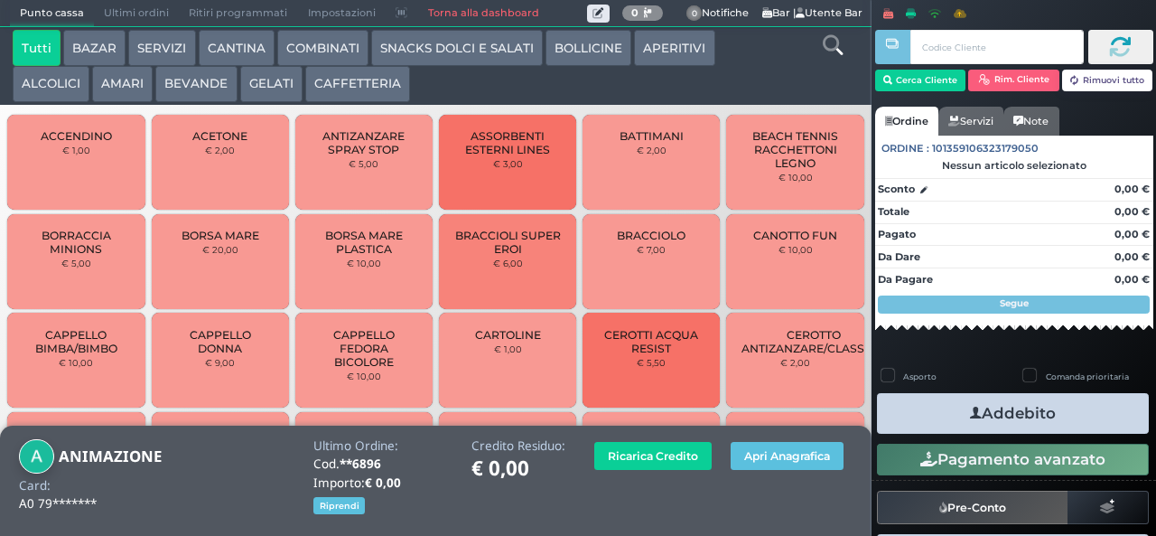
click at [179, 85] on button "BEVANDE" at bounding box center [195, 84] width 81 height 36
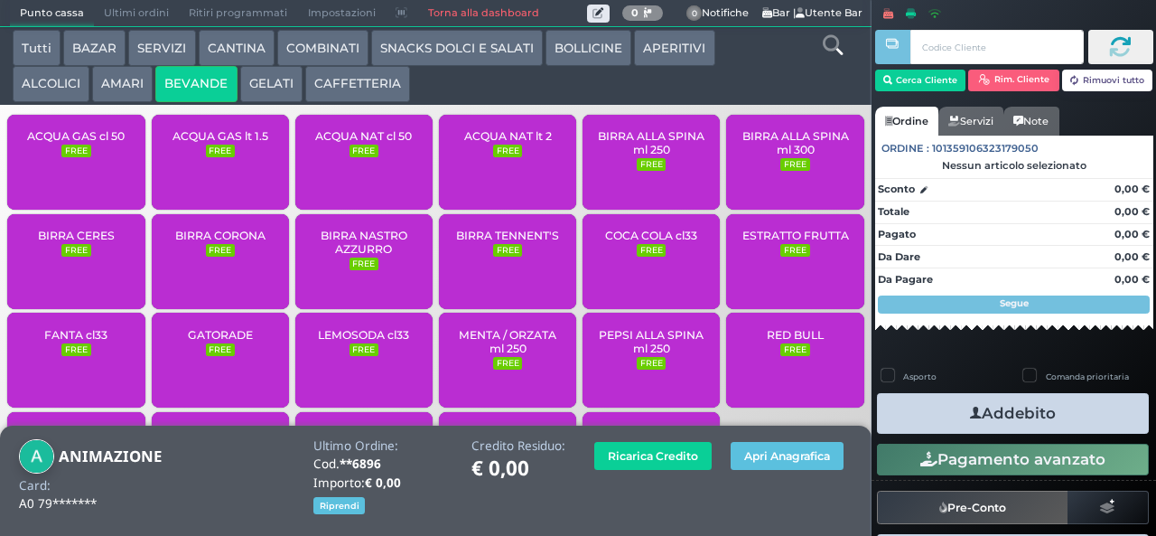
click at [491, 143] on span "ACQUA NAT lt 2" at bounding box center [508, 136] width 88 height 14
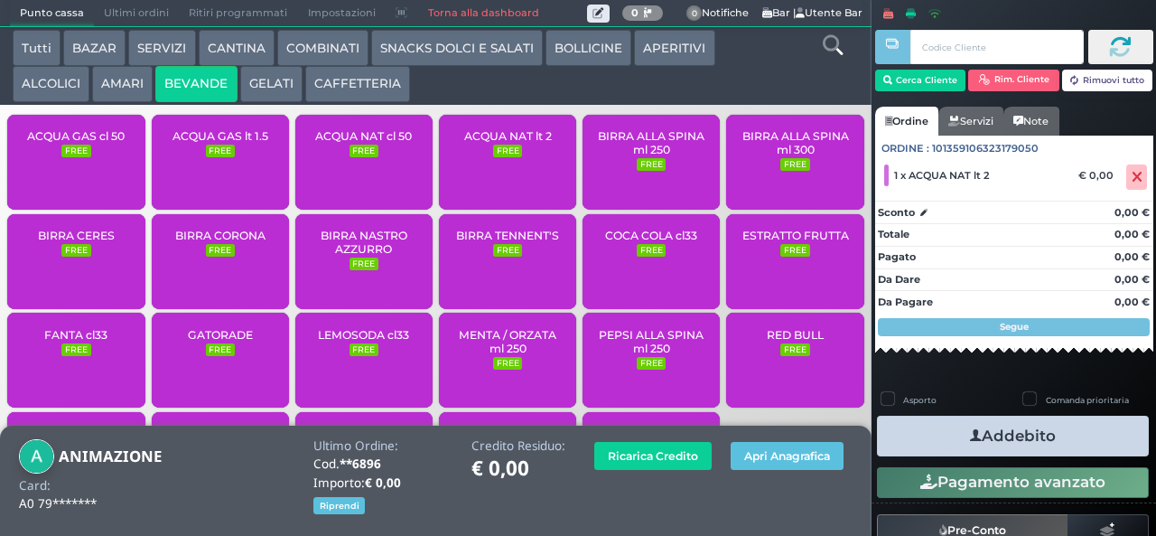
click at [210, 143] on span "ACQUA GAS lt 1.5" at bounding box center [221, 136] width 96 height 14
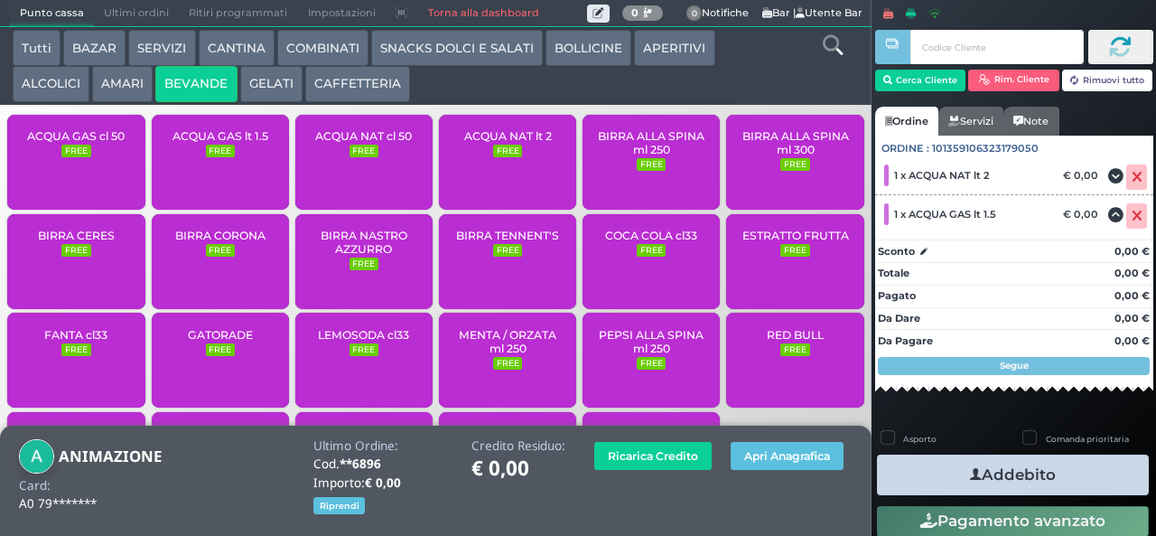
click at [463, 176] on div "ACQUA NAT lt 2 FREE" at bounding box center [507, 162] width 137 height 95
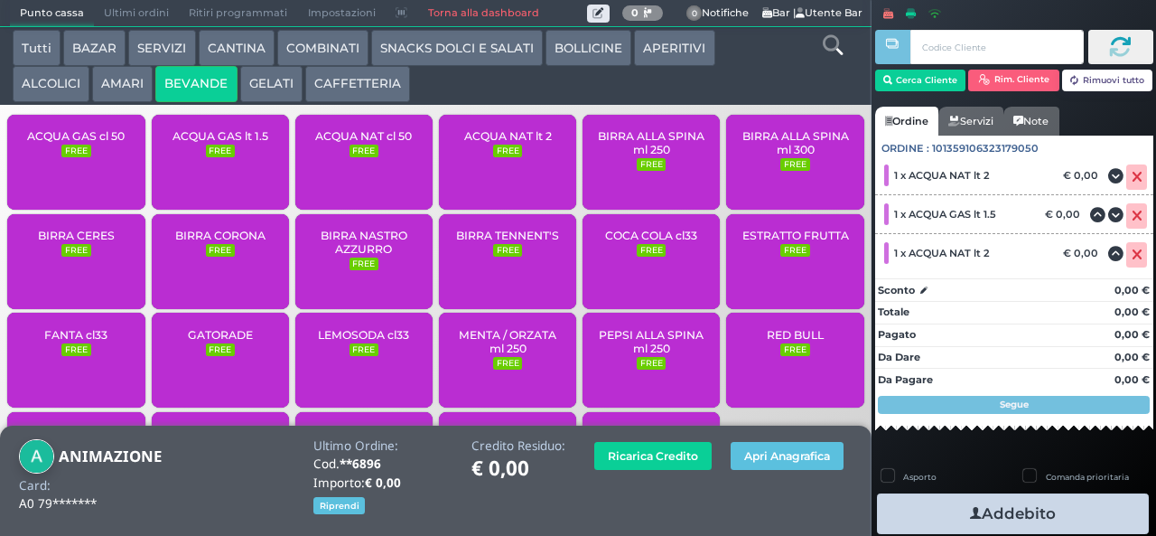
click at [925, 511] on button "Addebito" at bounding box center [1013, 513] width 272 height 41
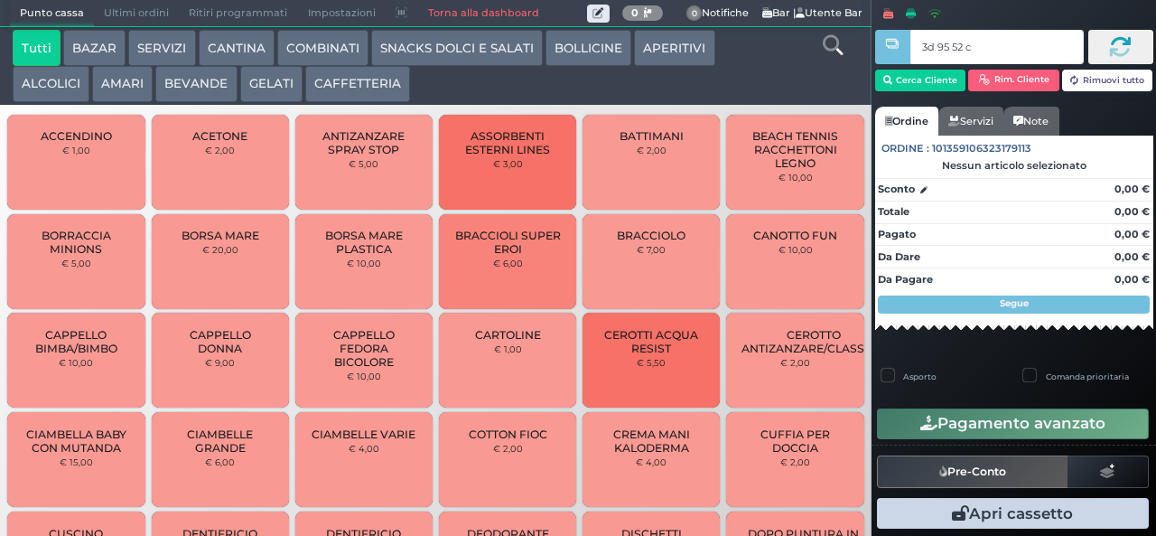
type input "3d 95 52 c3"
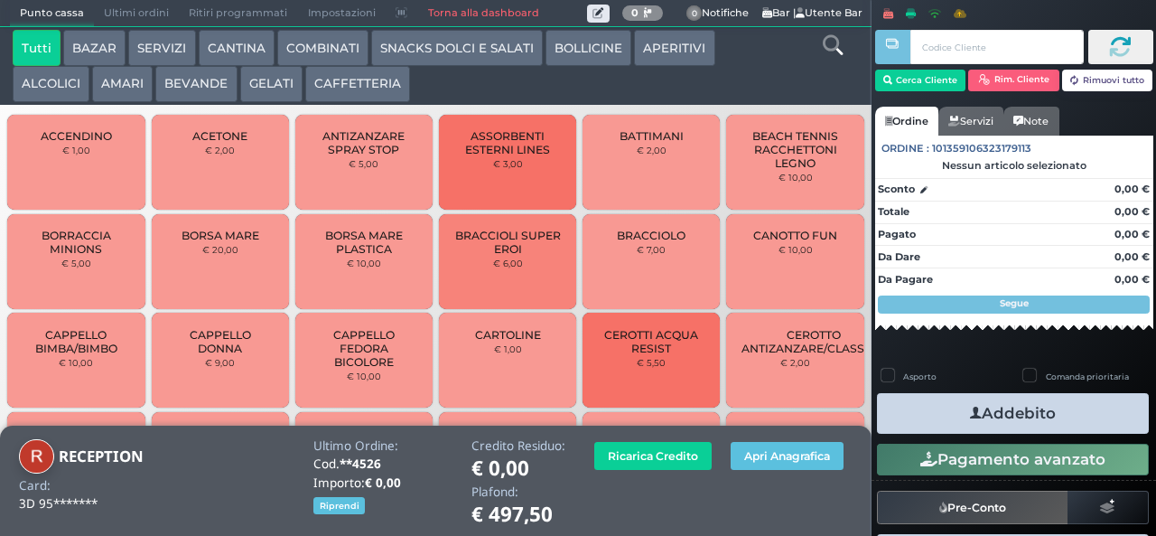
click at [175, 85] on button "BEVANDE" at bounding box center [195, 84] width 81 height 36
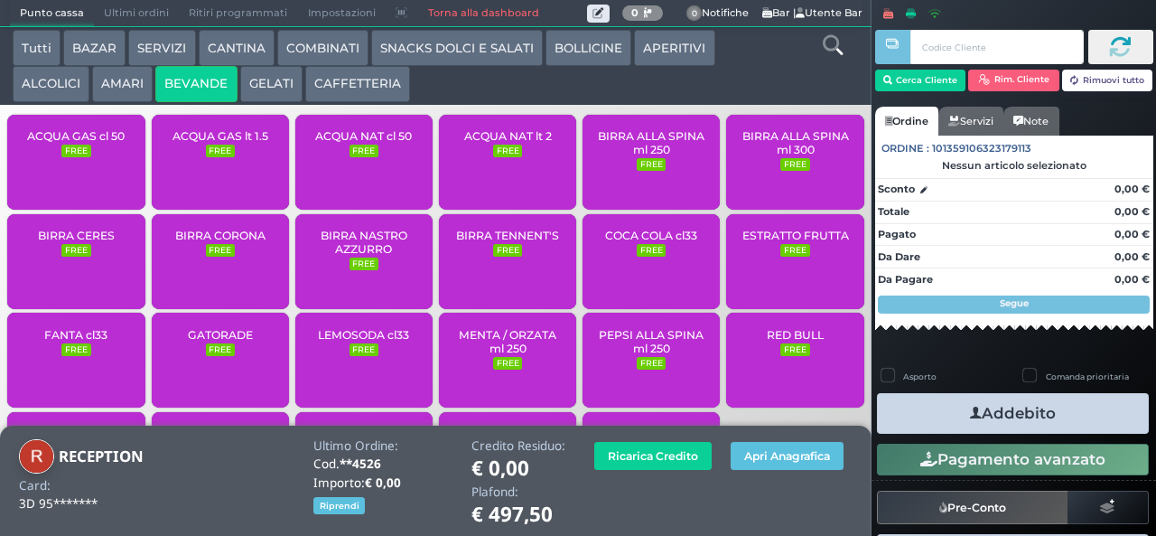
click at [334, 172] on div "ACQUA NAT cl 50 FREE" at bounding box center [363, 162] width 137 height 95
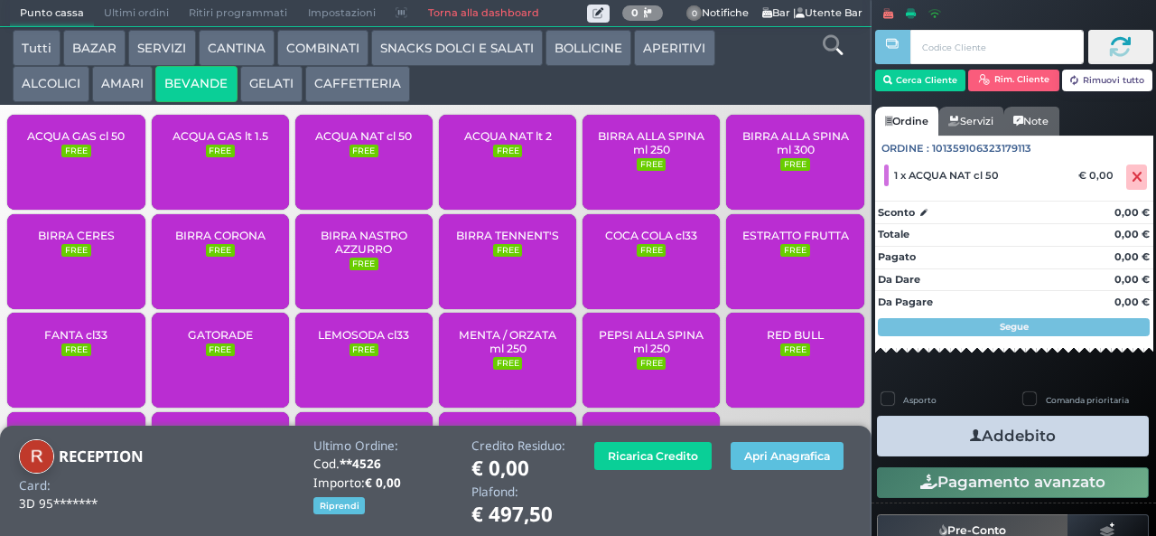
click at [946, 423] on button "Addebito" at bounding box center [1013, 436] width 272 height 41
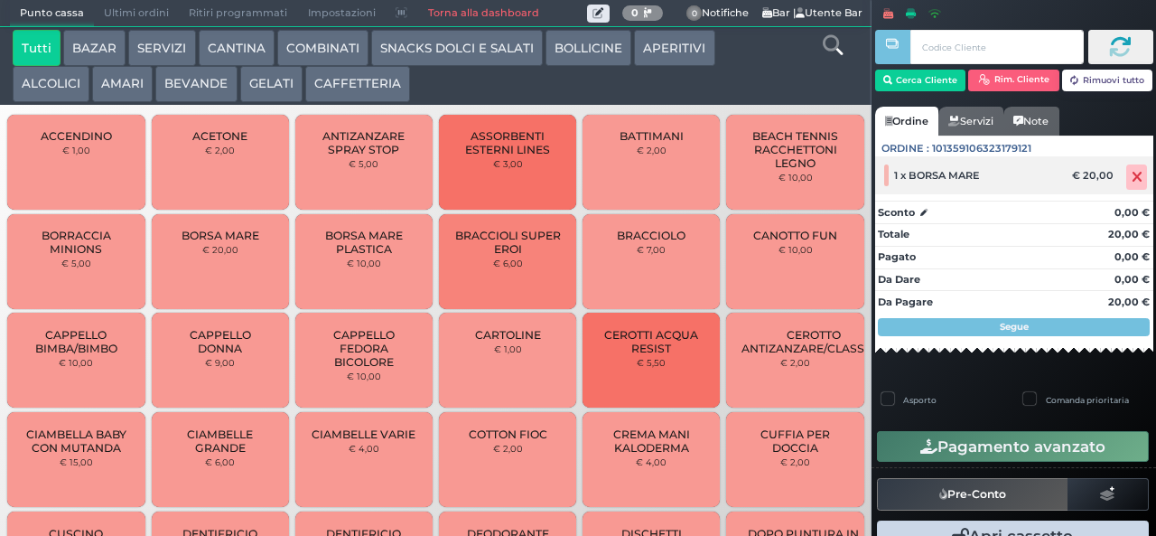
click at [1132, 177] on icon at bounding box center [1137, 177] width 11 height 1
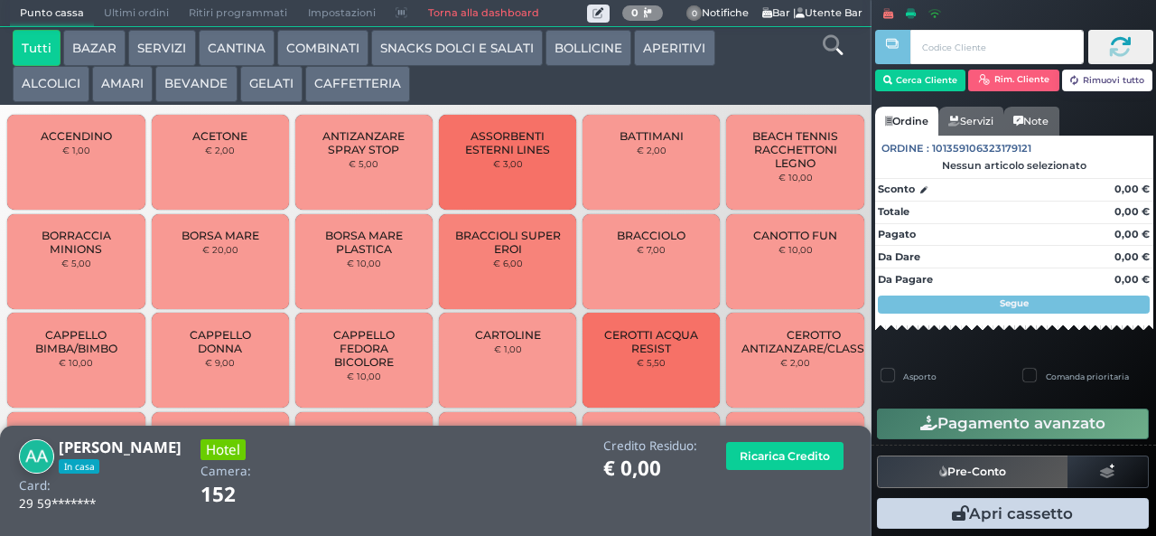
click at [296, 61] on button "COMBINATI" at bounding box center [322, 48] width 91 height 36
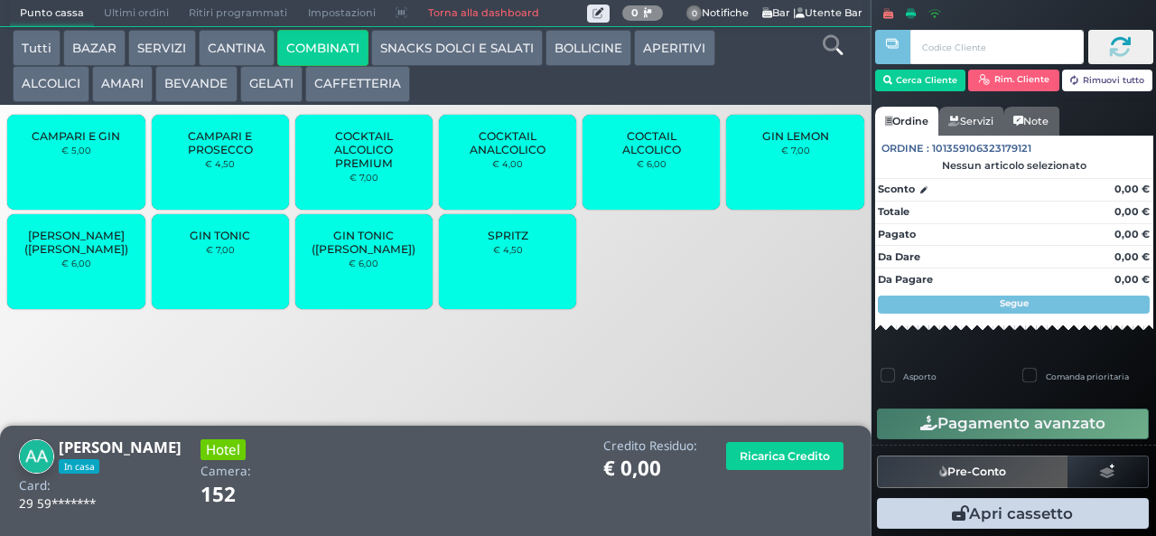
click at [503, 255] on small "€ 4,50" at bounding box center [508, 249] width 30 height 11
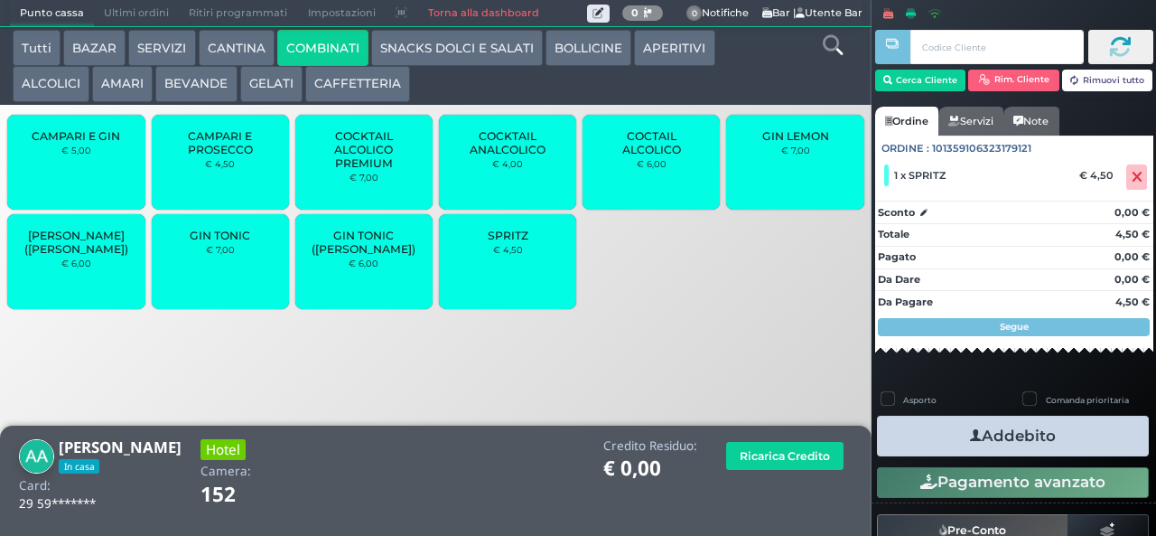
click at [417, 54] on button "SNACKS DOLCI E SALATI" at bounding box center [457, 48] width 172 height 36
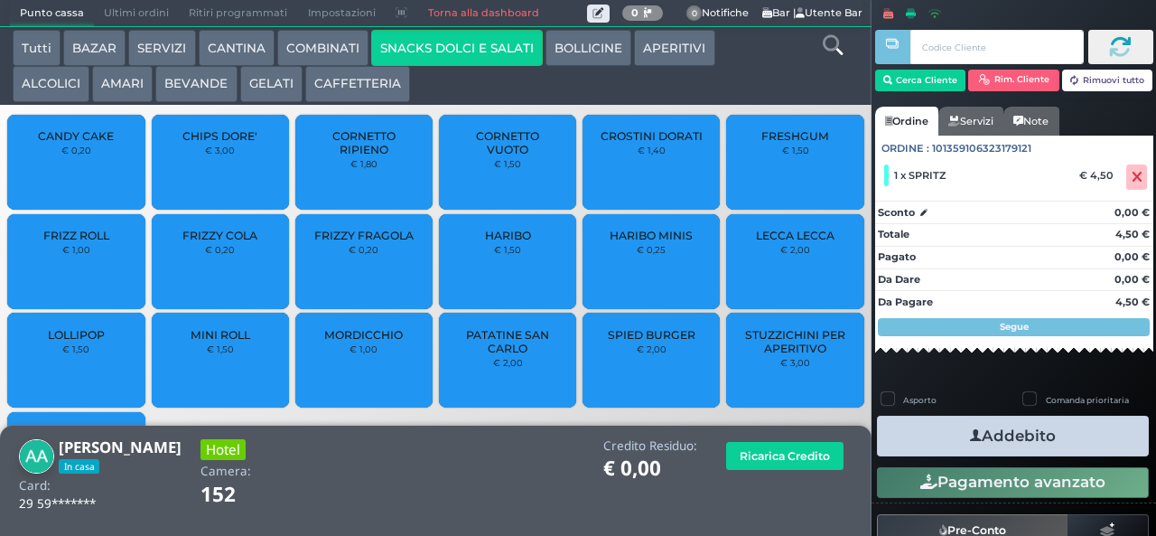
click at [495, 355] on span "PATATINE SAN CARLO" at bounding box center [507, 341] width 107 height 27
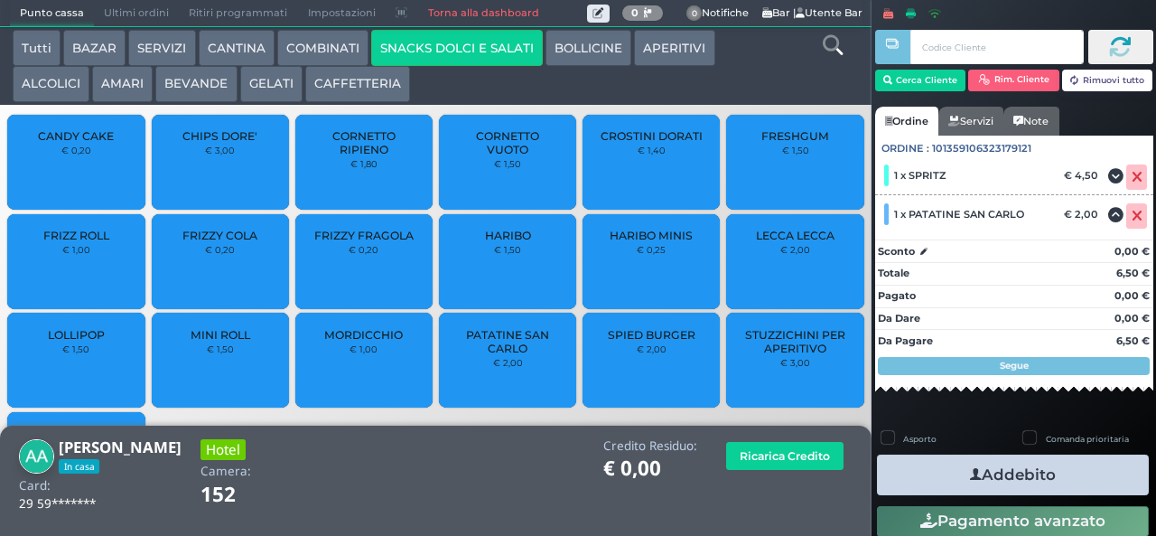
click at [939, 472] on button "Addebito" at bounding box center [1013, 474] width 272 height 41
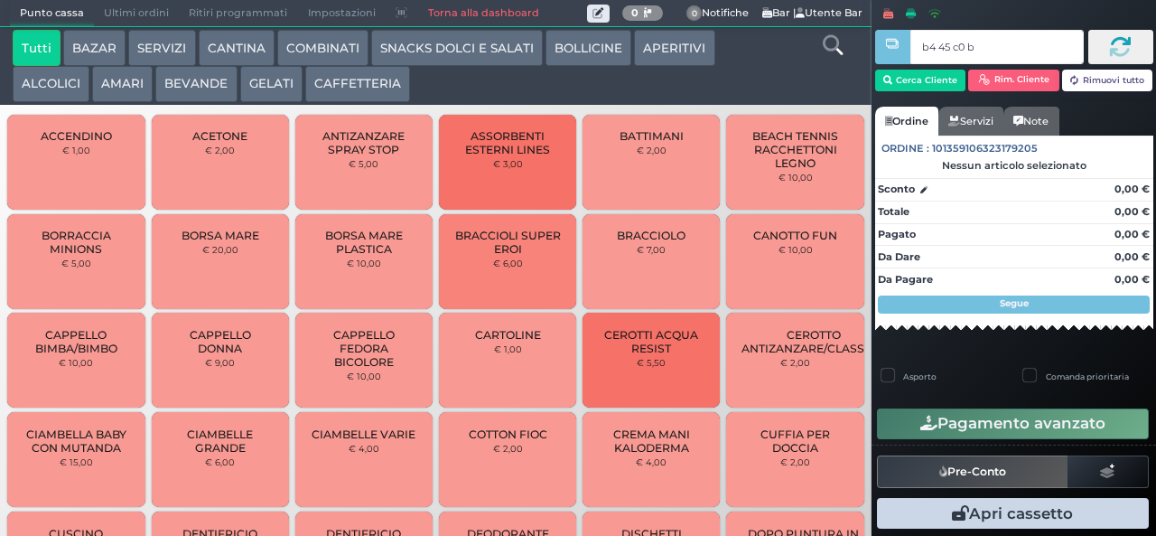
type input "b4 45 c0 b9"
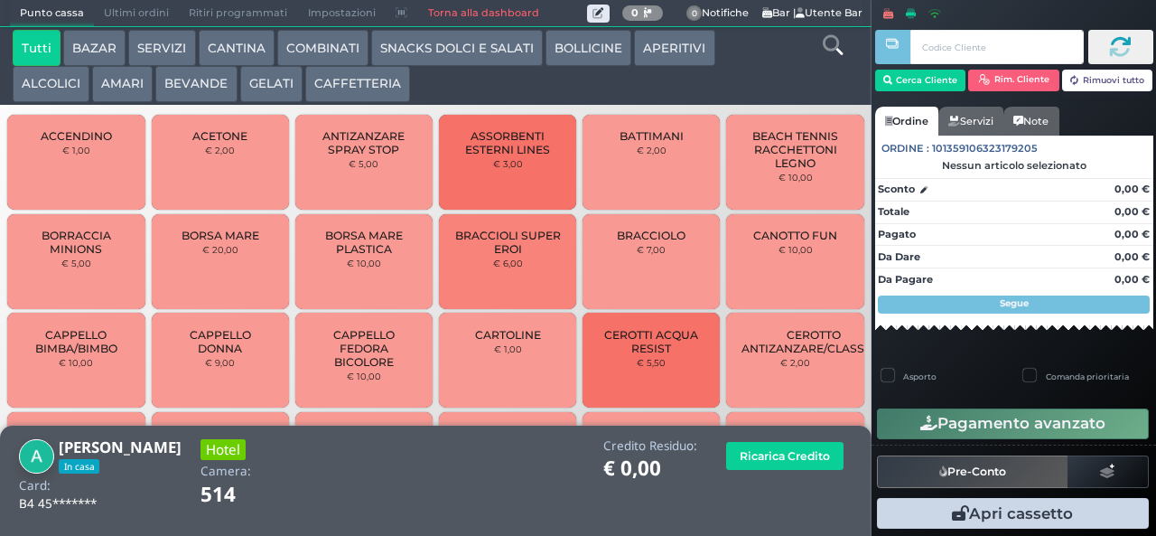
click at [657, 49] on button "APERITIVI" at bounding box center [674, 48] width 80 height 36
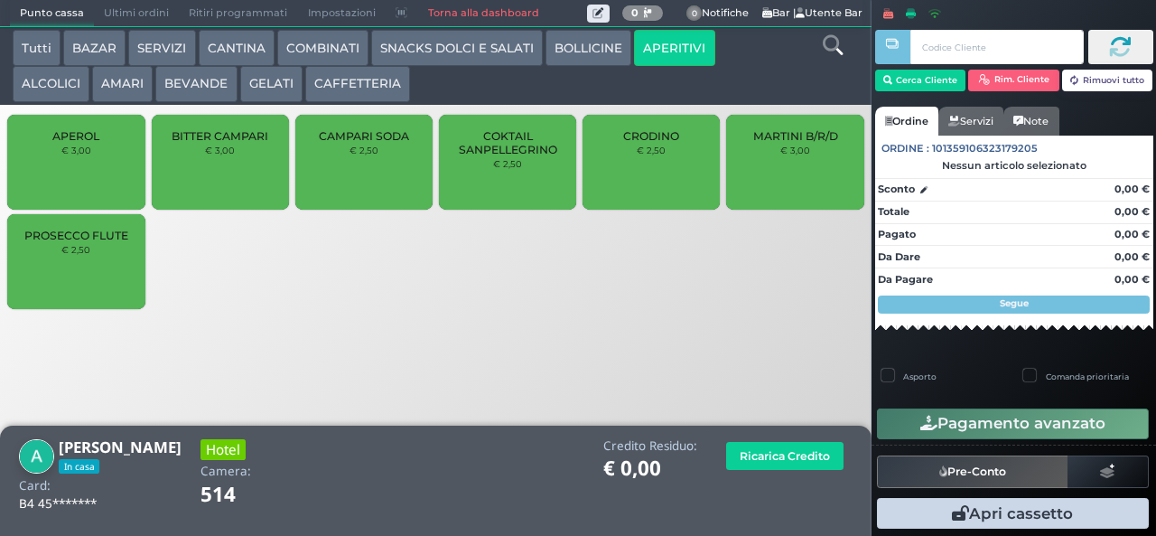
click at [58, 242] on span "PROSECCO FLUTE" at bounding box center [76, 236] width 104 height 14
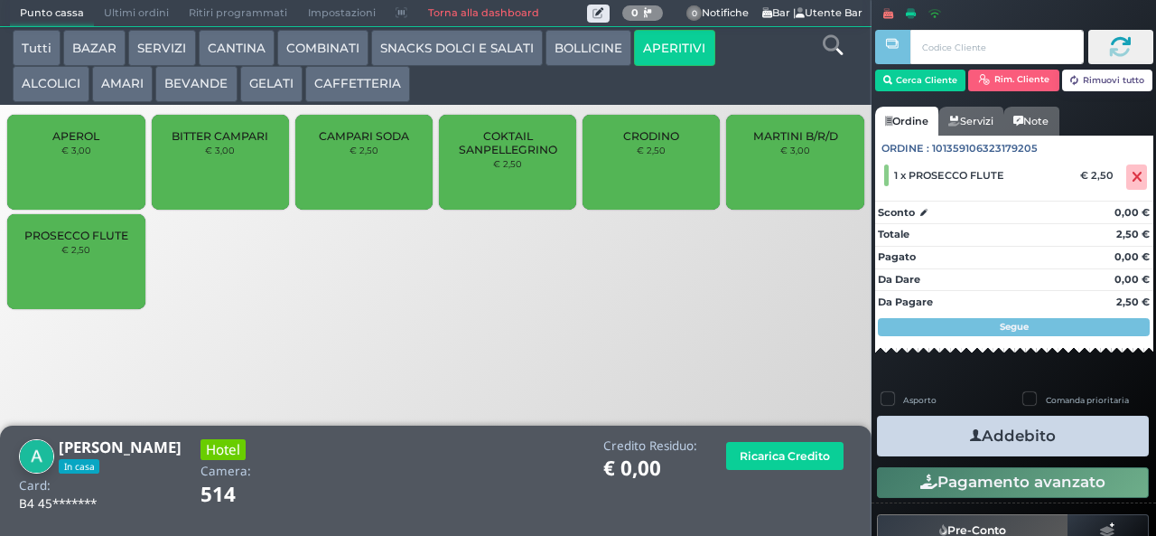
click at [406, 49] on button "SNACKS DOLCI E SALATI" at bounding box center [457, 48] width 172 height 36
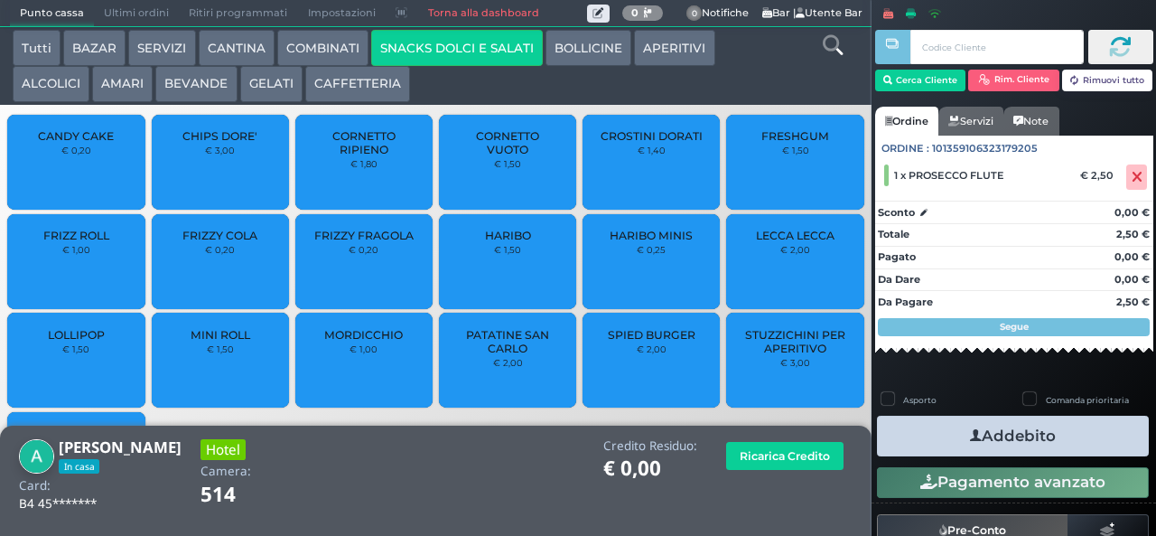
click at [612, 143] on span "CROSTINI DORATI" at bounding box center [652, 136] width 102 height 14
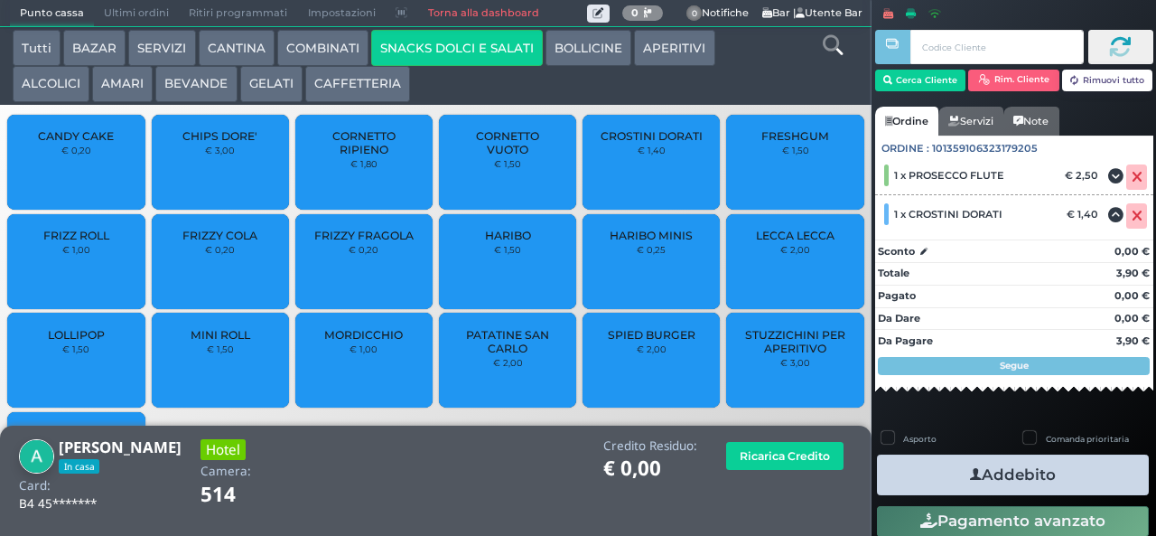
click at [930, 470] on button "Addebito" at bounding box center [1013, 474] width 272 height 41
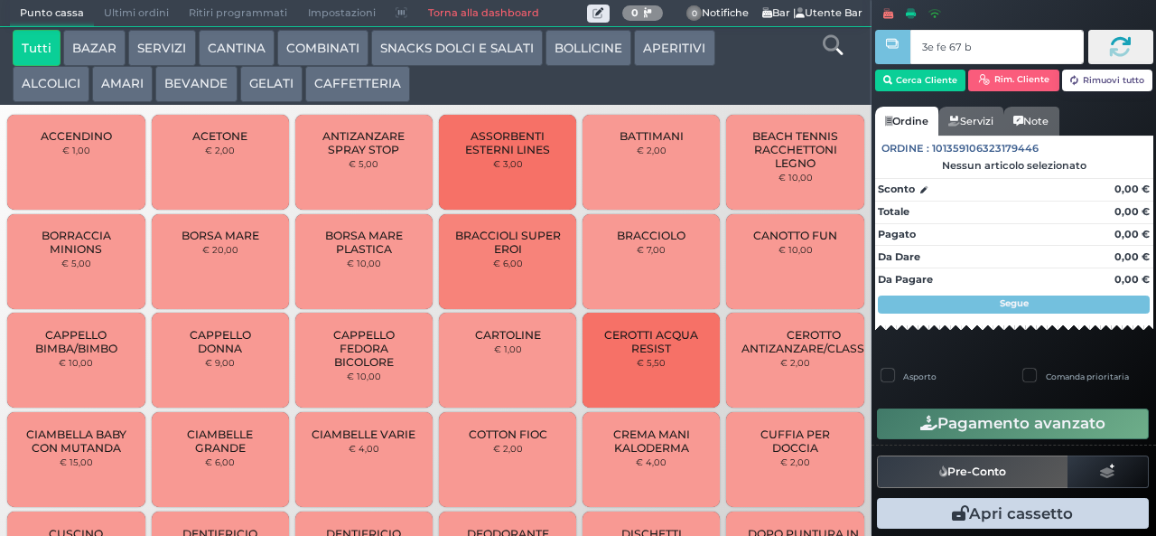
type input "3e fe 67 b9"
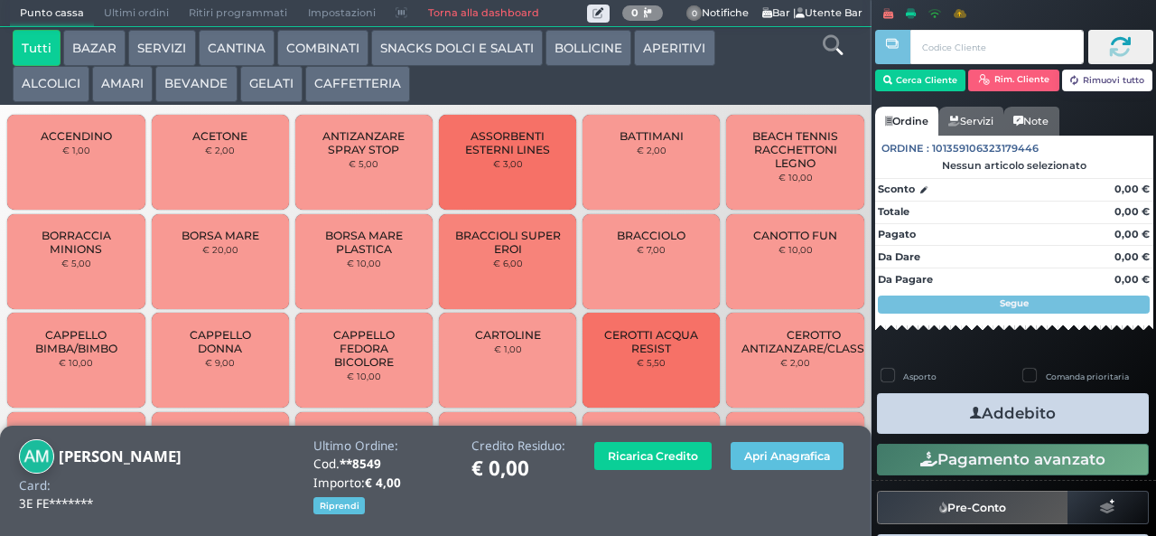
click at [179, 85] on button "BEVANDE" at bounding box center [195, 84] width 81 height 36
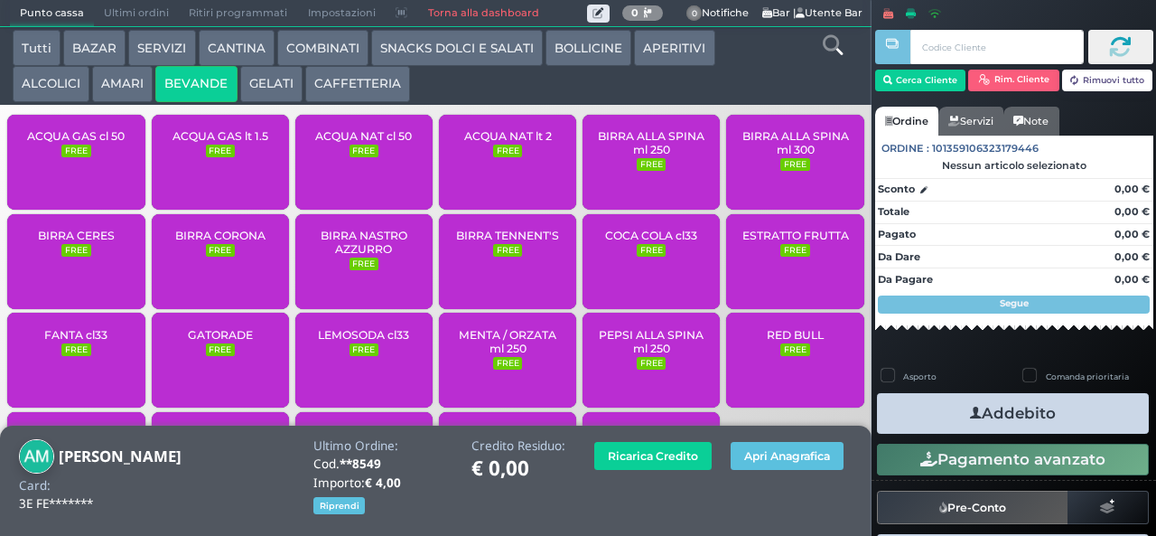
click at [350, 143] on span "ACQUA NAT cl 50" at bounding box center [363, 136] width 97 height 14
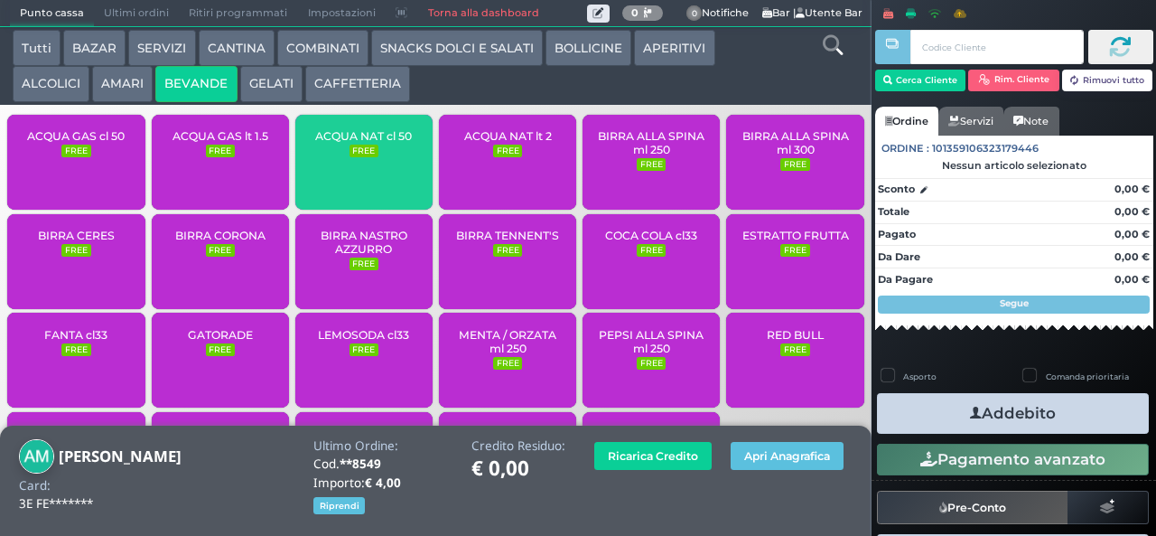
click at [350, 174] on div "ACQUA NAT cl 50 FREE" at bounding box center [363, 162] width 137 height 95
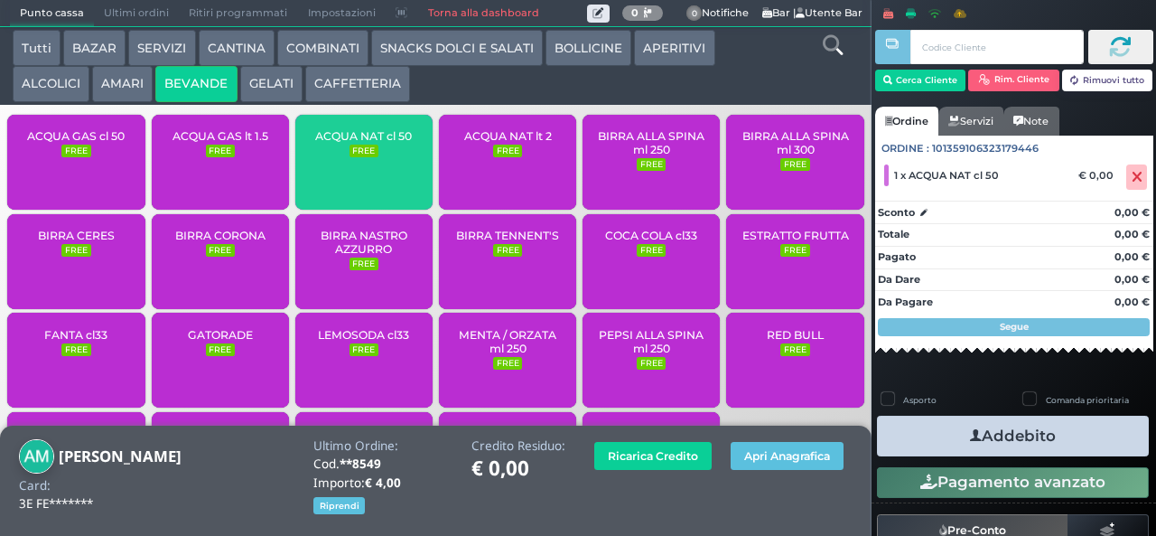
click at [351, 143] on span "ACQUA NAT cl 50" at bounding box center [363, 136] width 97 height 14
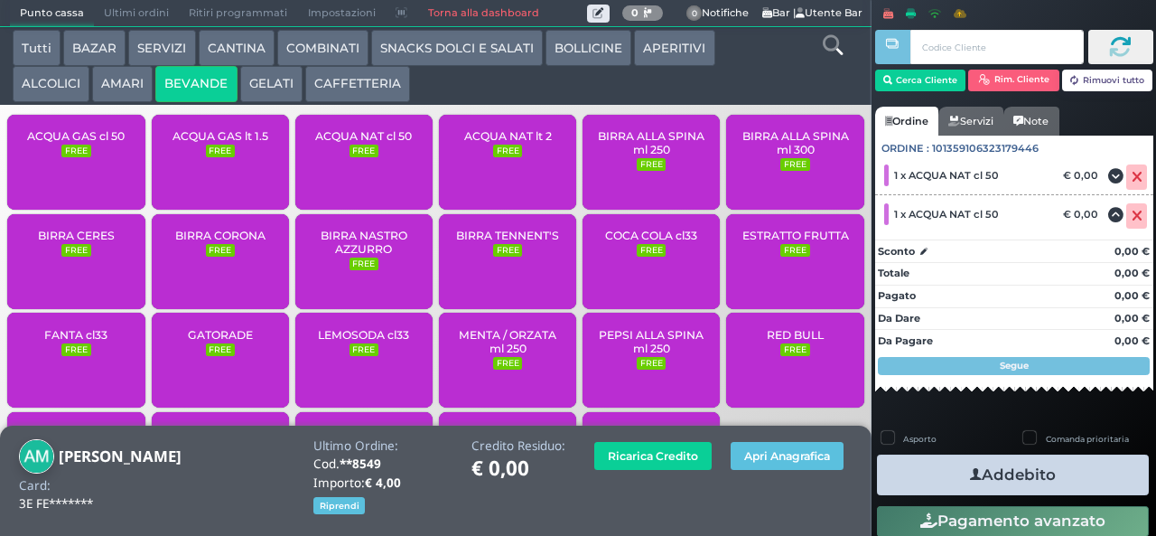
click at [353, 143] on span "ACQUA NAT cl 50" at bounding box center [363, 136] width 97 height 14
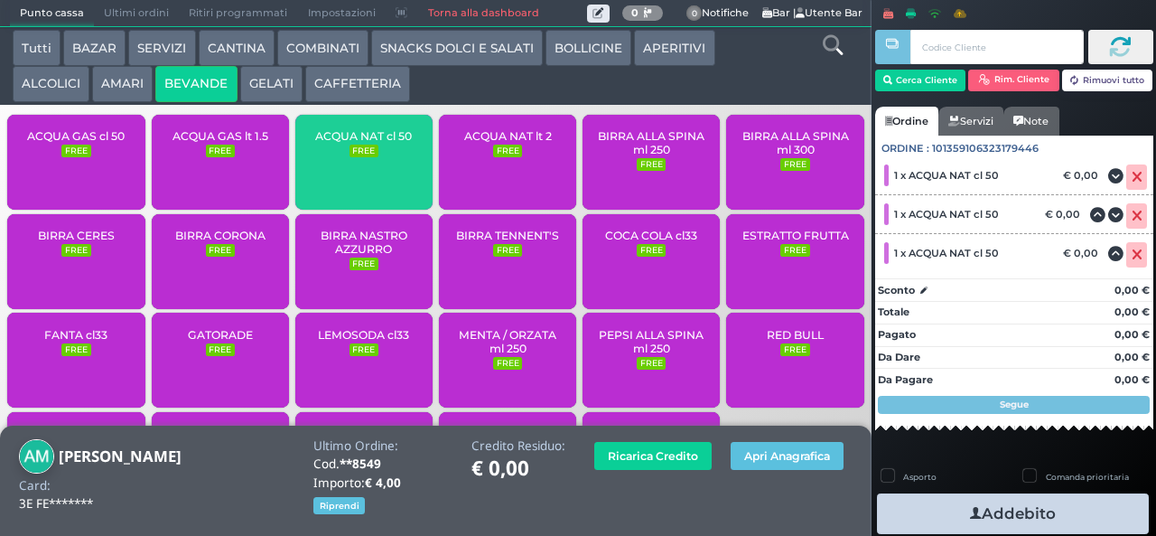
click at [359, 157] on small "FREE" at bounding box center [364, 151] width 29 height 13
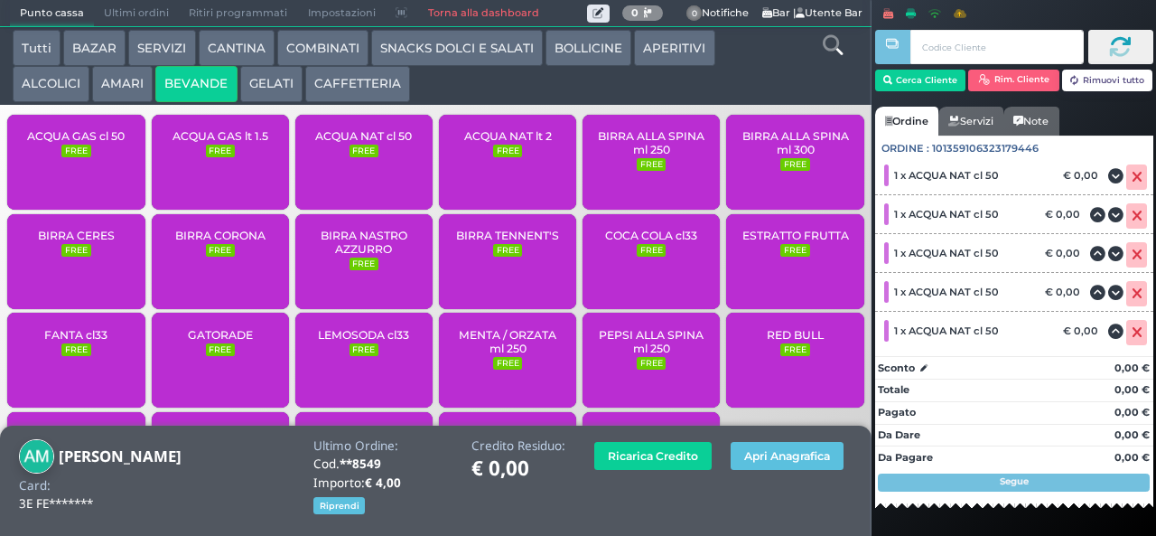
click at [358, 143] on span "ACQUA NAT cl 50" at bounding box center [363, 136] width 97 height 14
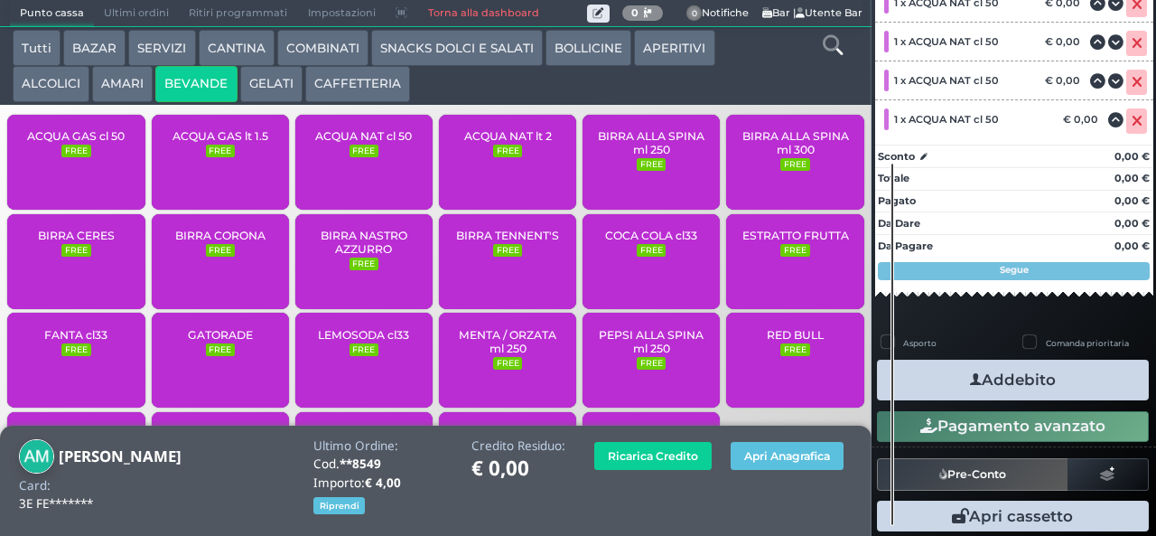
click at [943, 384] on button "Addebito" at bounding box center [1013, 380] width 272 height 41
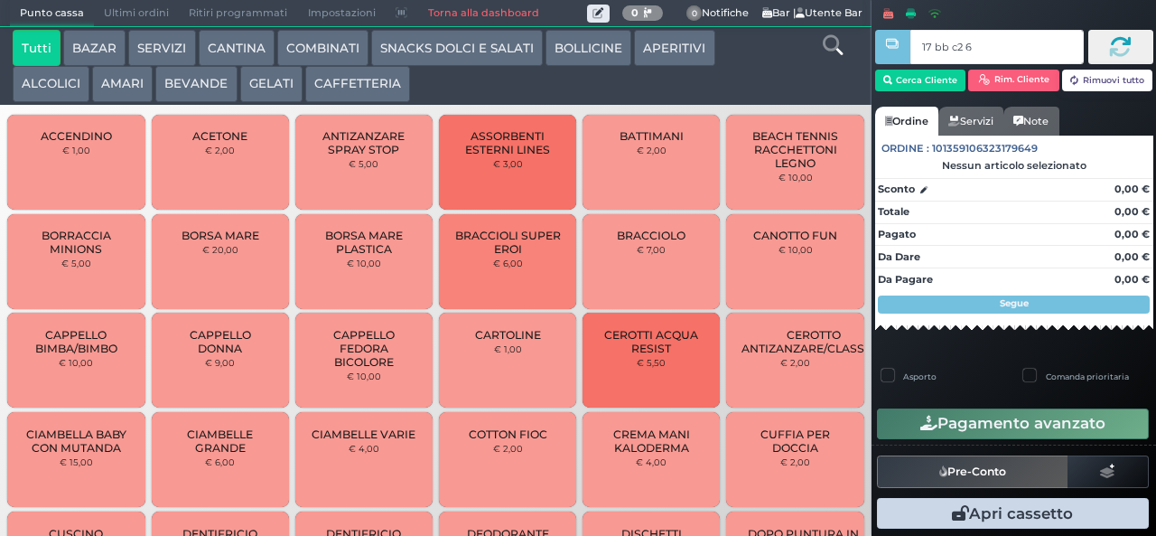
type input "17 bb c2 67"
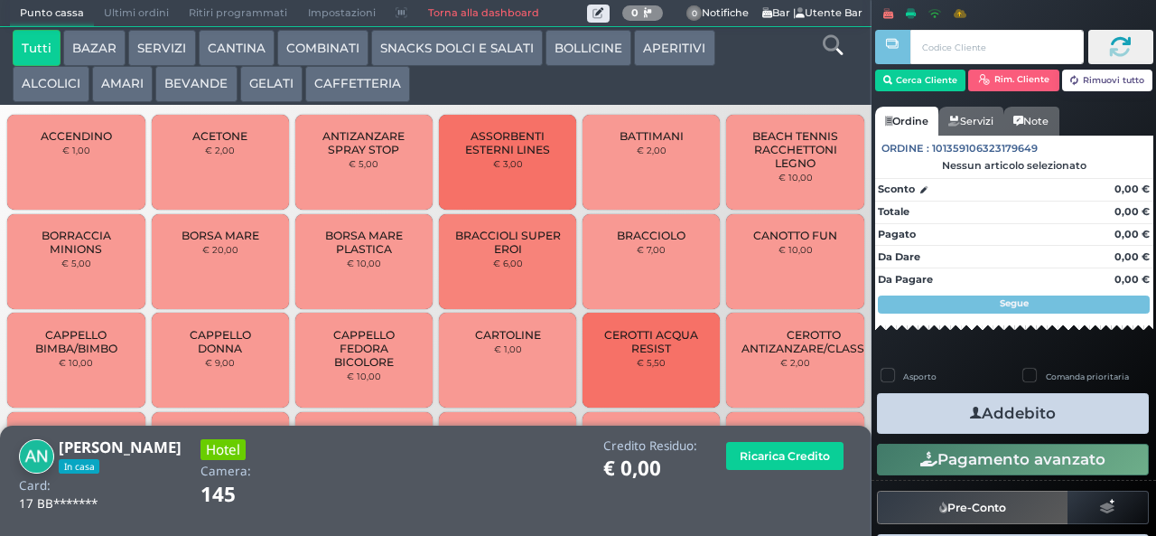
click at [835, 44] on icon at bounding box center [833, 45] width 20 height 20
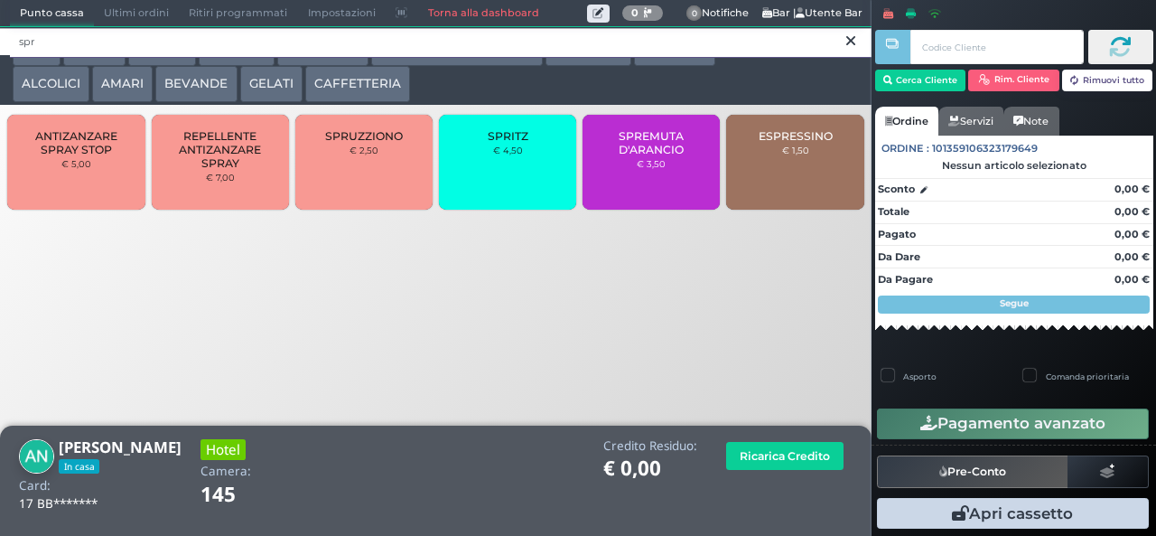
type input "spr"
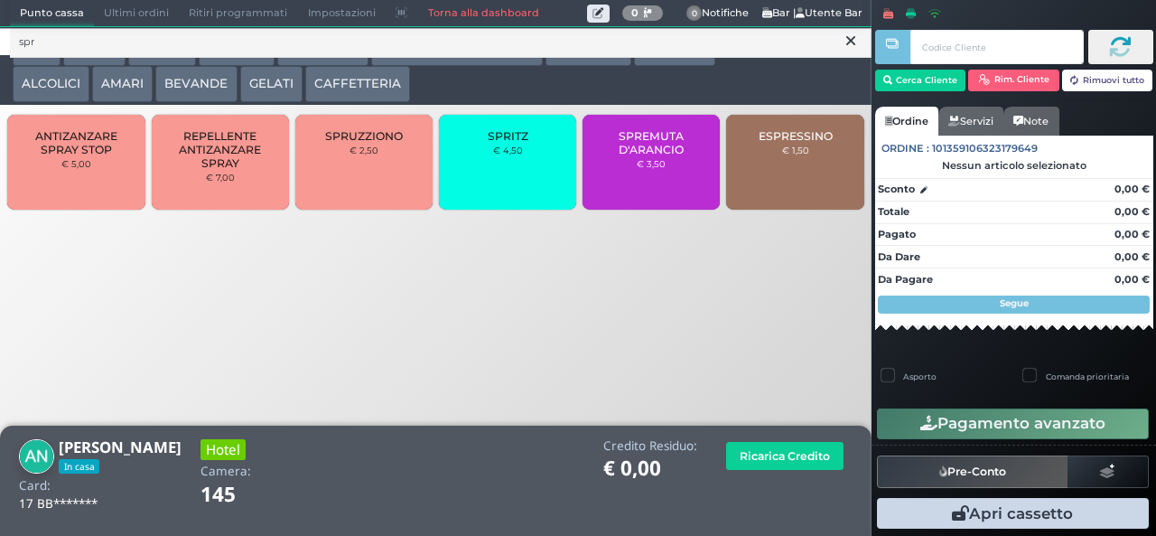
click at [519, 175] on div "SPRITZ € 4,50" at bounding box center [507, 162] width 137 height 95
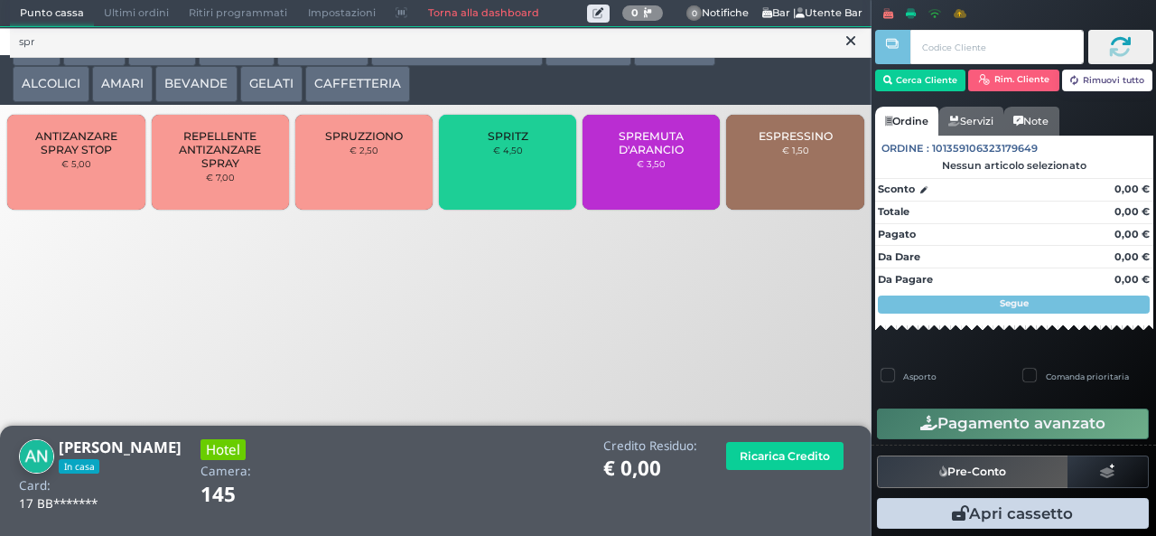
click at [520, 175] on div "SPRITZ € 4,50" at bounding box center [507, 162] width 137 height 95
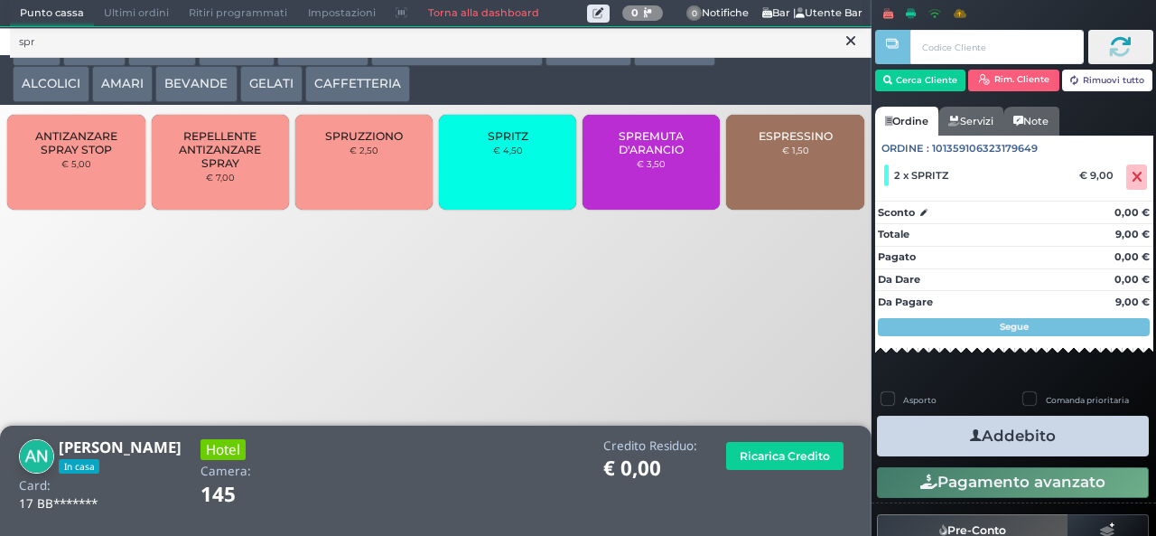
click at [1066, 438] on button "Addebito" at bounding box center [1013, 436] width 272 height 41
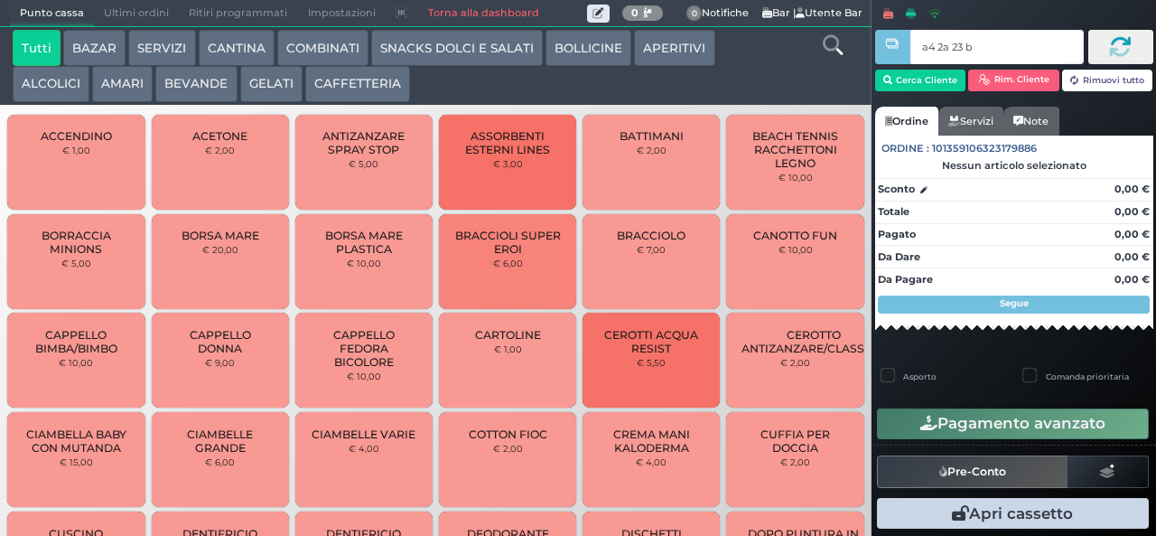
type input "a4 2a 23 b3"
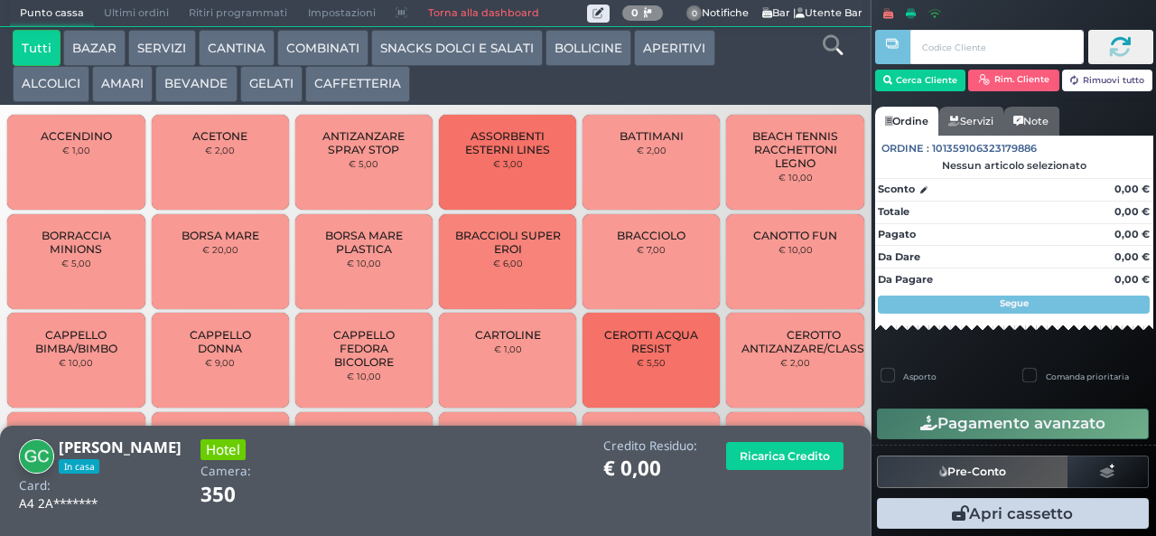
click at [663, 61] on button "APERITIVI" at bounding box center [674, 48] width 80 height 36
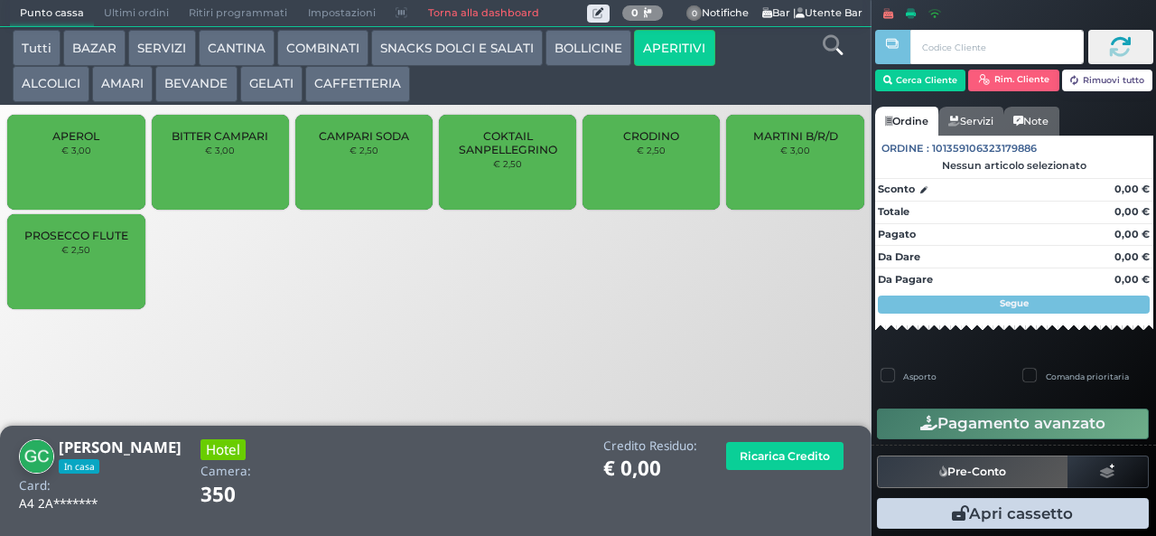
click at [70, 278] on div "PROSECCO FLUTE € 2,50" at bounding box center [75, 261] width 137 height 95
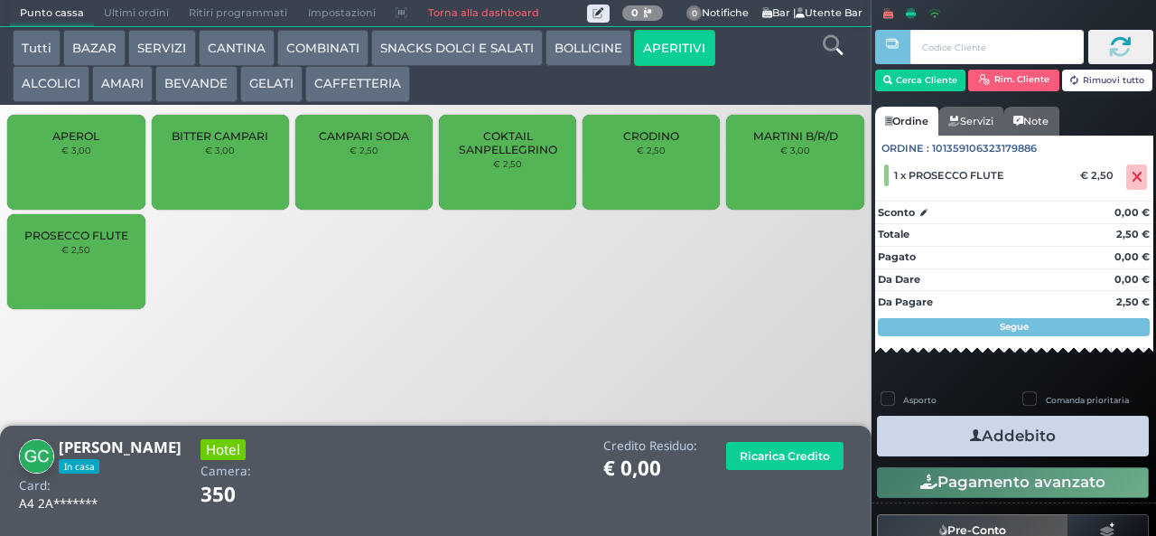
click at [302, 49] on button "COMBINATI" at bounding box center [322, 48] width 91 height 36
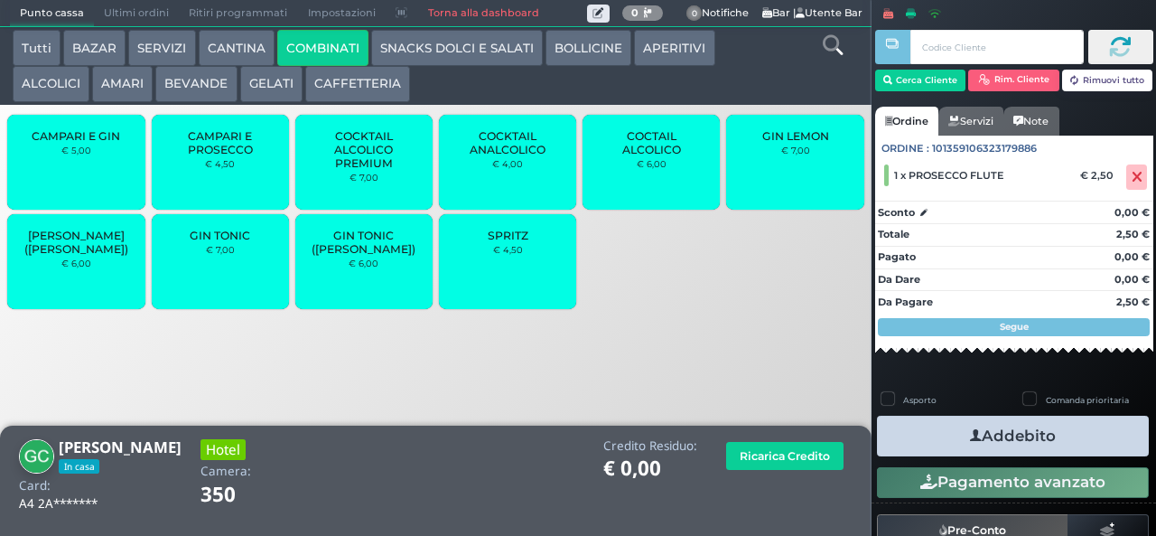
click at [493, 242] on span "SPRITZ" at bounding box center [508, 236] width 41 height 14
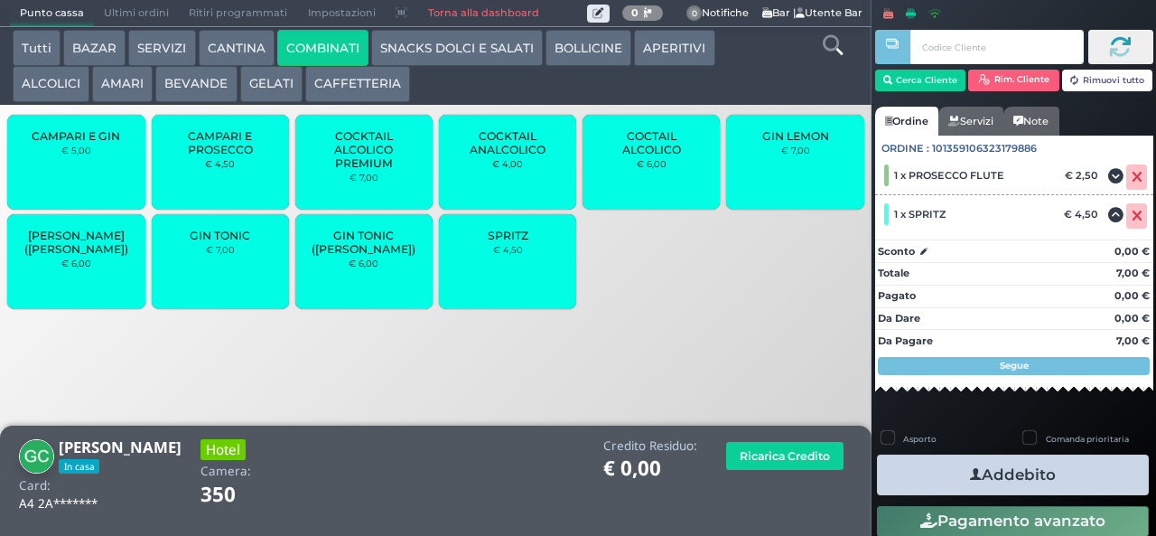
click at [912, 473] on button "Addebito" at bounding box center [1013, 474] width 272 height 41
